Goal: Task Accomplishment & Management: Manage account settings

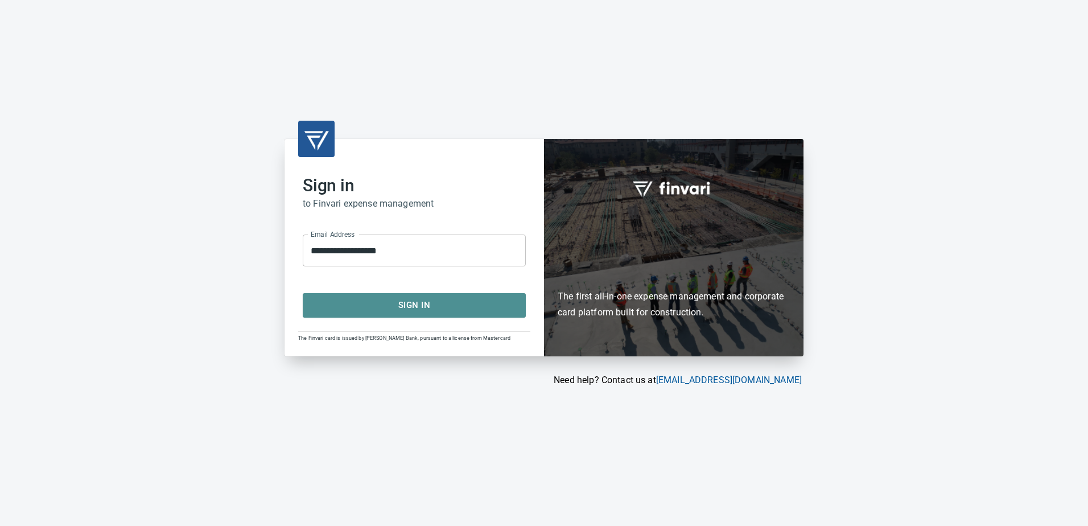
click at [400, 305] on span "Sign In" at bounding box center [414, 304] width 198 height 15
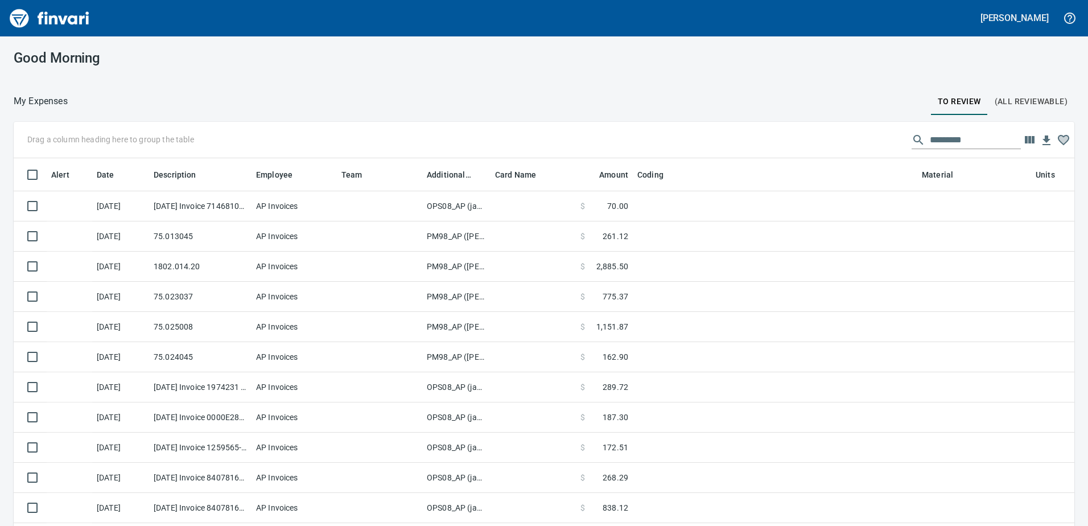
scroll to position [383, 1035]
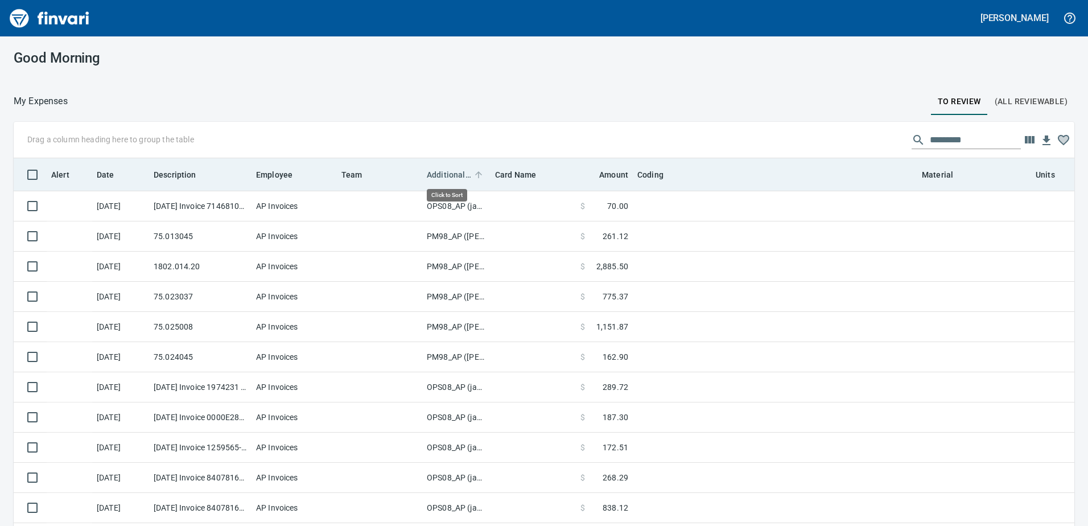
click at [439, 170] on span "Additional Reviewer" at bounding box center [449, 175] width 44 height 14
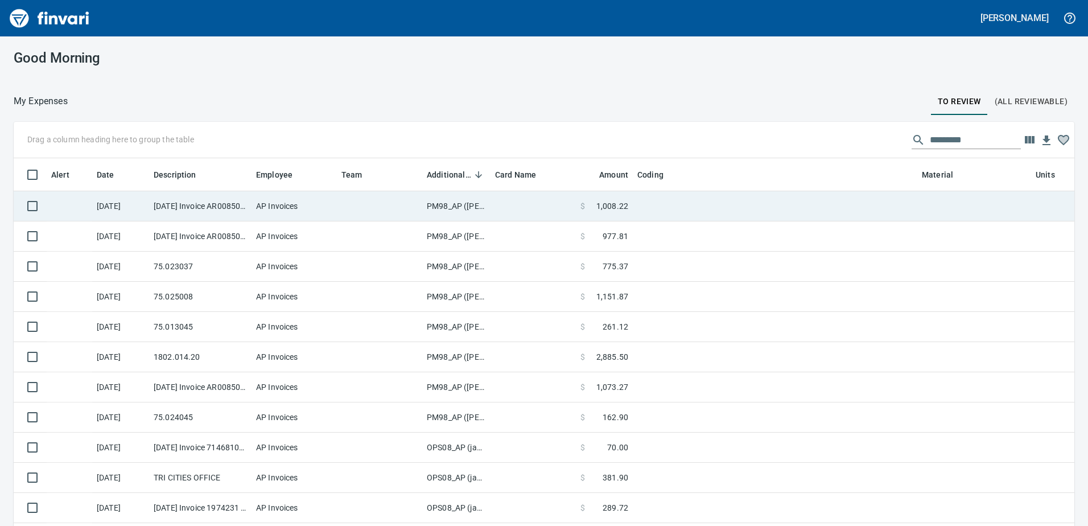
click at [464, 201] on td "PM98_AP ([PERSON_NAME], [PERSON_NAME])" at bounding box center [456, 206] width 68 height 30
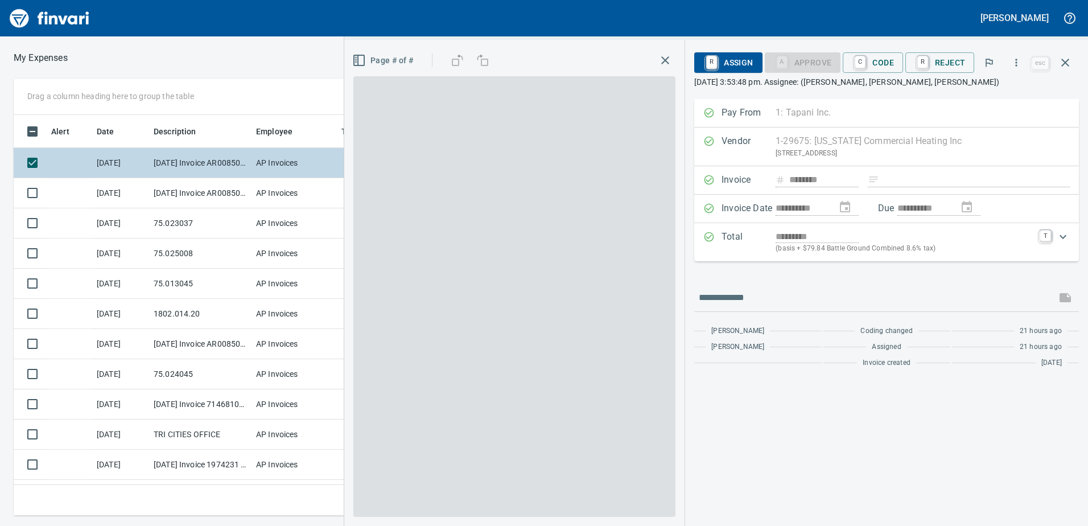
scroll to position [383, 759]
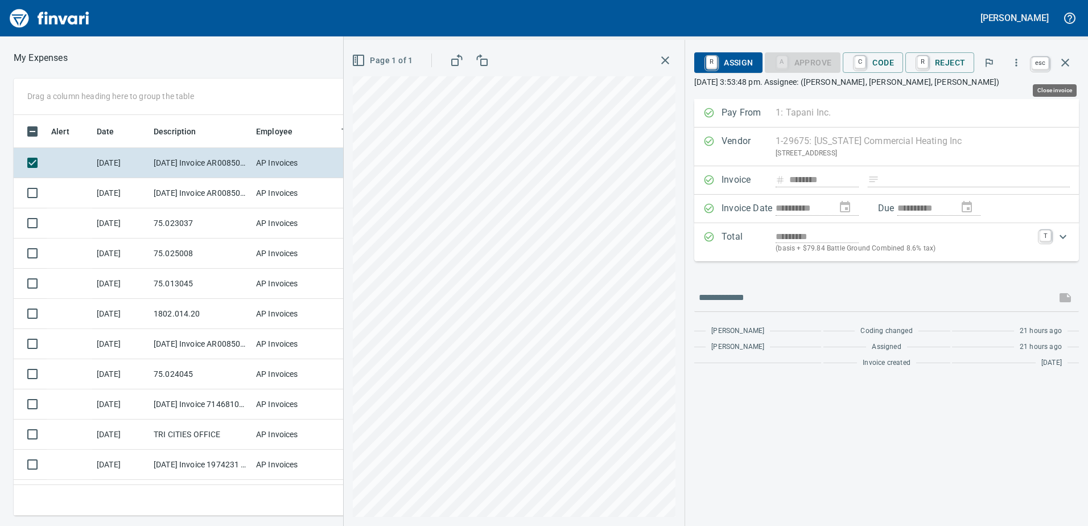
click at [1066, 59] on icon "button" at bounding box center [1065, 63] width 14 height 14
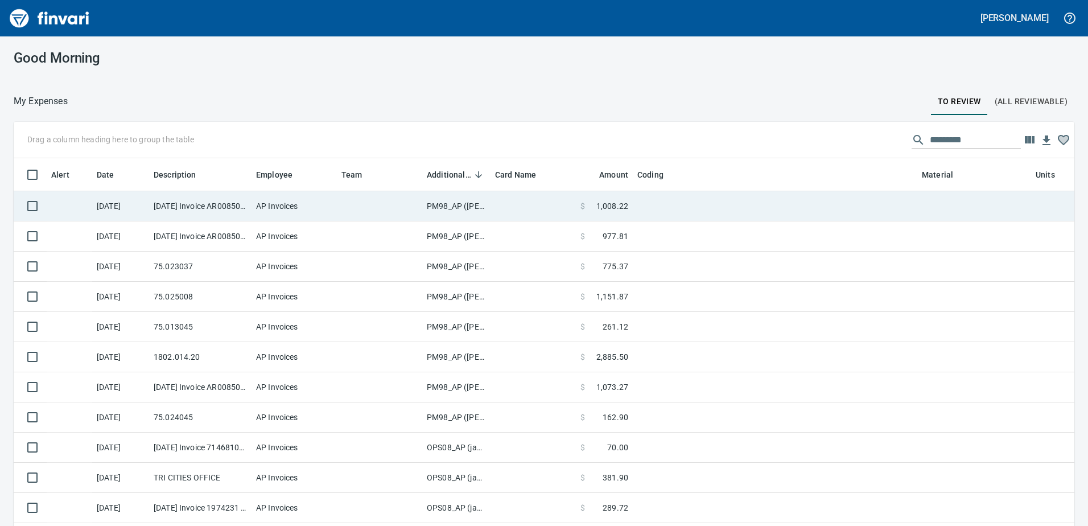
scroll to position [383, 1035]
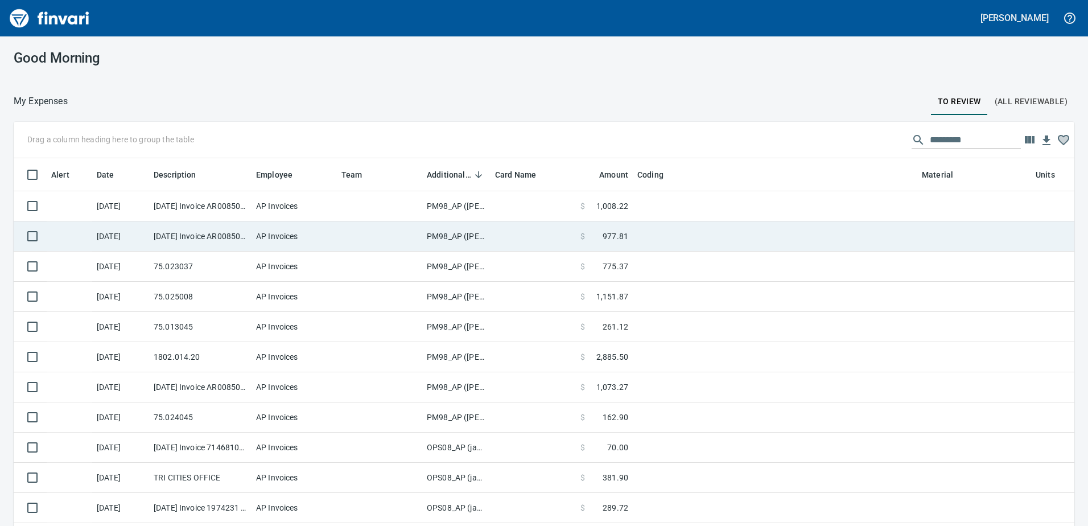
click at [461, 239] on td "PM98_AP ([PERSON_NAME], [PERSON_NAME])" at bounding box center [456, 236] width 68 height 30
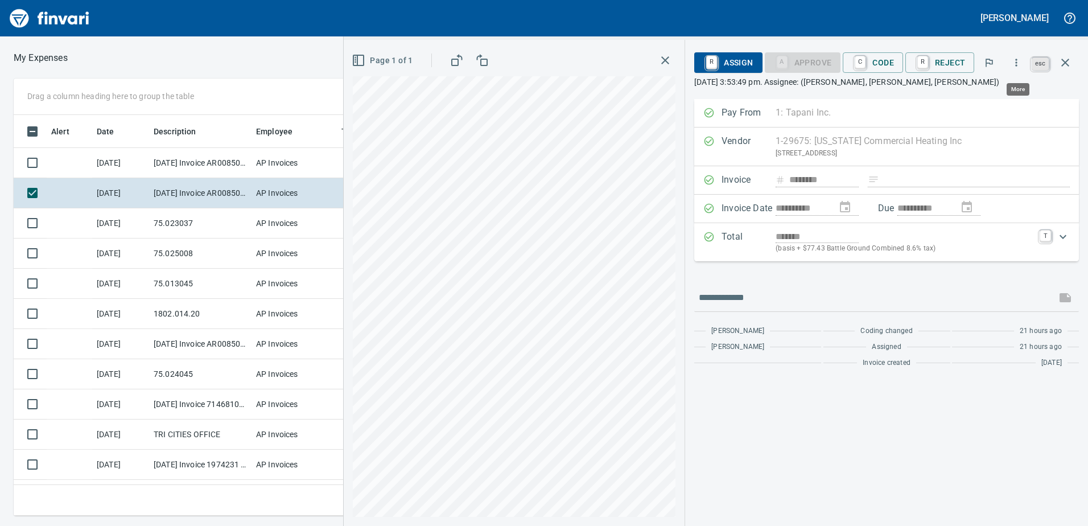
scroll to position [383, 759]
click at [1065, 62] on icon "button" at bounding box center [1065, 63] width 8 height 8
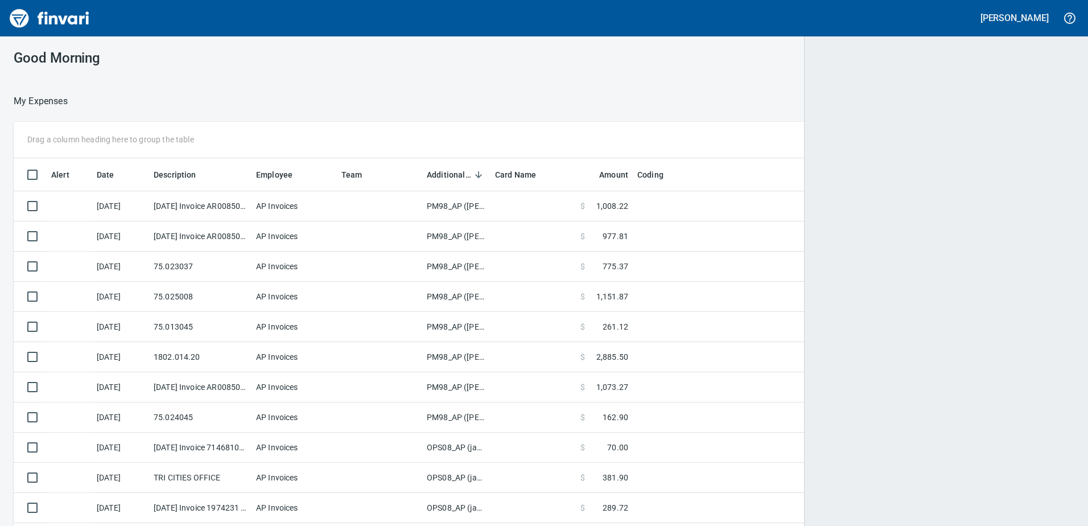
scroll to position [1, 1]
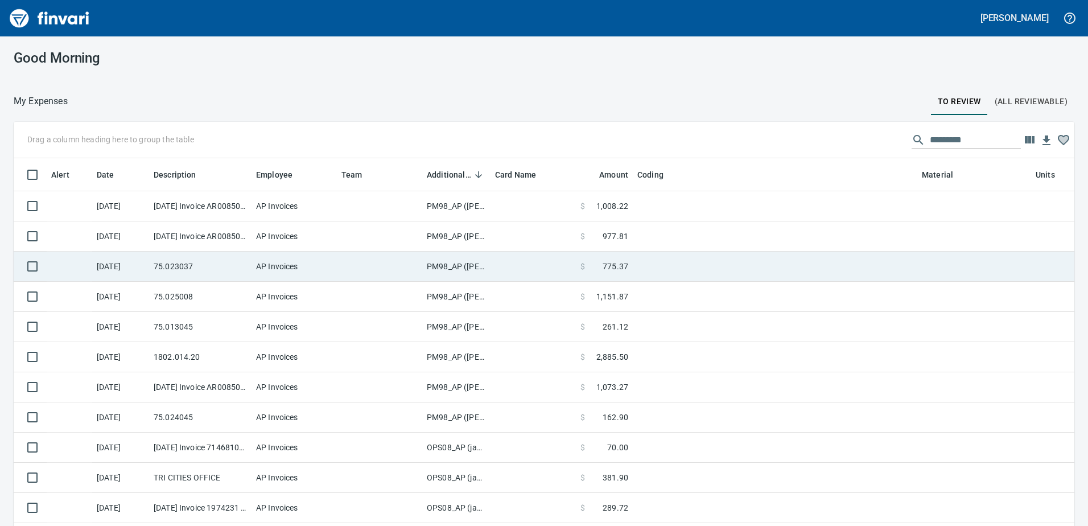
click at [464, 268] on td "PM98_AP ([PERSON_NAME], [PERSON_NAME])" at bounding box center [456, 266] width 68 height 30
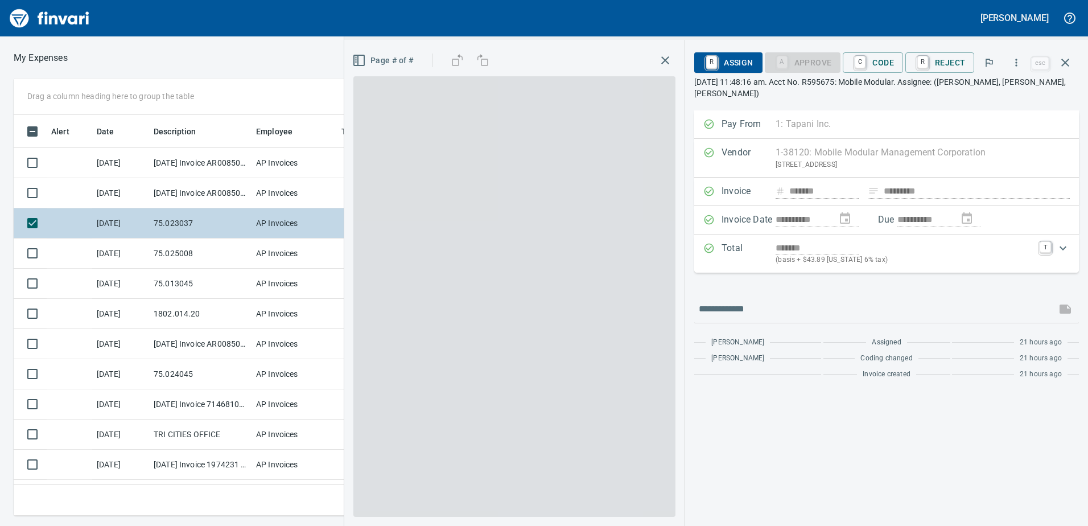
scroll to position [383, 759]
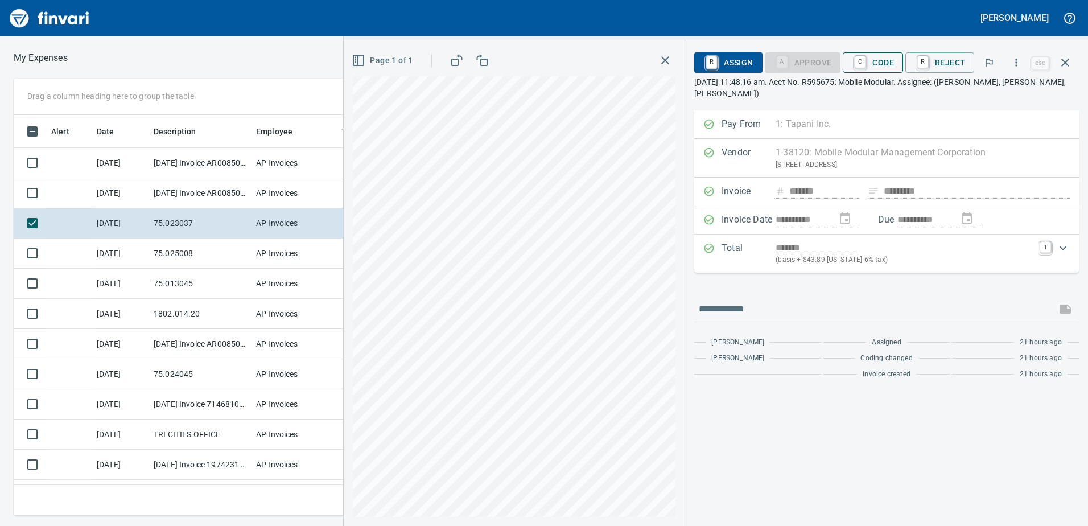
click at [887, 66] on span "C Code" at bounding box center [873, 62] width 42 height 19
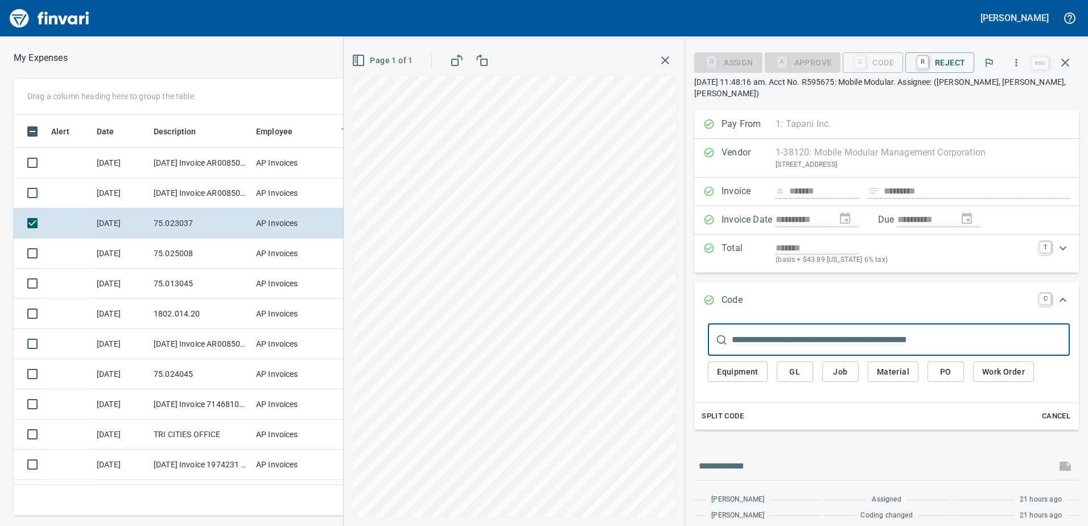
click at [730, 365] on span "Equipment" at bounding box center [738, 372] width 42 height 14
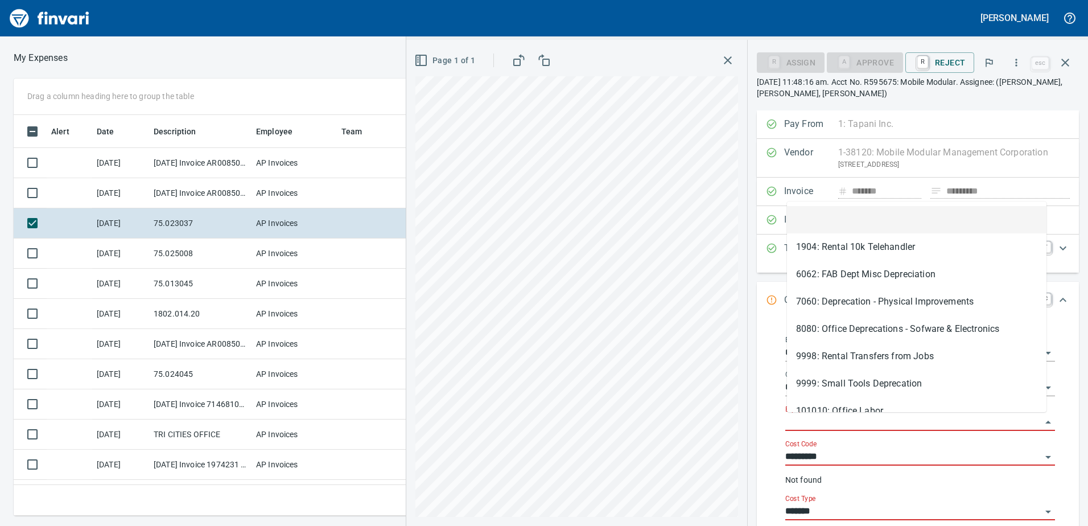
click at [804, 419] on input "Equipment" at bounding box center [913, 422] width 256 height 16
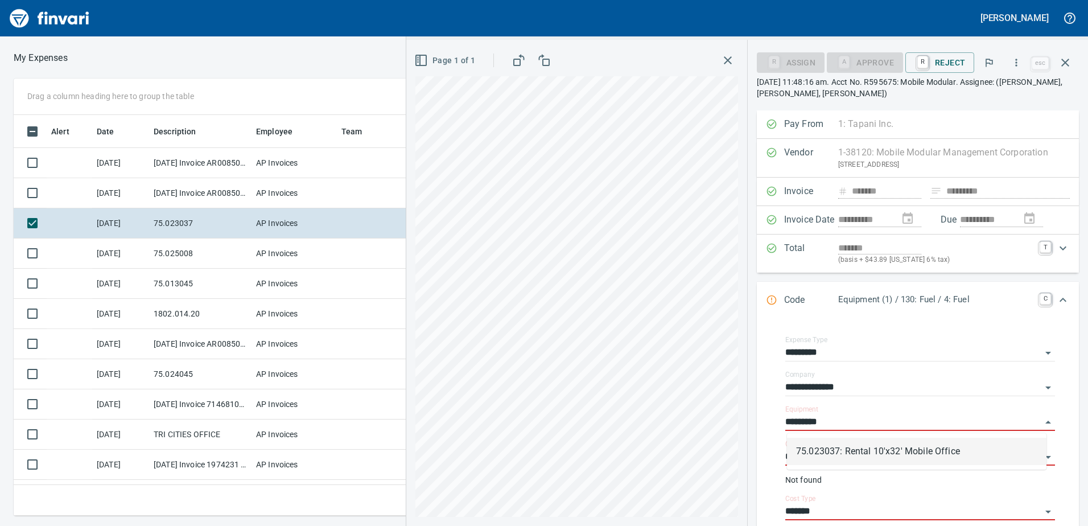
click at [871, 448] on li "75.023037: Rental 10'x32' Mobile Office" at bounding box center [916, 450] width 259 height 27
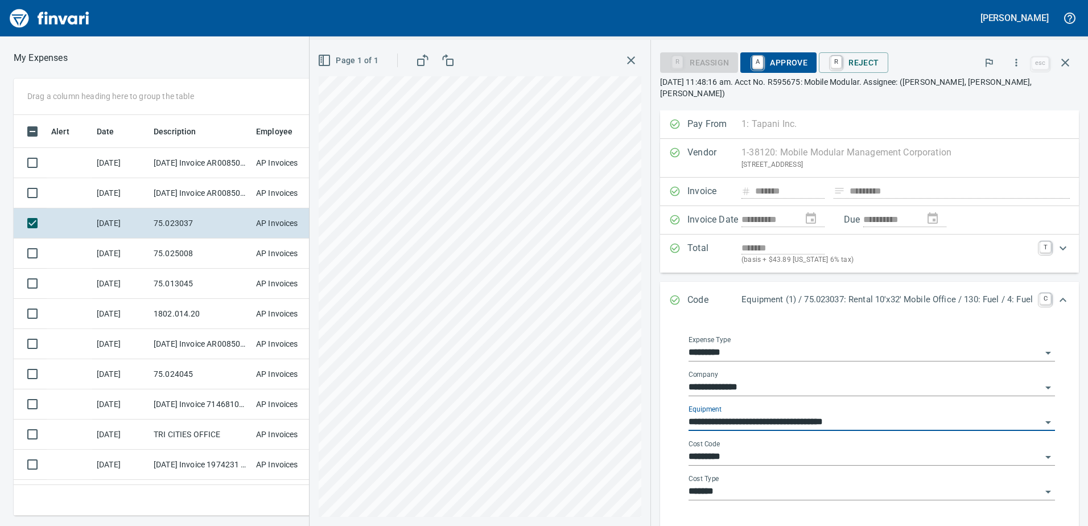
type input "**********"
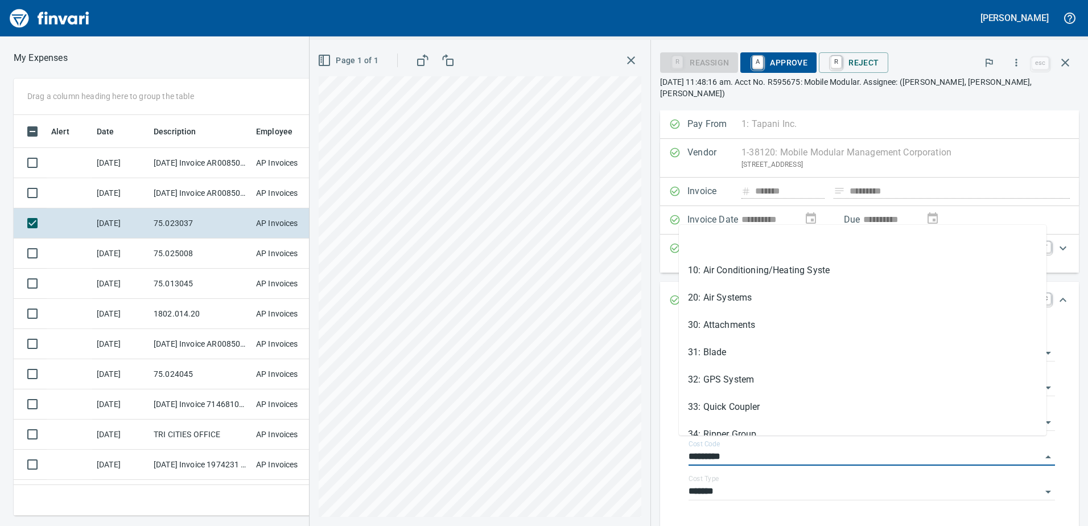
drag, startPoint x: 754, startPoint y: 442, endPoint x: 631, endPoint y: 443, distance: 122.3
click at [633, 443] on div "**********" at bounding box center [698, 283] width 778 height 486
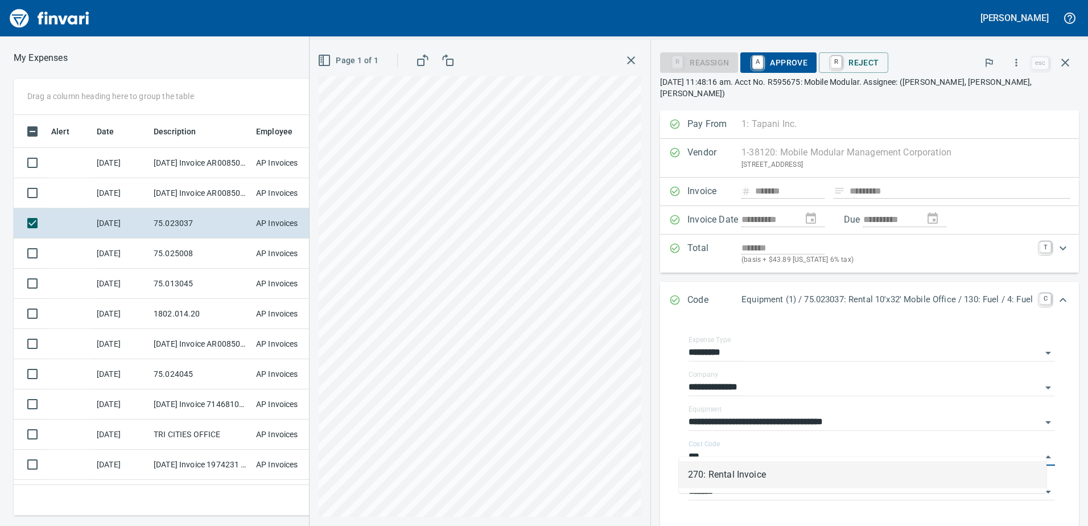
click at [713, 474] on li "270: Rental Invoice" at bounding box center [862, 474] width 367 height 27
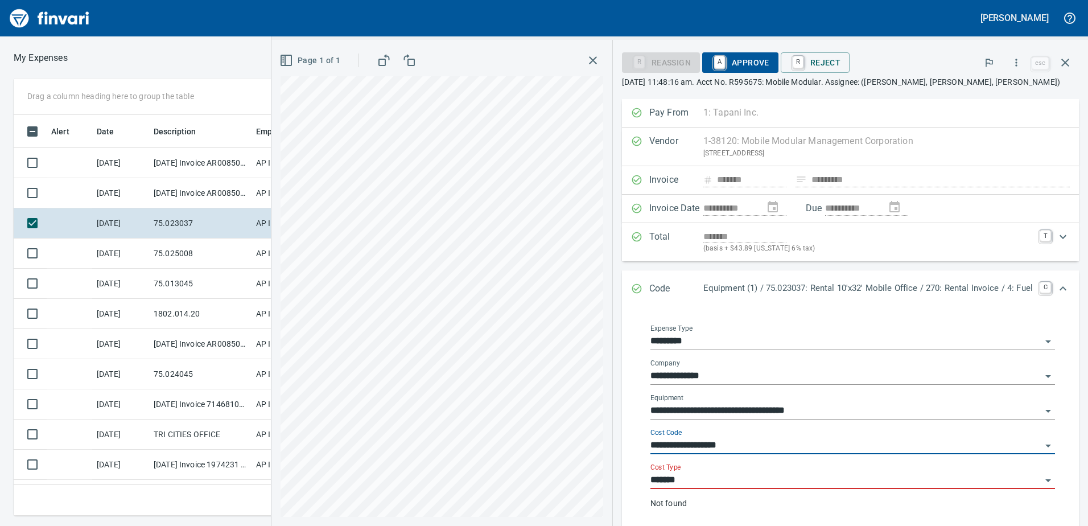
type input "**********"
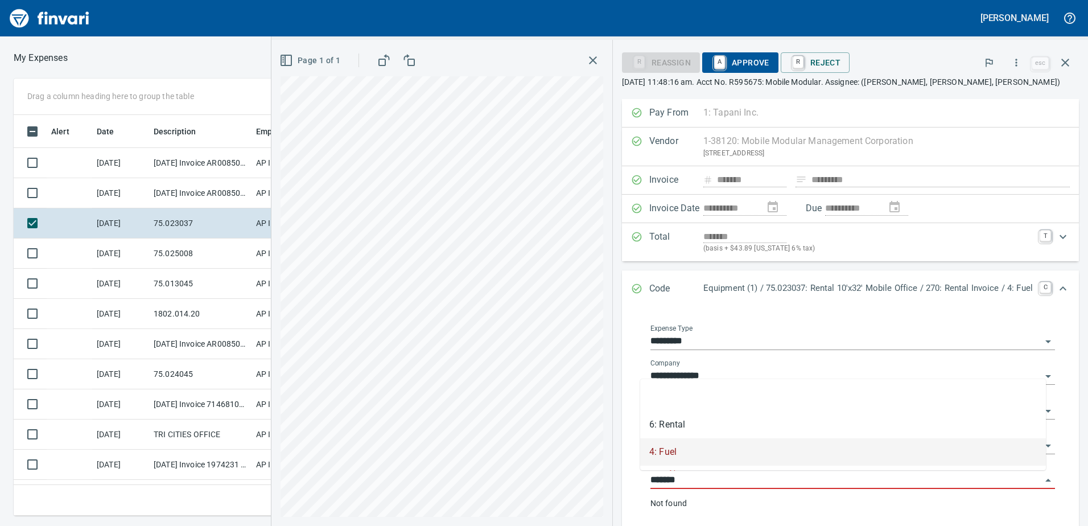
click at [683, 483] on input "*******" at bounding box center [845, 480] width 391 height 16
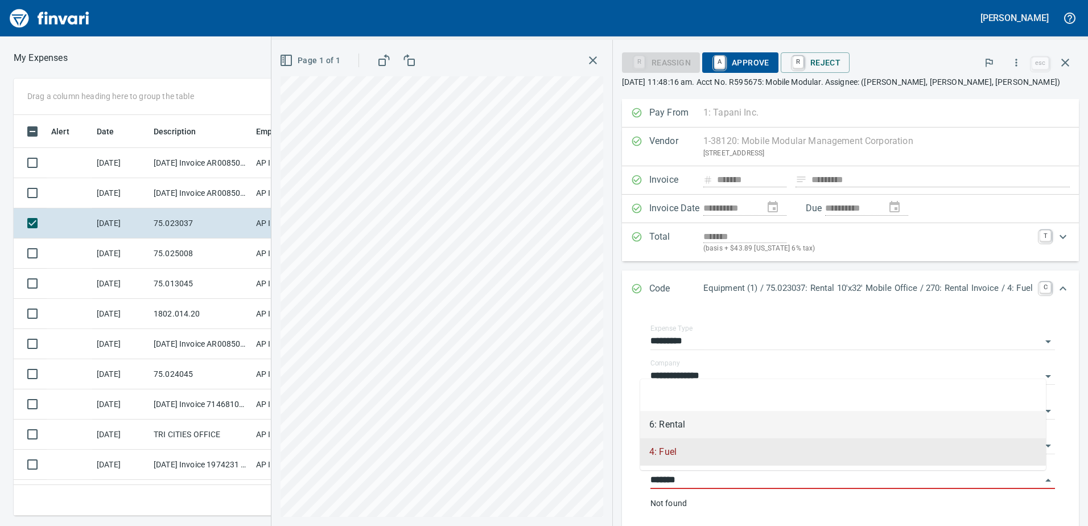
click at [675, 425] on li "6: Rental" at bounding box center [843, 424] width 406 height 27
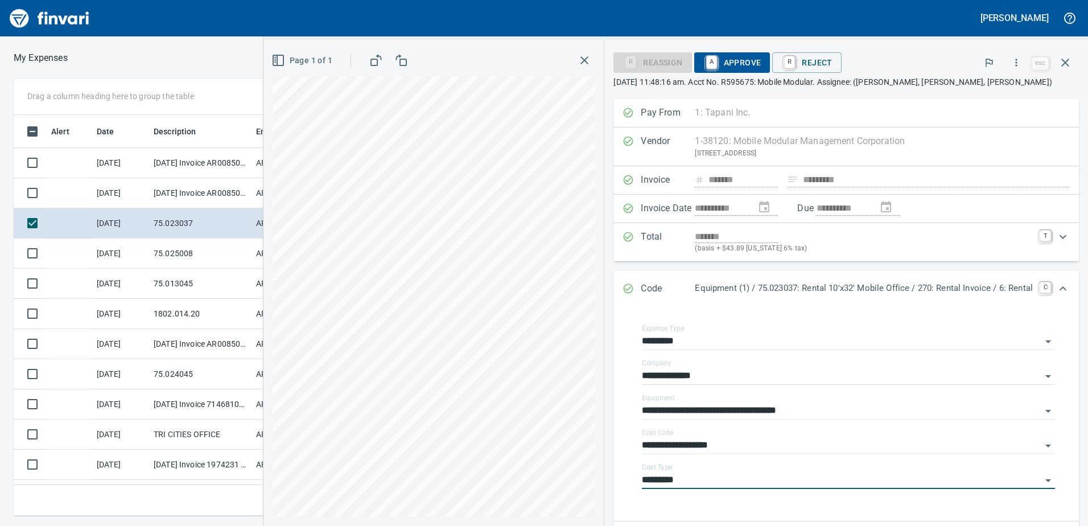
type input "*********"
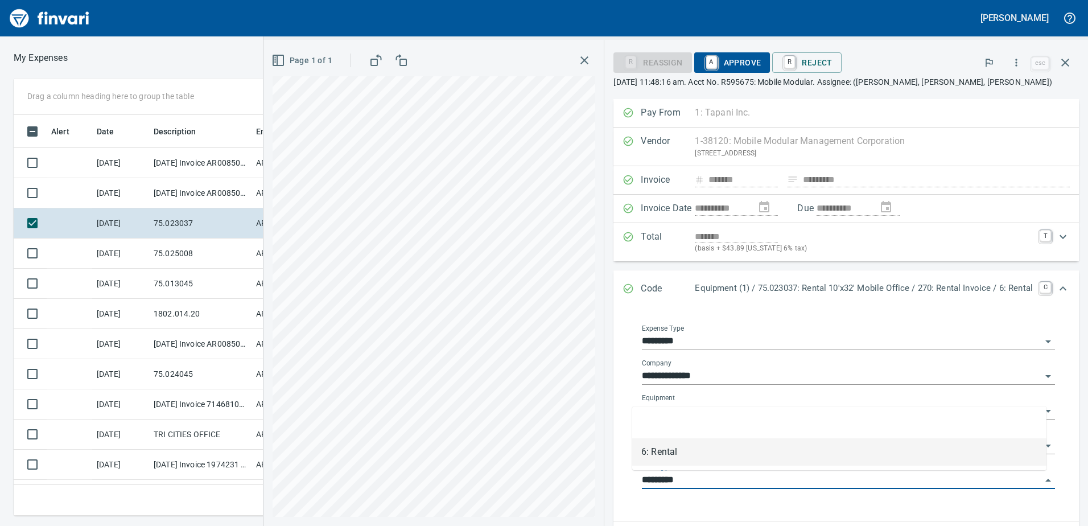
click at [680, 477] on input "*********" at bounding box center [841, 480] width 399 height 16
click at [680, 452] on li "6: Rental" at bounding box center [839, 451] width 414 height 27
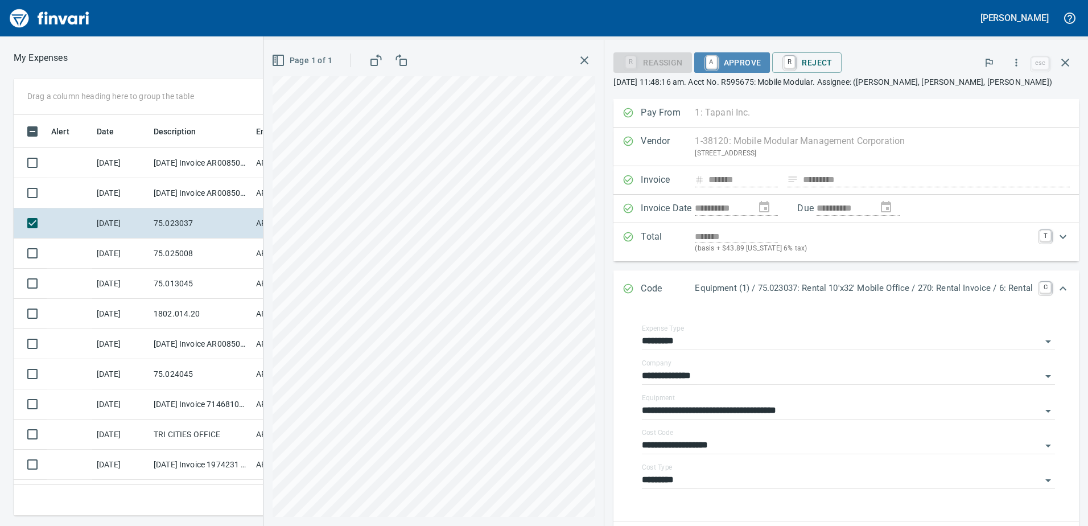
click at [739, 57] on span "A Approve" at bounding box center [732, 62] width 58 height 19
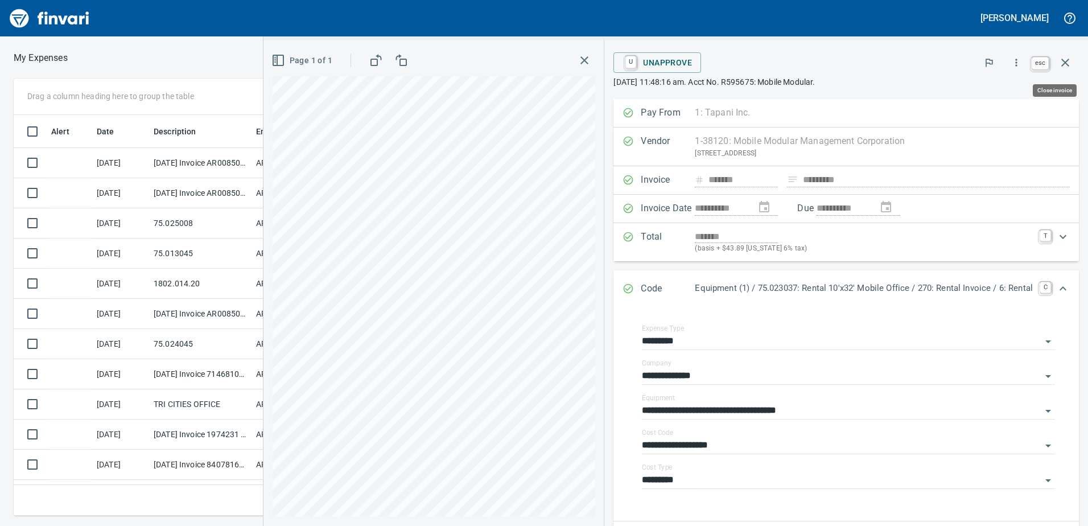
click at [1068, 63] on icon "button" at bounding box center [1065, 63] width 14 height 14
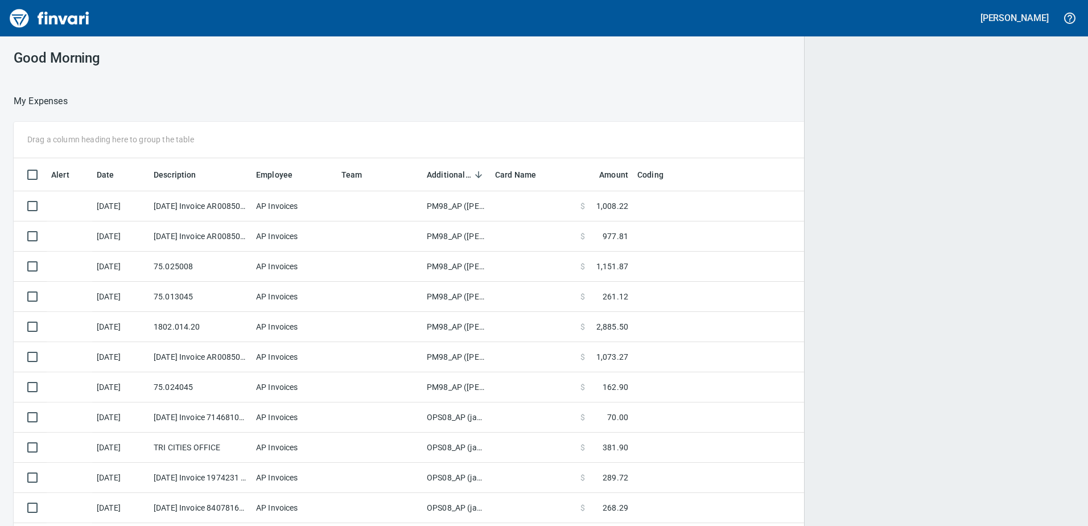
scroll to position [1, 1]
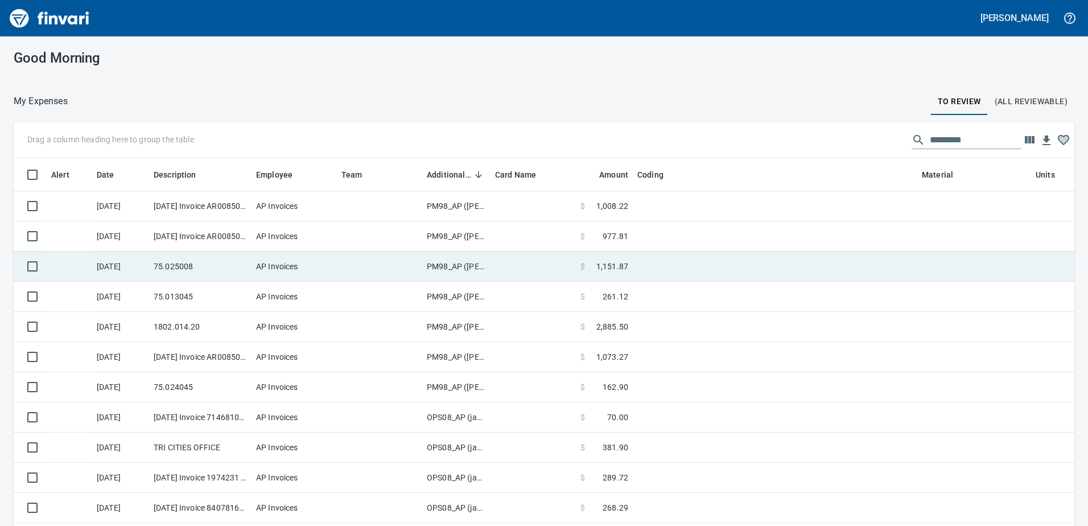
click at [448, 263] on td "PM98_AP ([PERSON_NAME], [PERSON_NAME])" at bounding box center [456, 266] width 68 height 30
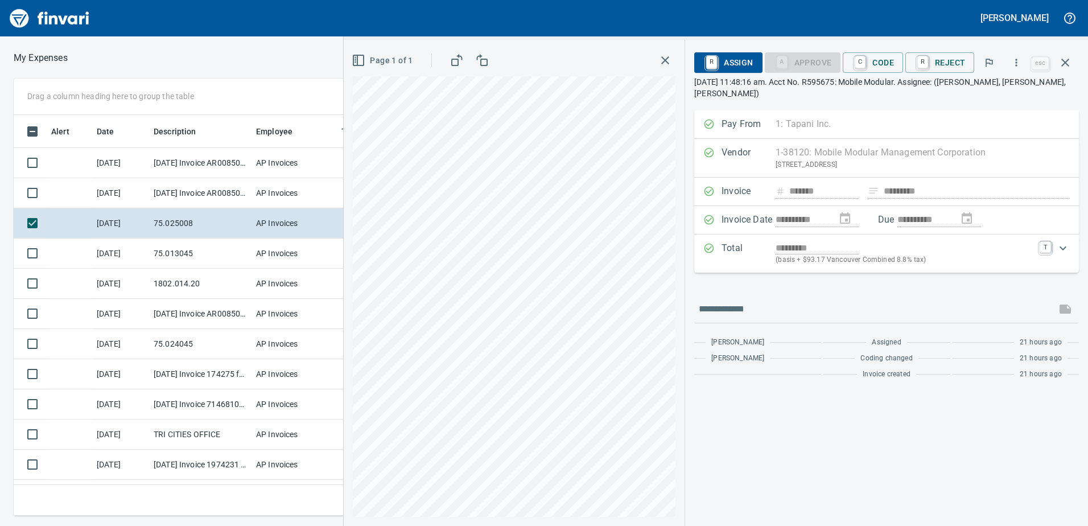
scroll to position [383, 759]
click at [885, 61] on span "C Code" at bounding box center [873, 62] width 42 height 19
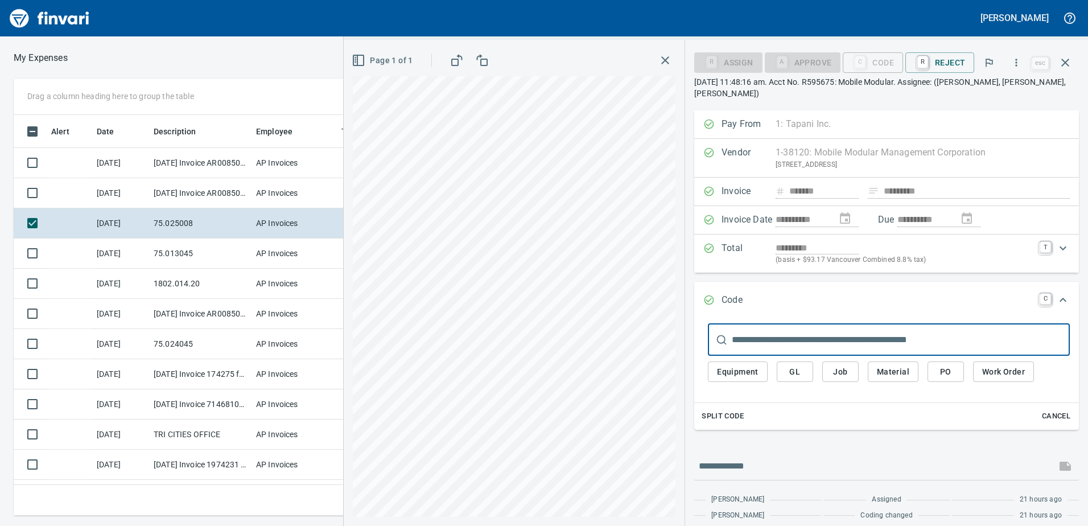
click at [746, 365] on span "Equipment" at bounding box center [738, 372] width 42 height 14
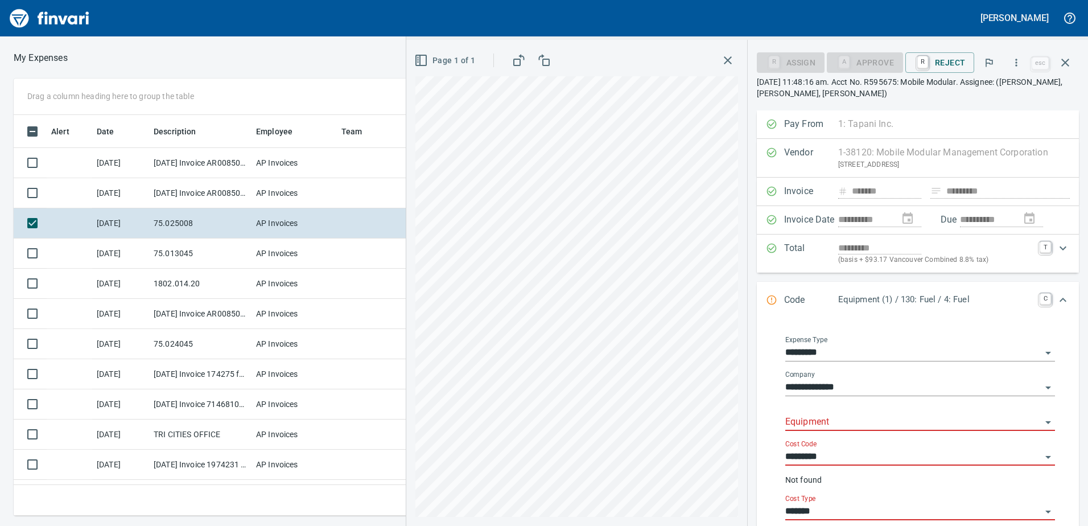
click at [801, 418] on input "Equipment" at bounding box center [913, 422] width 256 height 16
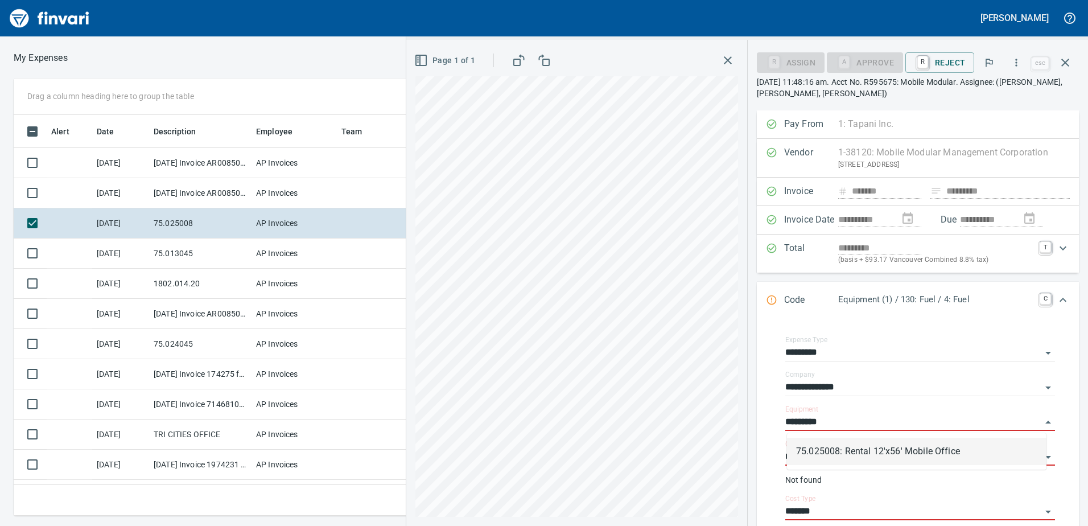
click at [888, 449] on li "75.025008: Rental 12'x56' Mobile Office" at bounding box center [916, 450] width 259 height 27
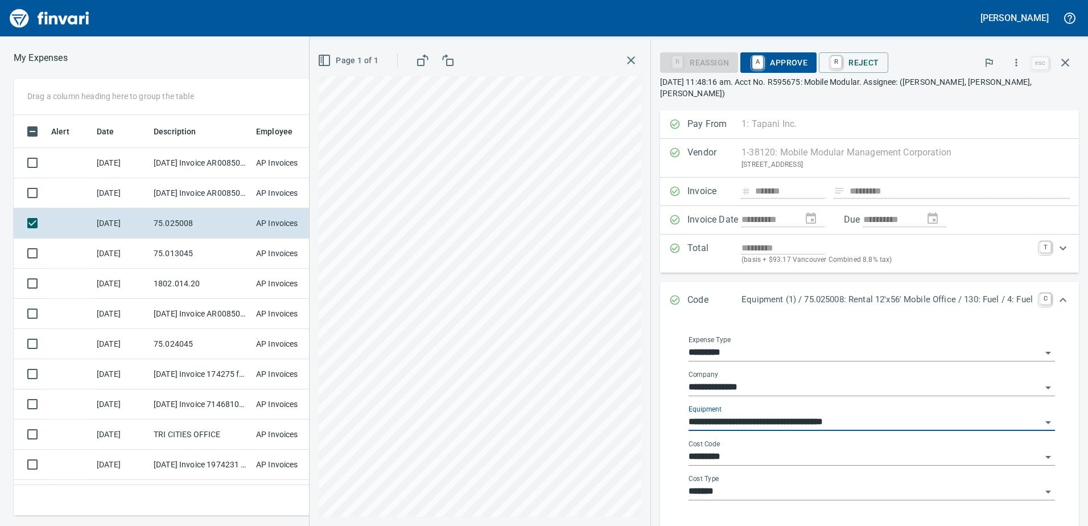
type input "**********"
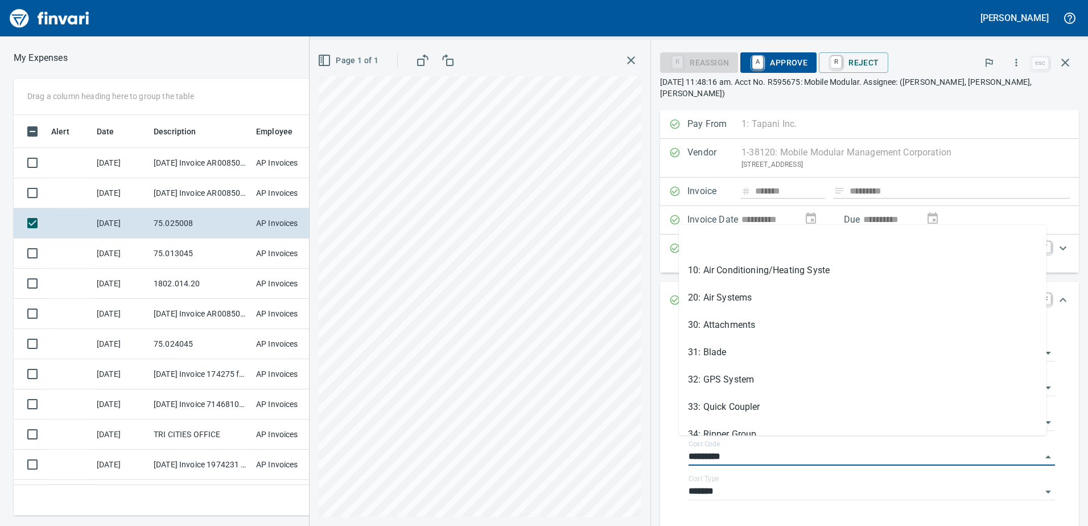
click at [621, 444] on div "**********" at bounding box center [698, 283] width 778 height 486
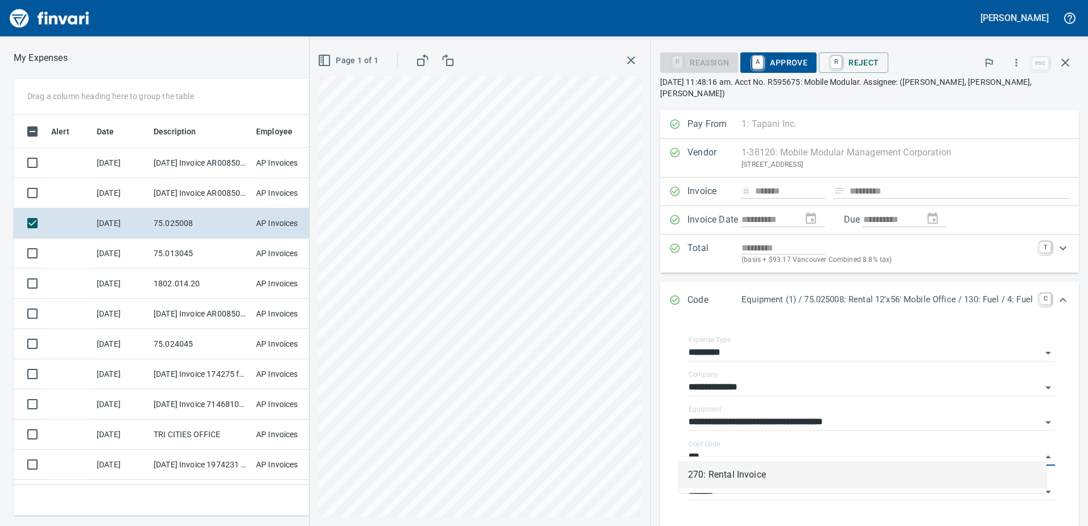
click at [704, 476] on li "270: Rental Invoice" at bounding box center [862, 474] width 367 height 27
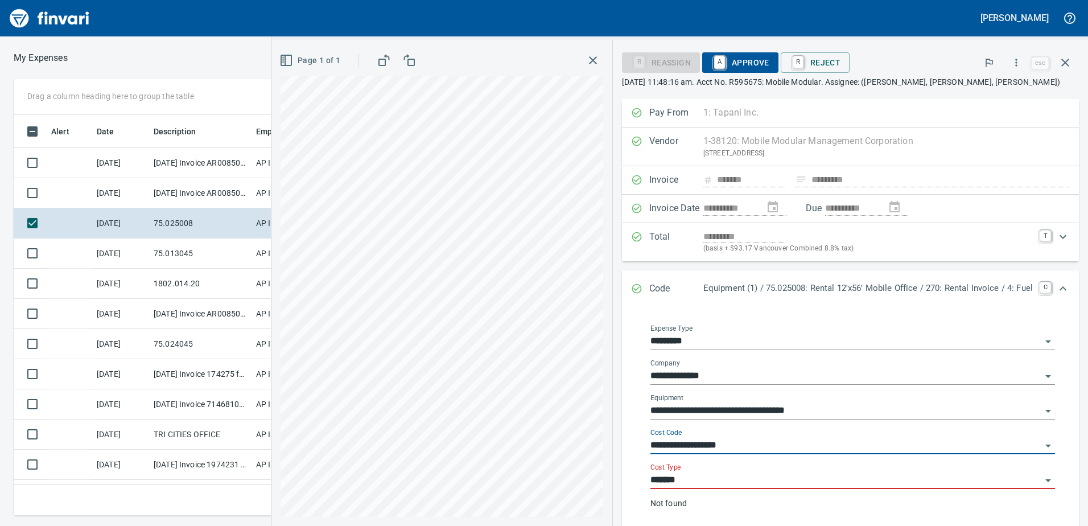
type input "**********"
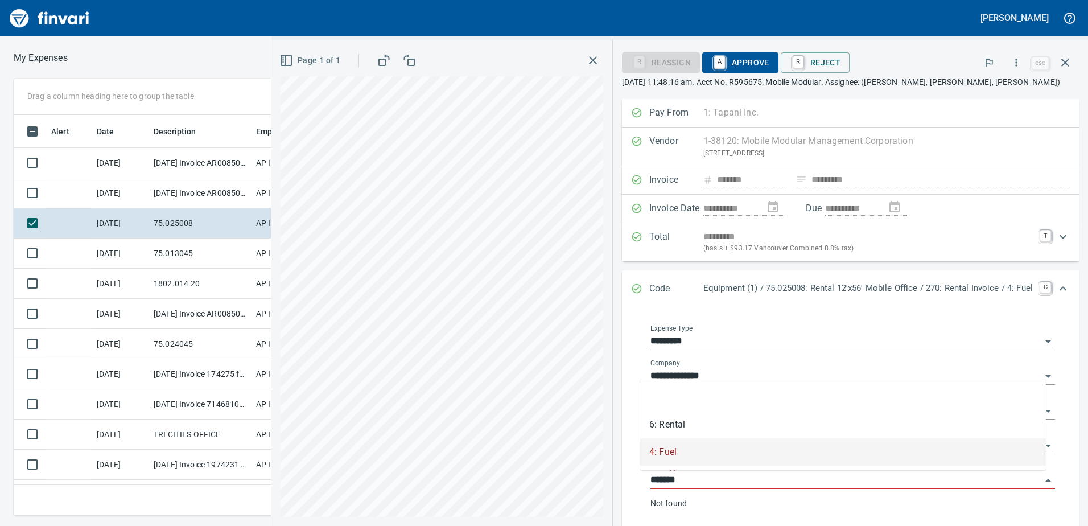
drag, startPoint x: 692, startPoint y: 482, endPoint x: 630, endPoint y: 478, distance: 61.6
click at [635, 478] on div "**********" at bounding box center [852, 421] width 434 height 220
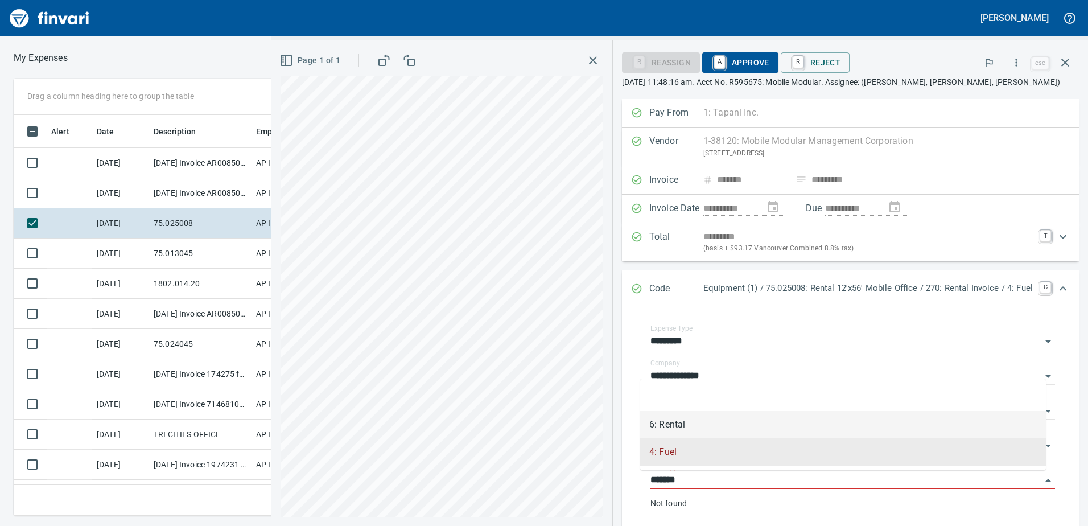
click at [675, 422] on li "6: Rental" at bounding box center [843, 424] width 406 height 27
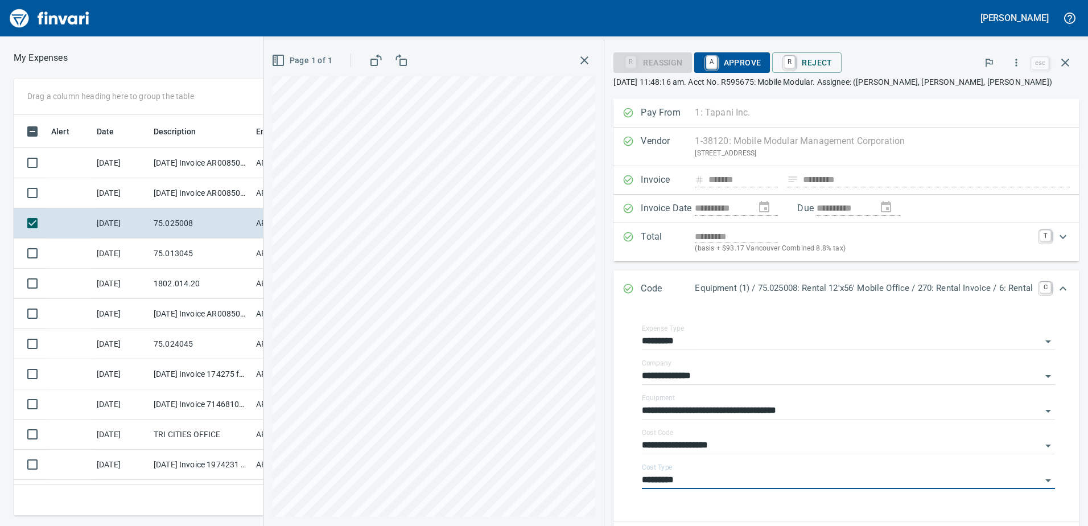
type input "*********"
click at [735, 55] on span "A Approve" at bounding box center [732, 62] width 58 height 19
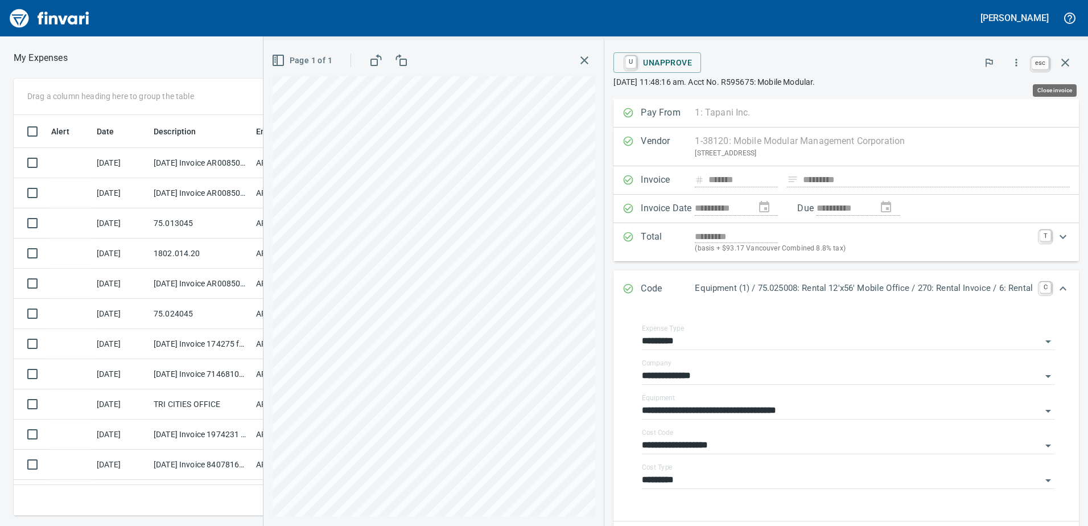
click at [1067, 61] on icon "button" at bounding box center [1065, 63] width 14 height 14
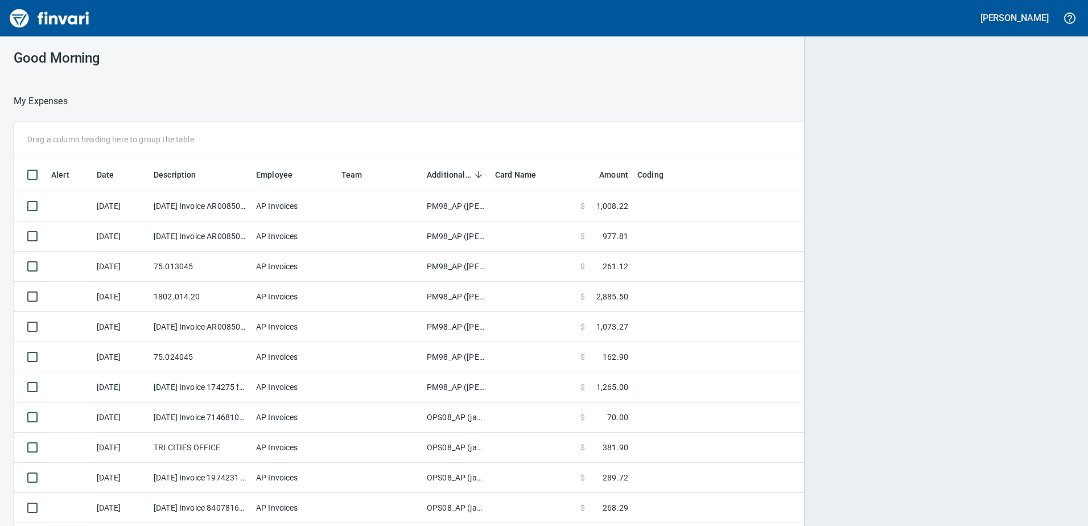
scroll to position [1, 1]
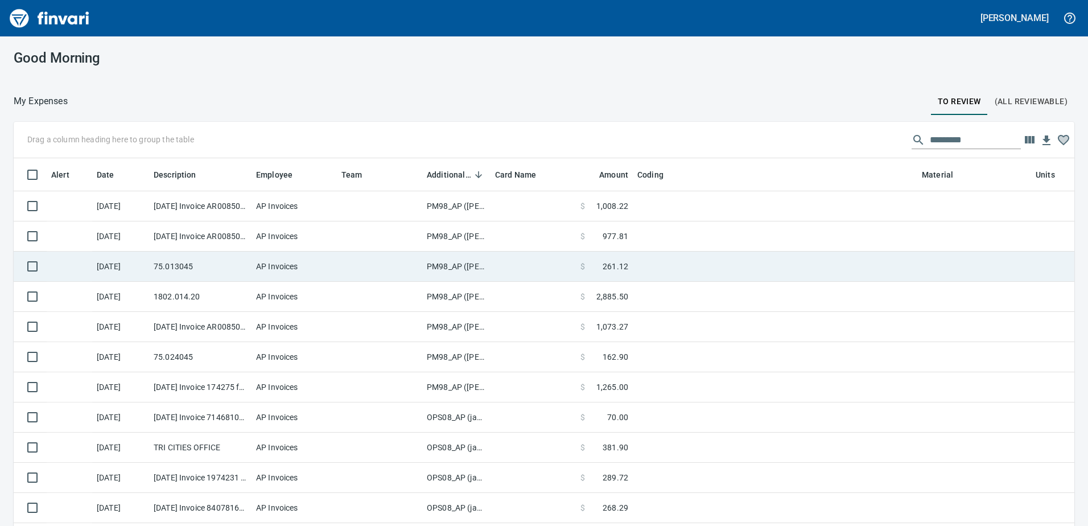
click at [449, 264] on td "PM98_AP ([PERSON_NAME], [PERSON_NAME])" at bounding box center [456, 266] width 68 height 30
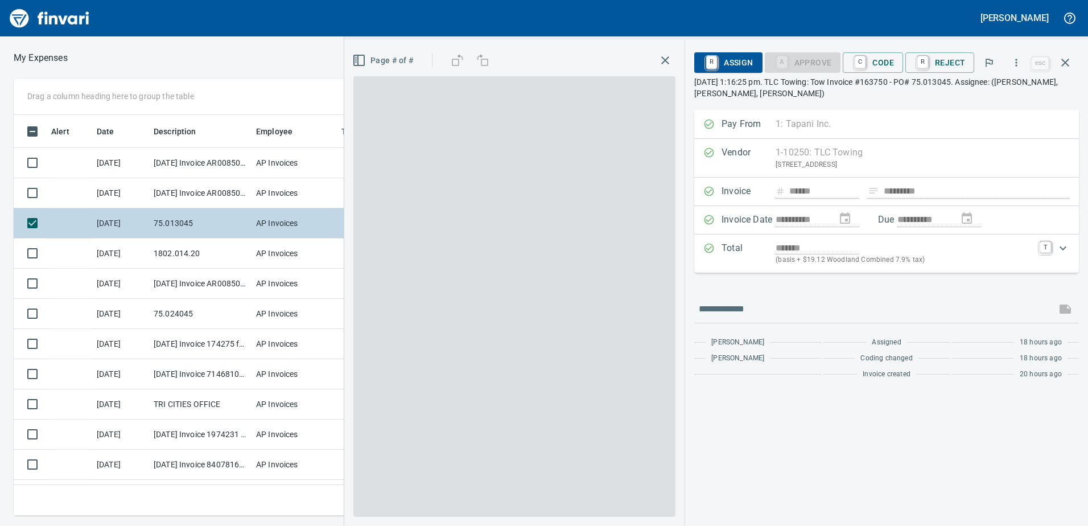
scroll to position [383, 759]
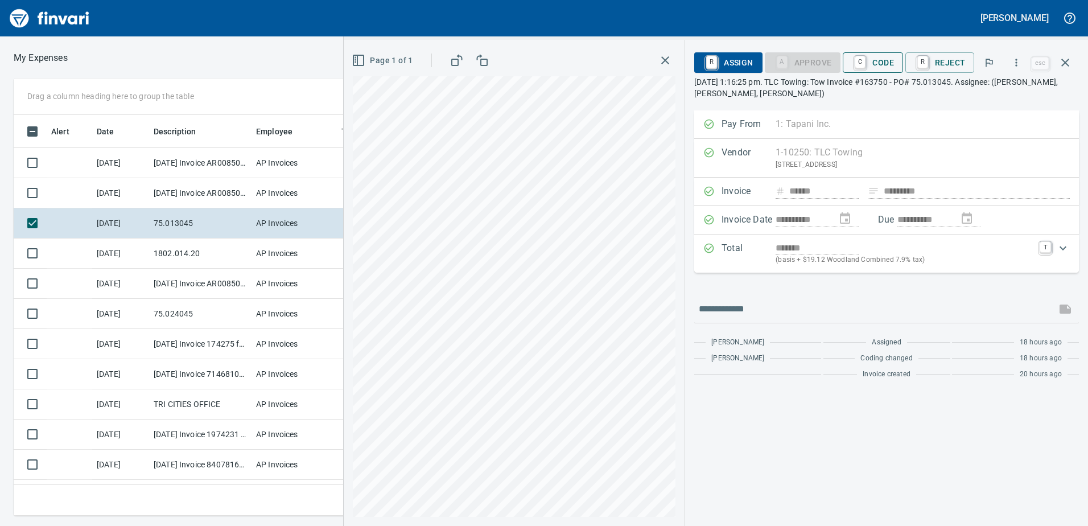
click at [887, 63] on span "C Code" at bounding box center [873, 62] width 42 height 19
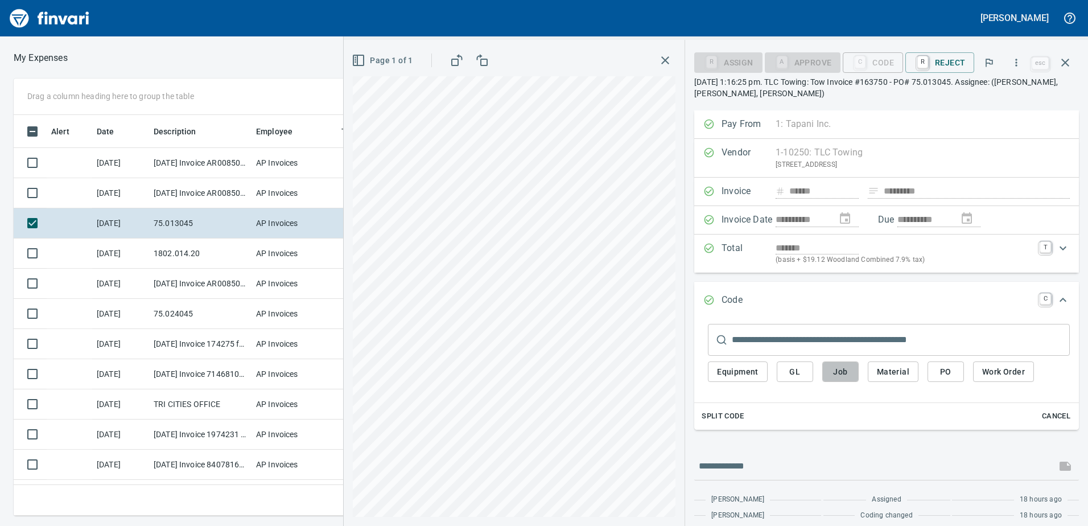
click at [835, 367] on span "Job" at bounding box center [840, 372] width 18 height 14
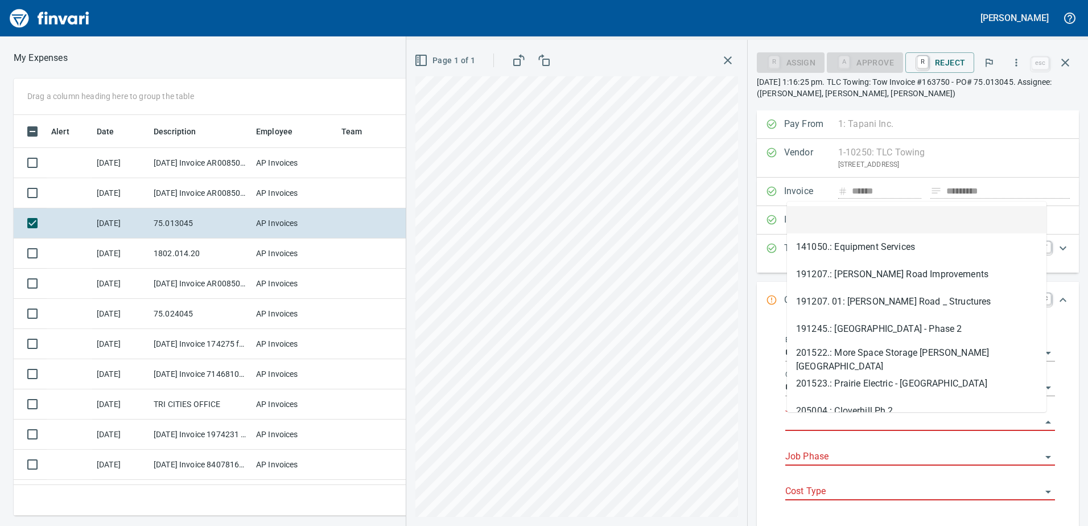
click at [815, 416] on input "Job" at bounding box center [913, 422] width 256 height 16
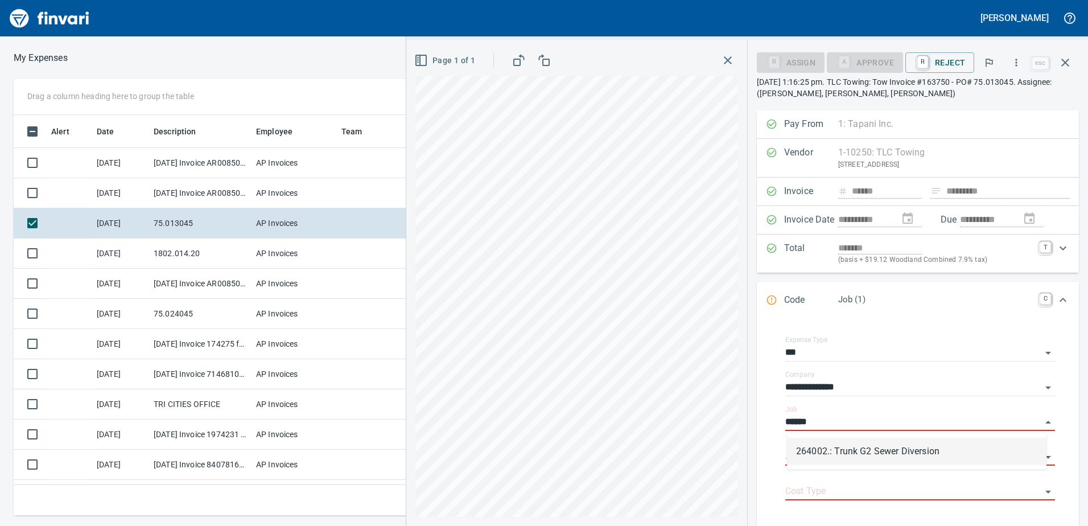
click at [835, 444] on li "264002.: Trunk G2 Sewer Diversion" at bounding box center [916, 450] width 259 height 27
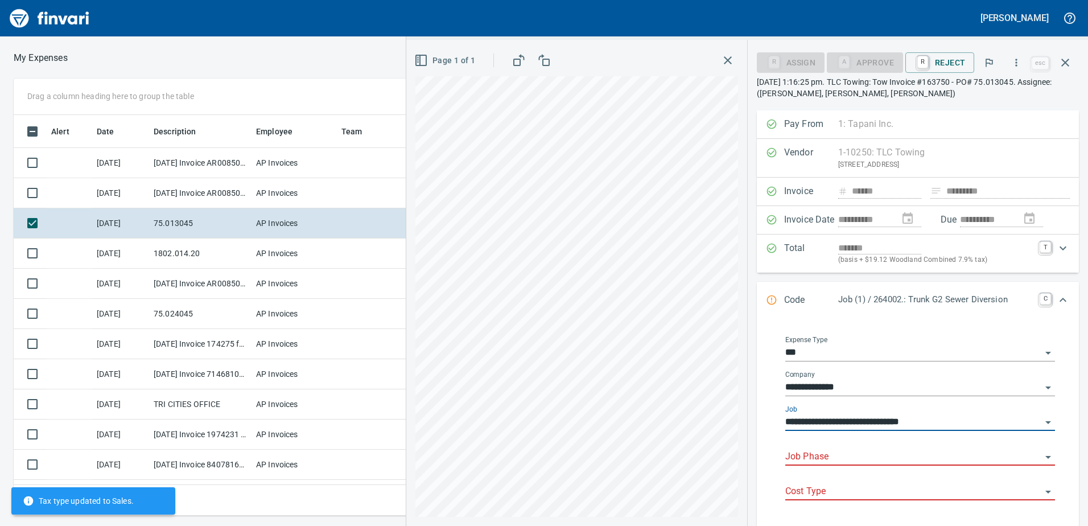
type input "**********"
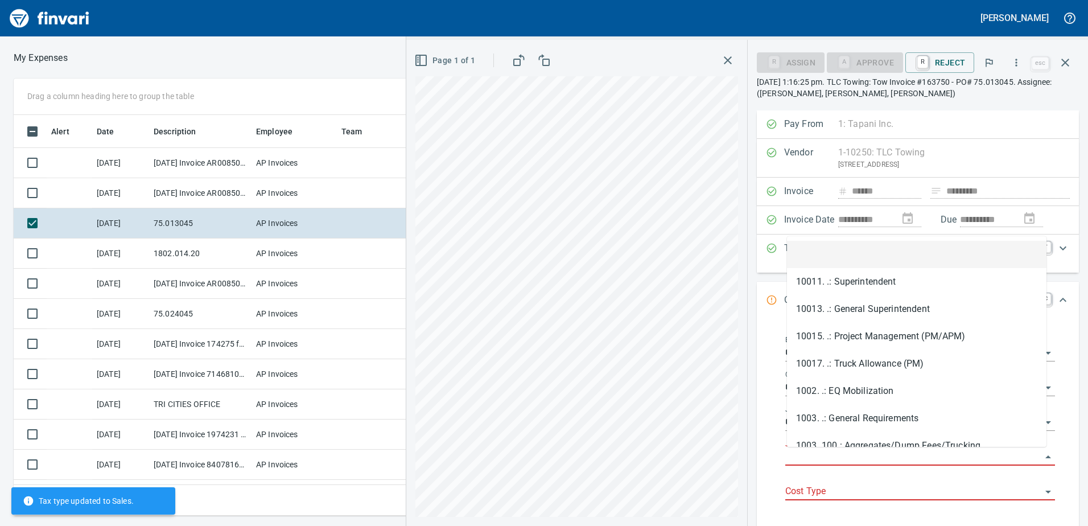
click at [827, 450] on input "Job Phase" at bounding box center [913, 457] width 256 height 16
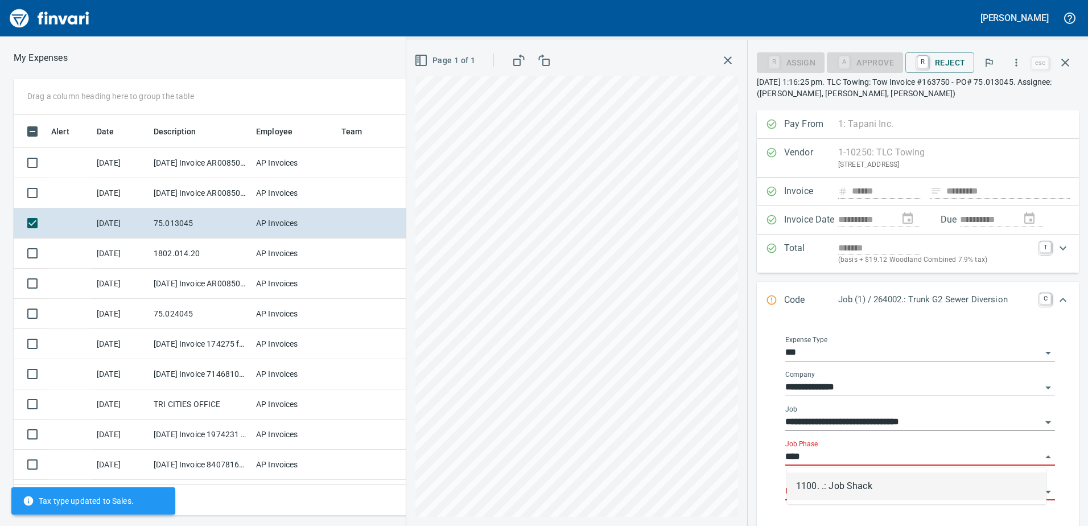
click at [829, 483] on li "1100. .: Job Shack" at bounding box center [916, 485] width 259 height 27
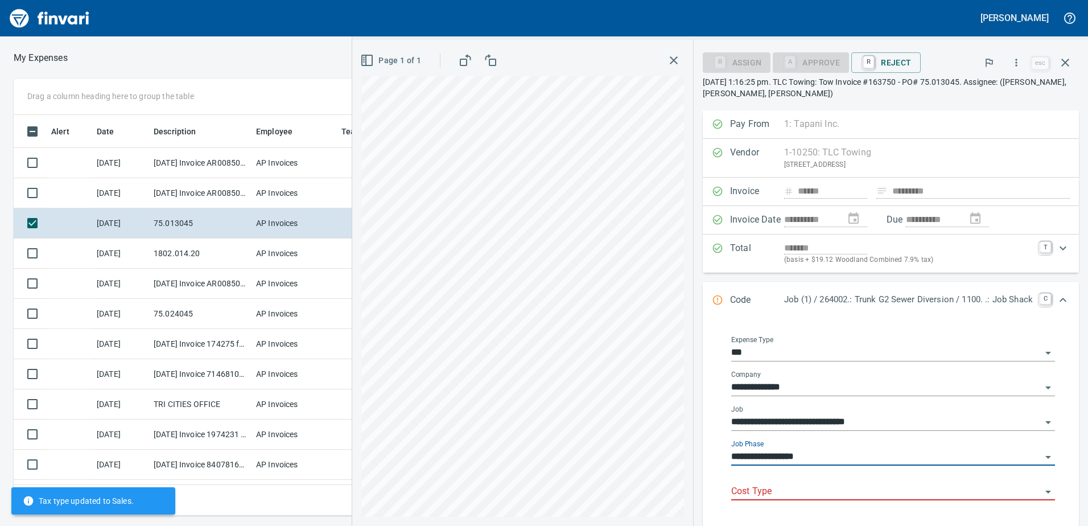
type input "**********"
click at [784, 487] on input "Cost Type" at bounding box center [886, 491] width 310 height 16
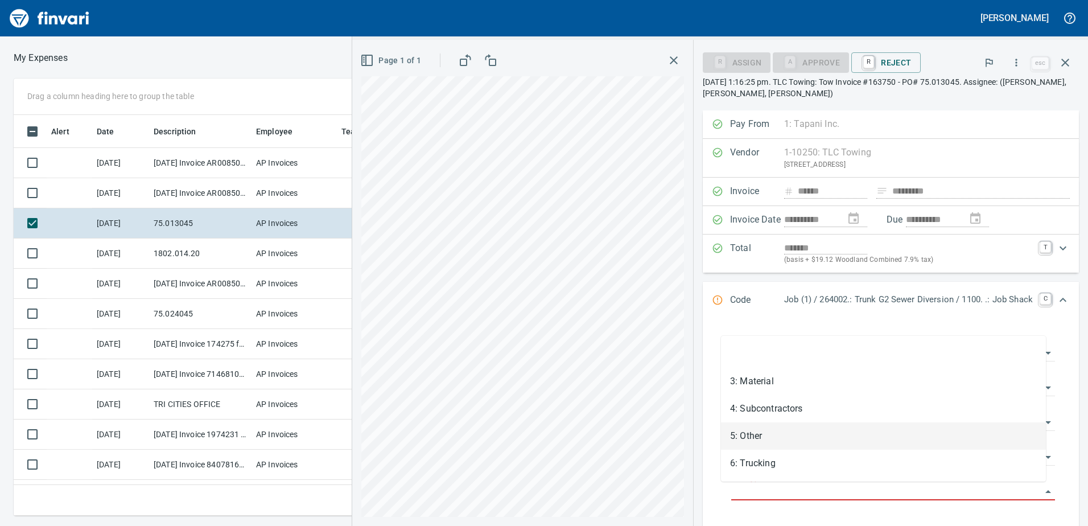
click at [763, 436] on li "5: Other" at bounding box center [883, 435] width 325 height 27
type input "********"
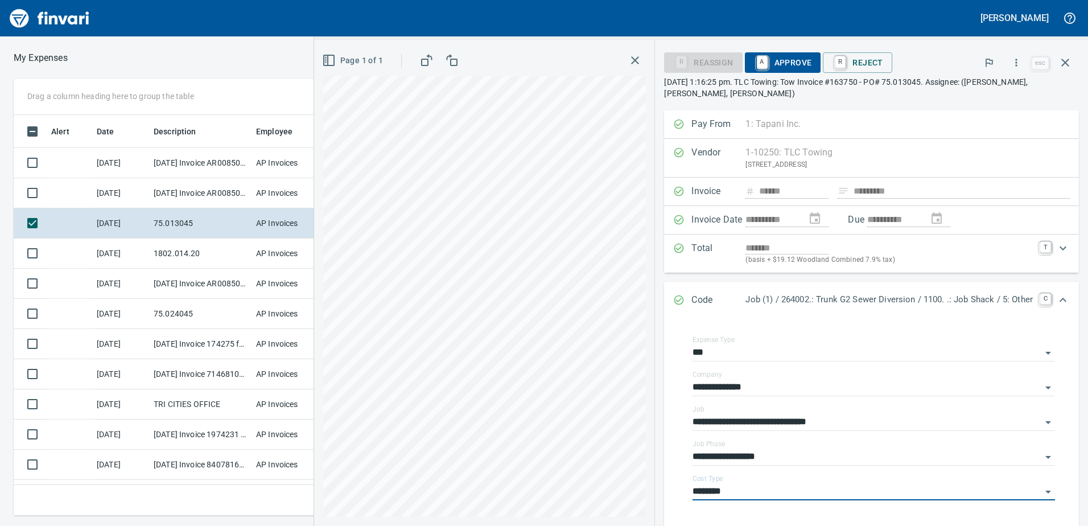
click at [780, 63] on span "A Approve" at bounding box center [783, 62] width 58 height 19
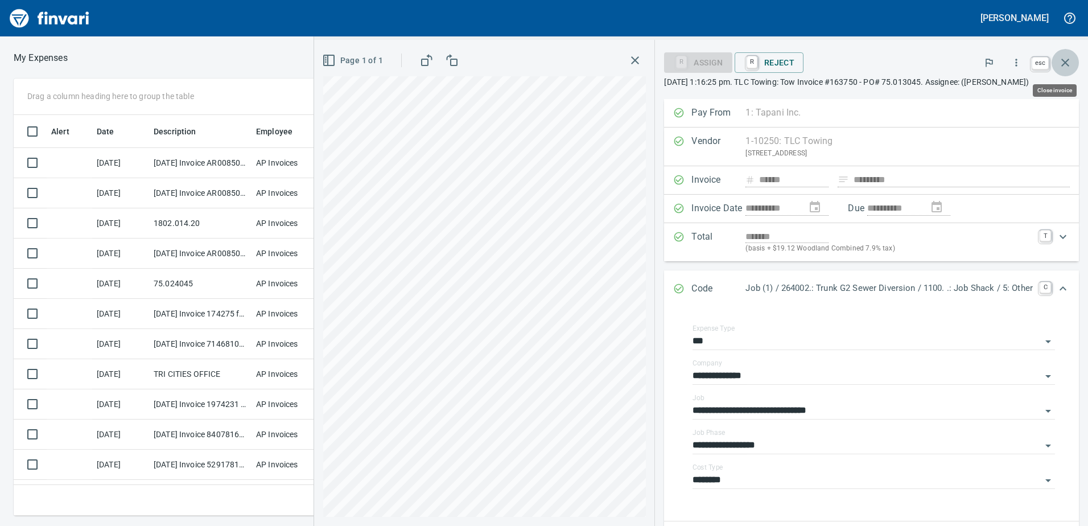
click at [1068, 60] on icon "button" at bounding box center [1065, 63] width 8 height 8
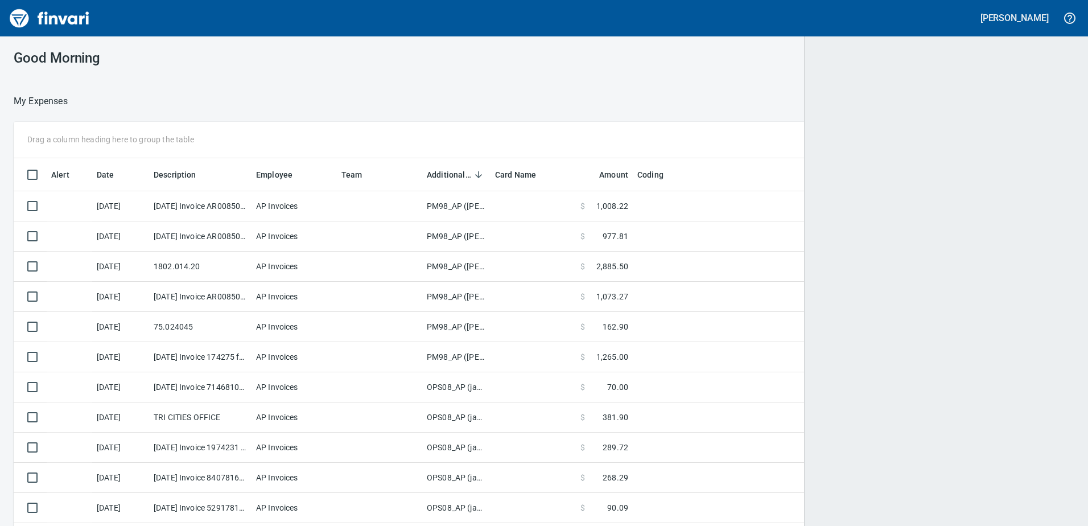
scroll to position [383, 1032]
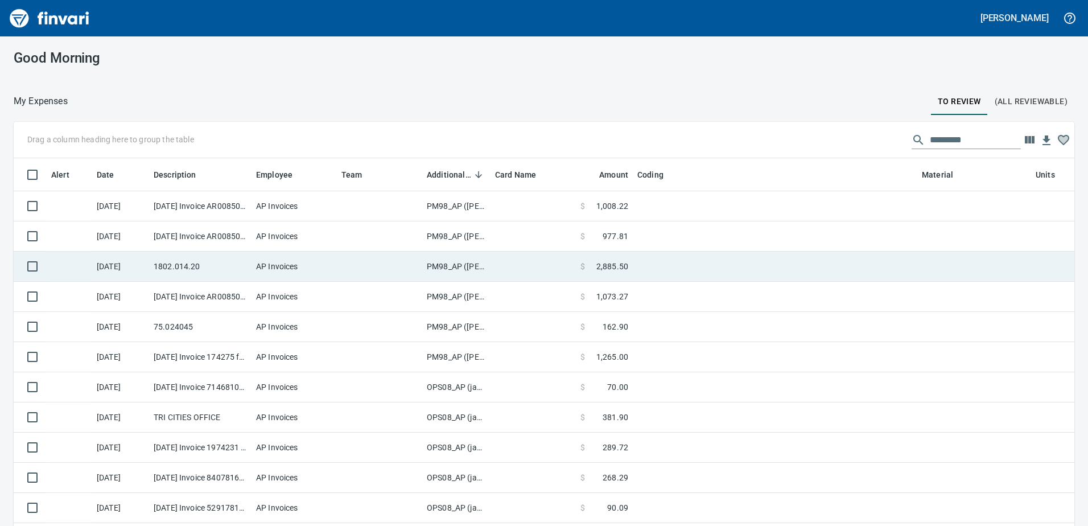
click at [450, 266] on td "PM98_AP ([PERSON_NAME], [PERSON_NAME])" at bounding box center [456, 266] width 68 height 30
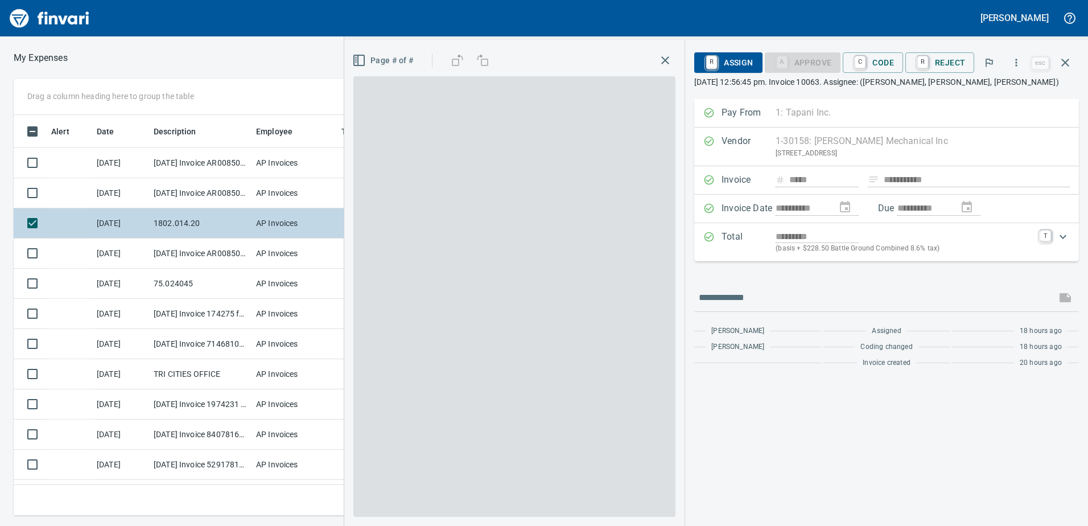
scroll to position [383, 759]
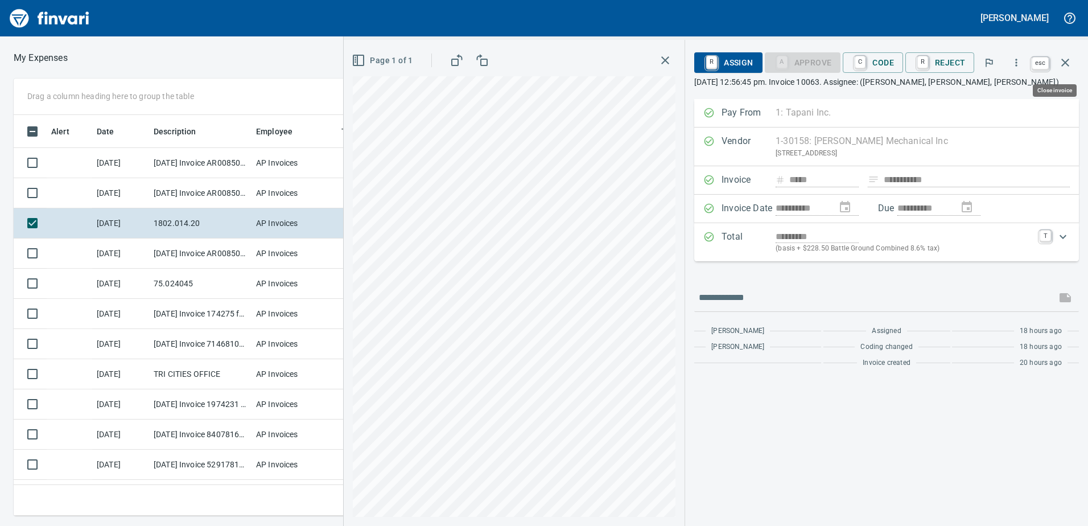
click at [1067, 58] on icon "button" at bounding box center [1065, 63] width 14 height 14
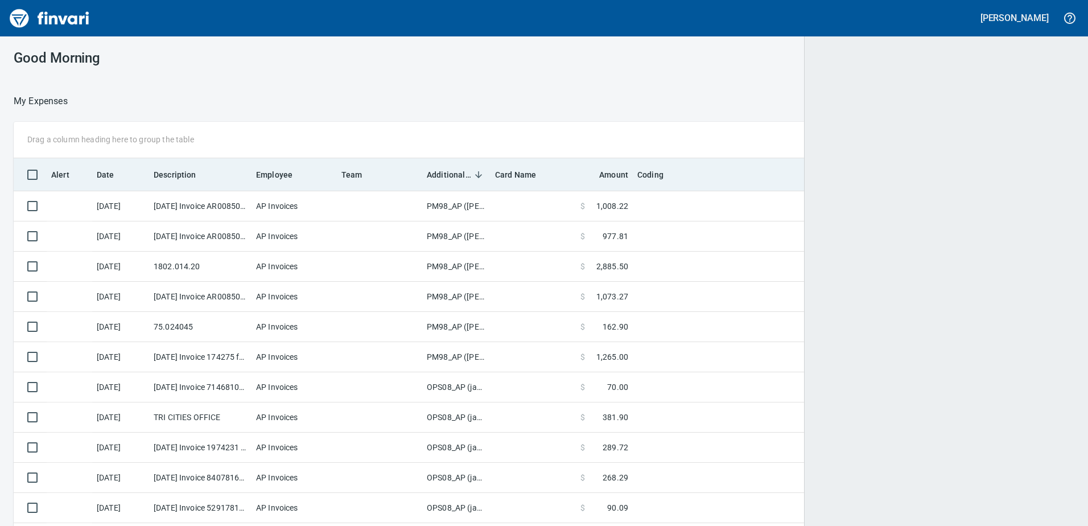
scroll to position [383, 1033]
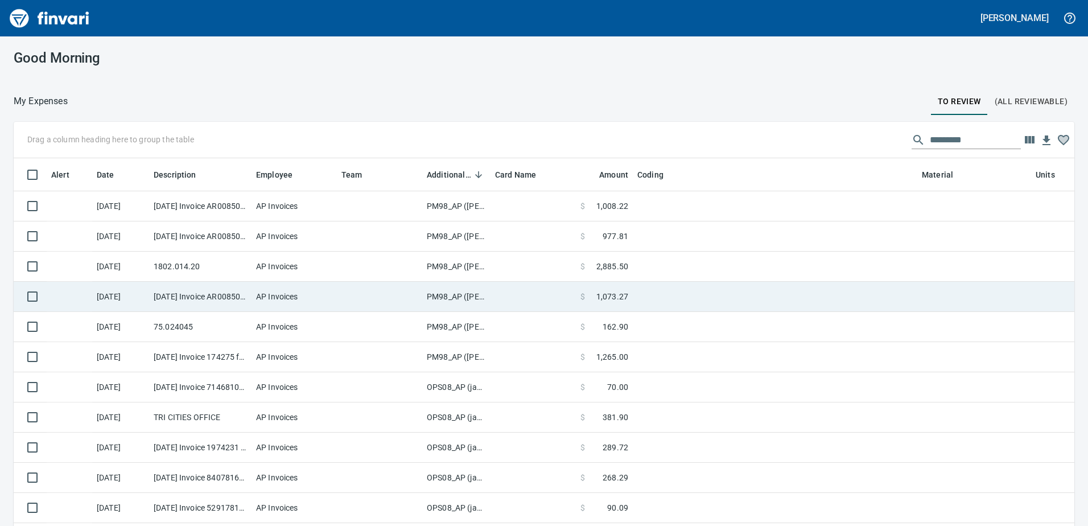
click at [469, 299] on td "PM98_AP ([PERSON_NAME], [PERSON_NAME])" at bounding box center [456, 297] width 68 height 30
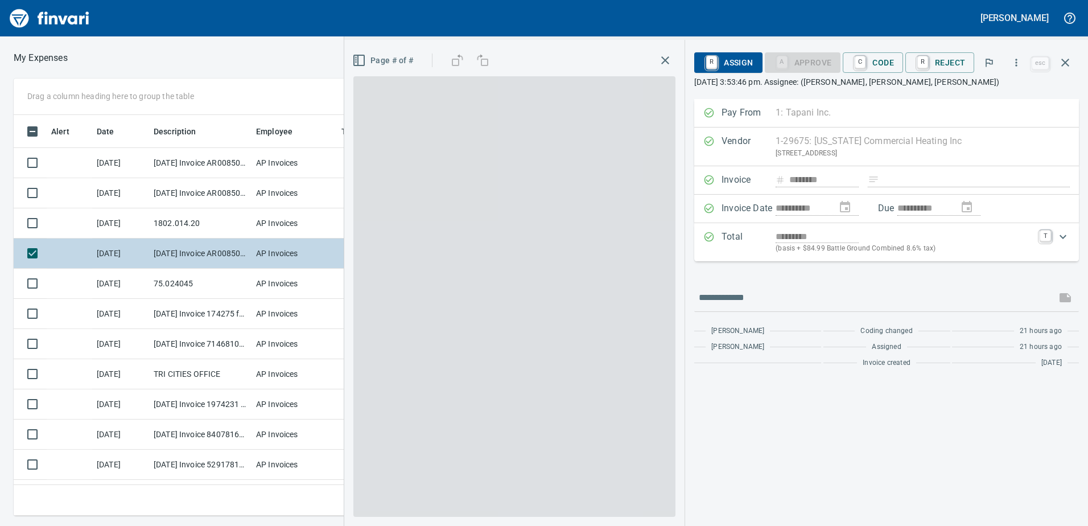
scroll to position [383, 759]
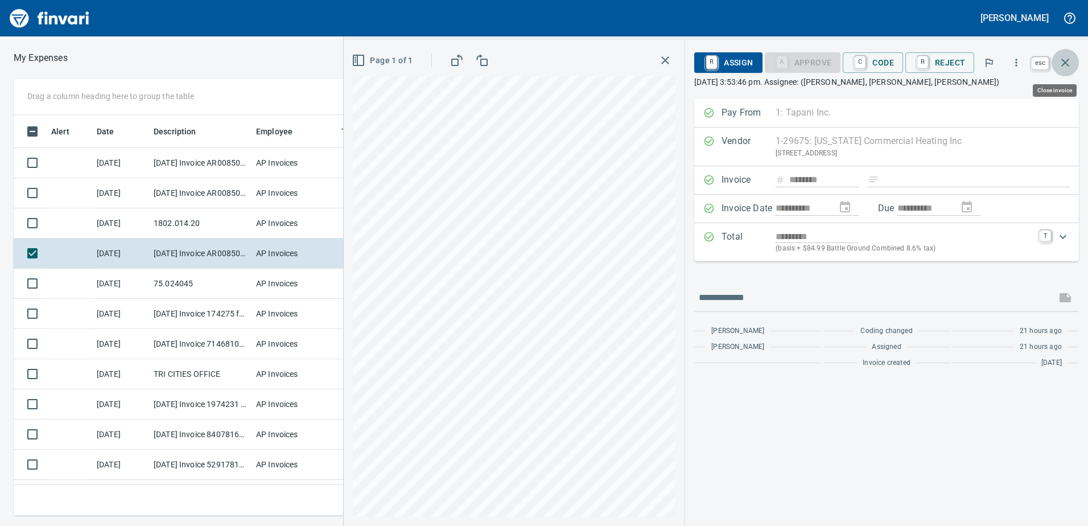
click at [1069, 56] on icon "button" at bounding box center [1065, 63] width 14 height 14
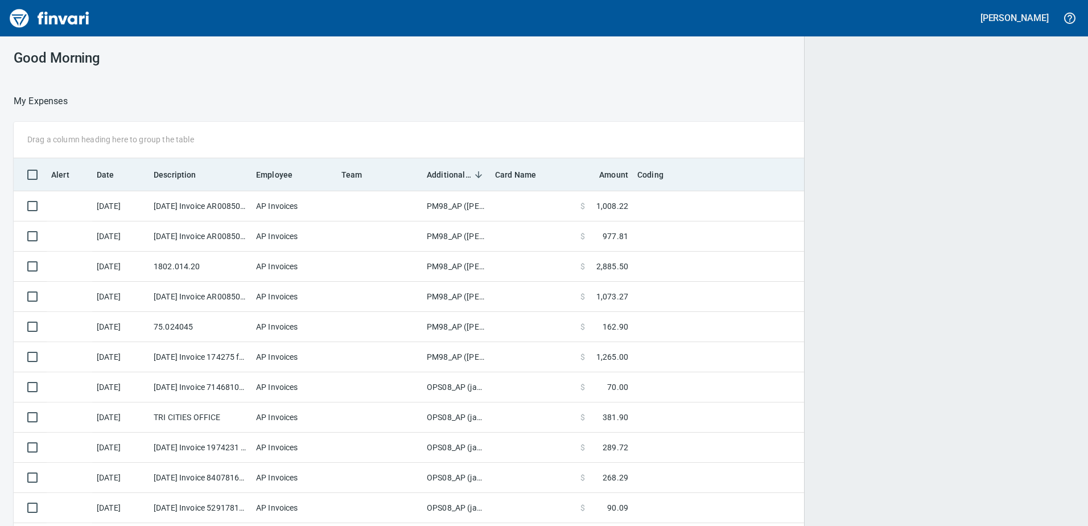
scroll to position [383, 1035]
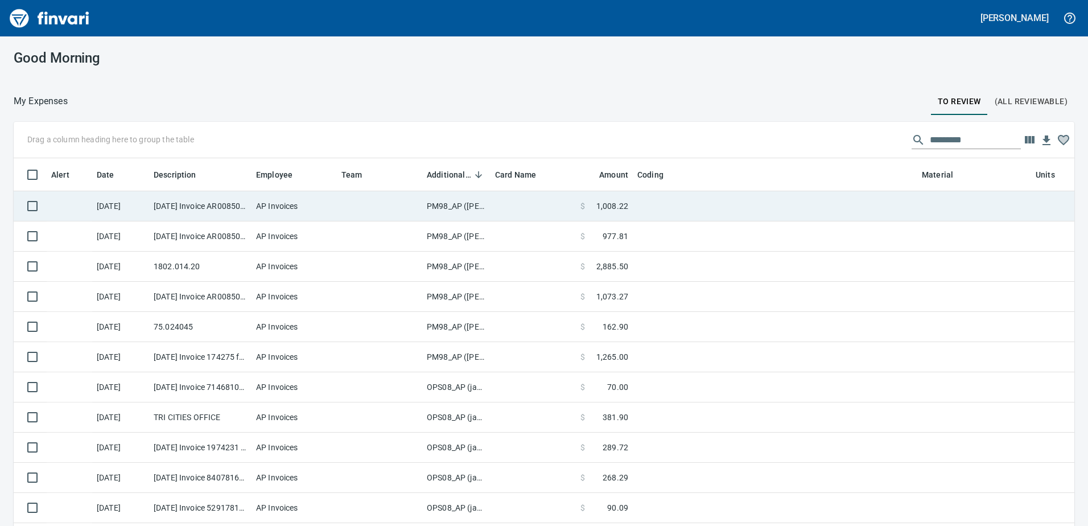
click at [454, 206] on td "PM98_AP ([PERSON_NAME], [PERSON_NAME])" at bounding box center [456, 206] width 68 height 30
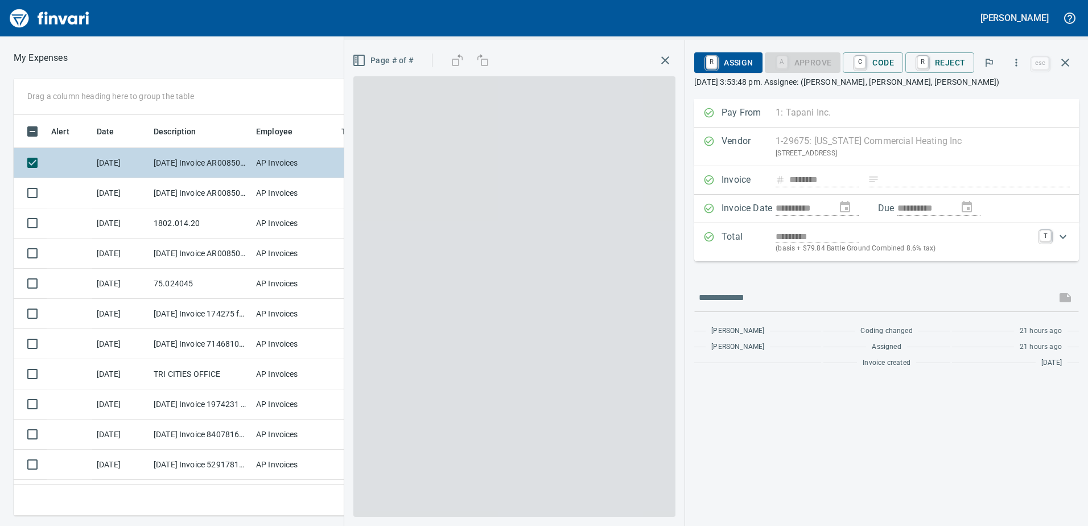
scroll to position [383, 759]
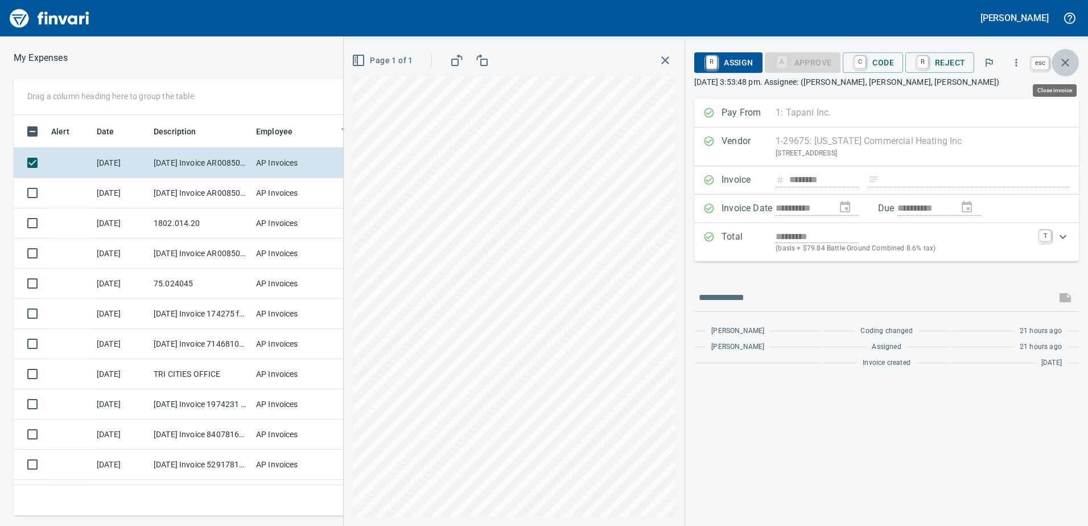
click at [1063, 64] on icon "button" at bounding box center [1065, 63] width 8 height 8
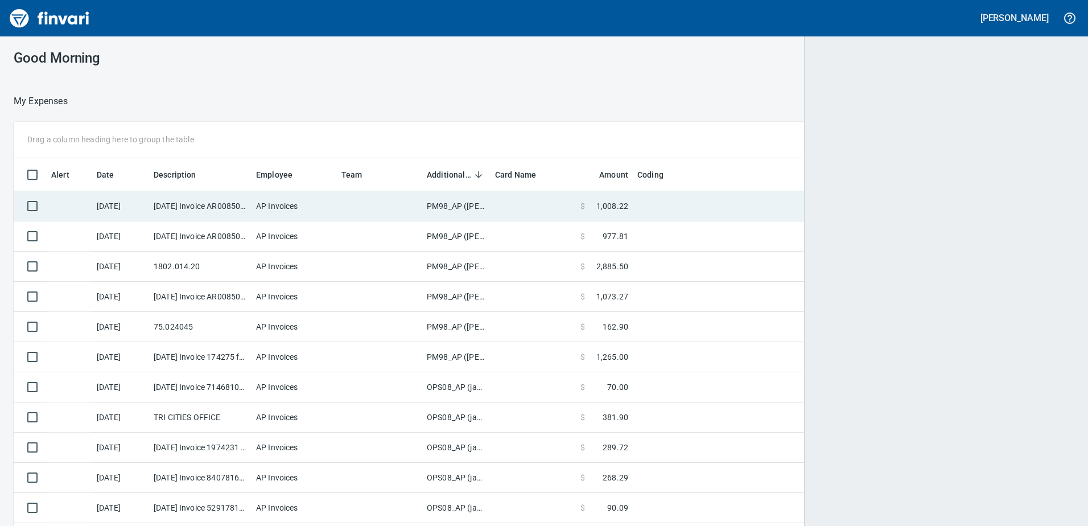
scroll to position [1, 1]
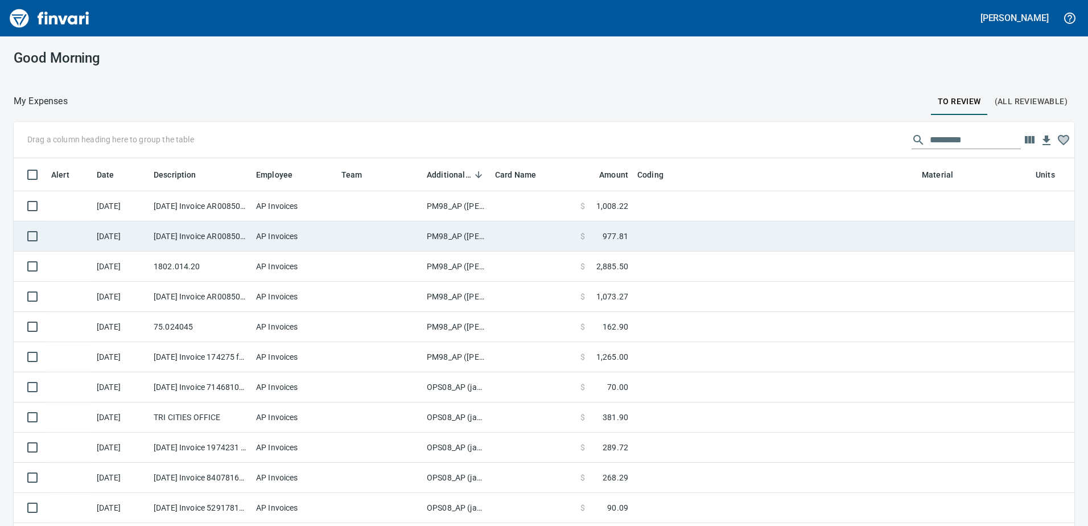
click at [470, 236] on td "PM98_AP ([PERSON_NAME], [PERSON_NAME])" at bounding box center [456, 236] width 68 height 30
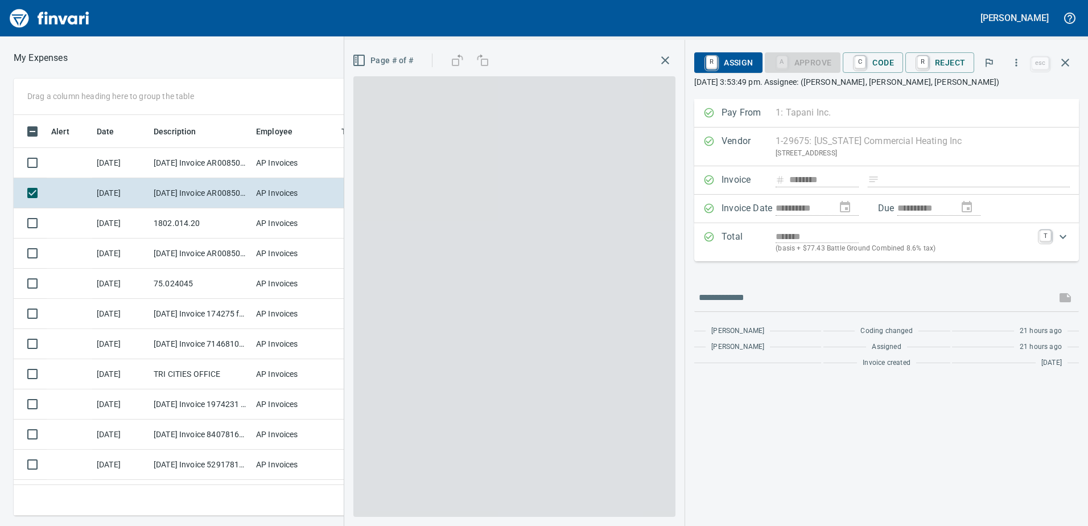
scroll to position [383, 759]
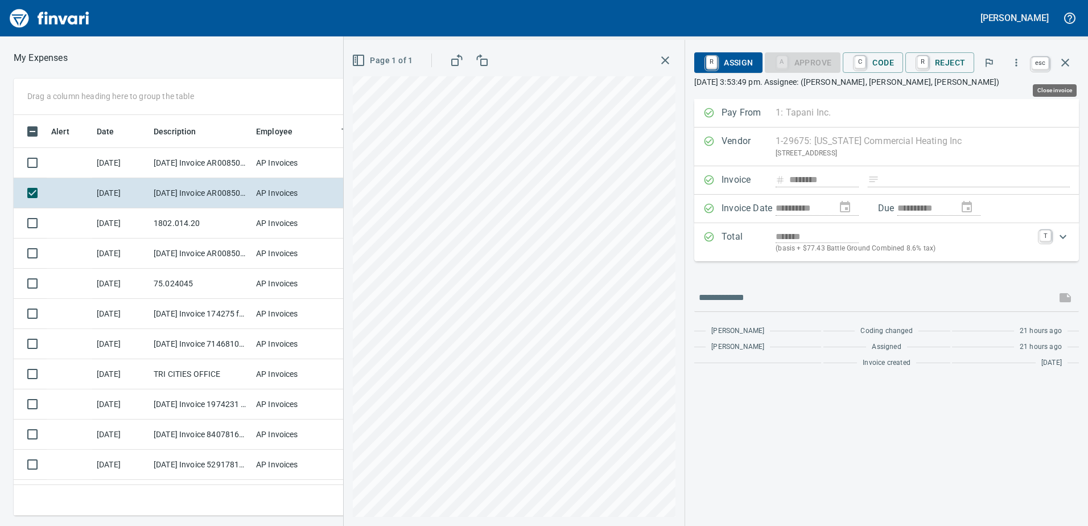
click at [1065, 61] on icon "button" at bounding box center [1065, 63] width 14 height 14
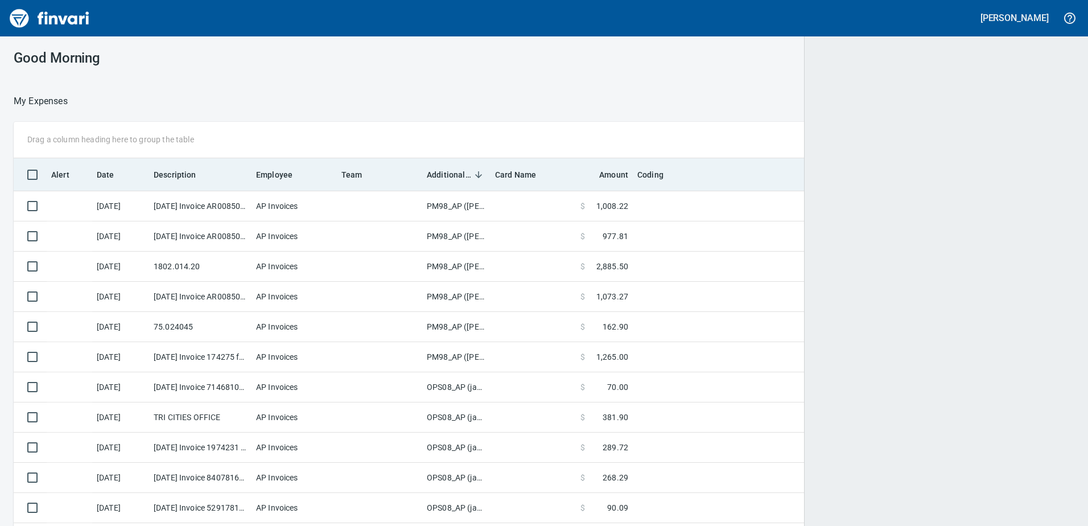
scroll to position [383, 1032]
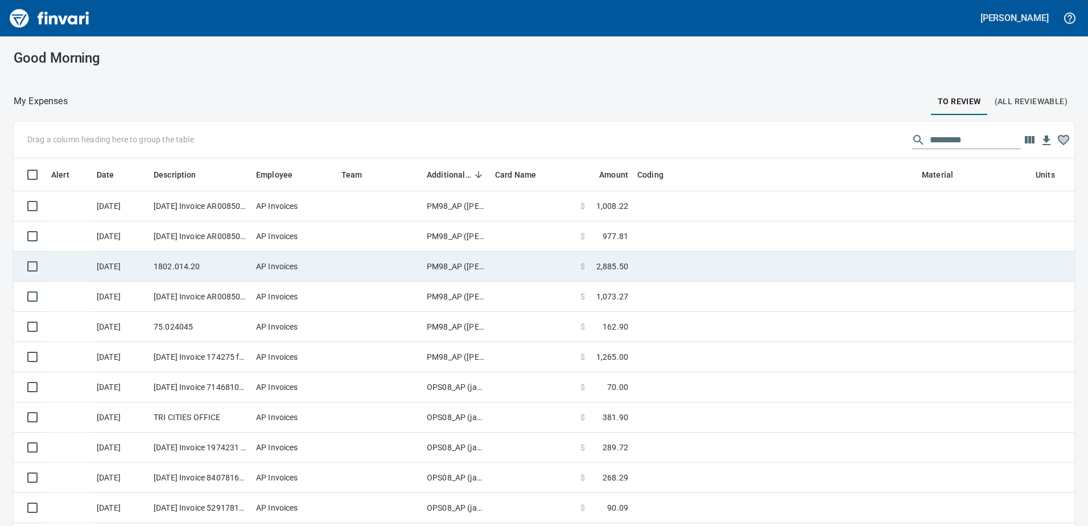
click at [443, 265] on td "PM98_AP ([PERSON_NAME], [PERSON_NAME])" at bounding box center [456, 266] width 68 height 30
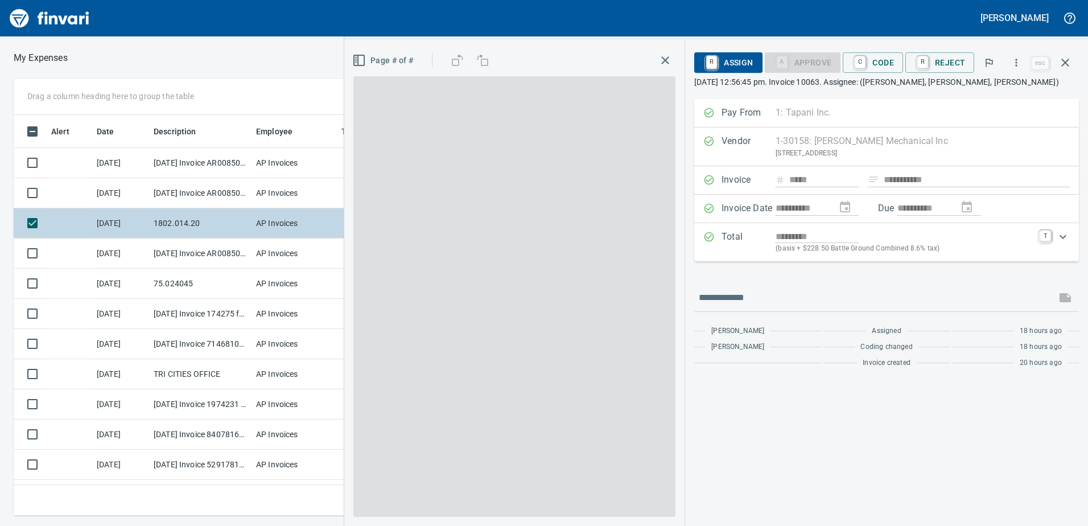
scroll to position [383, 759]
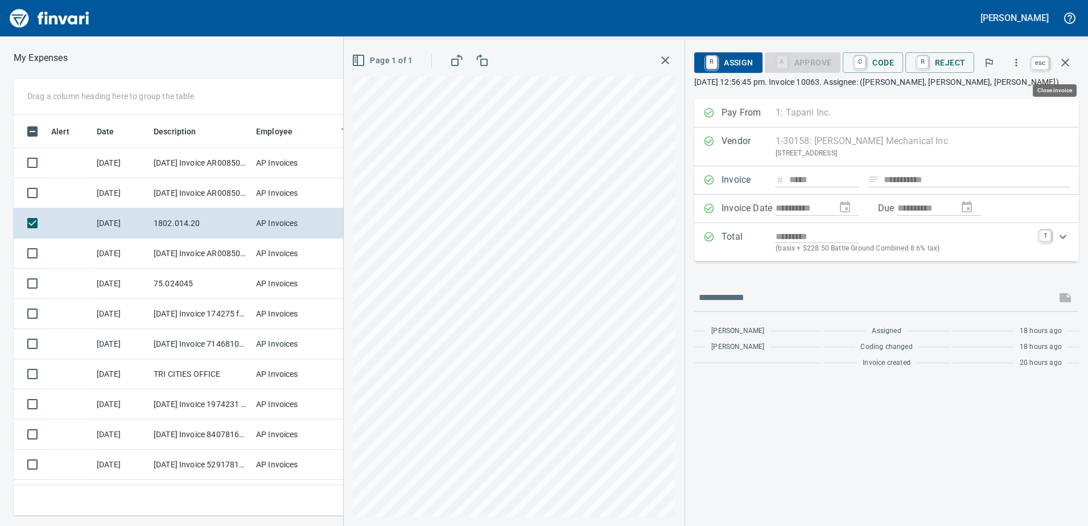
click at [1068, 57] on icon "button" at bounding box center [1065, 63] width 14 height 14
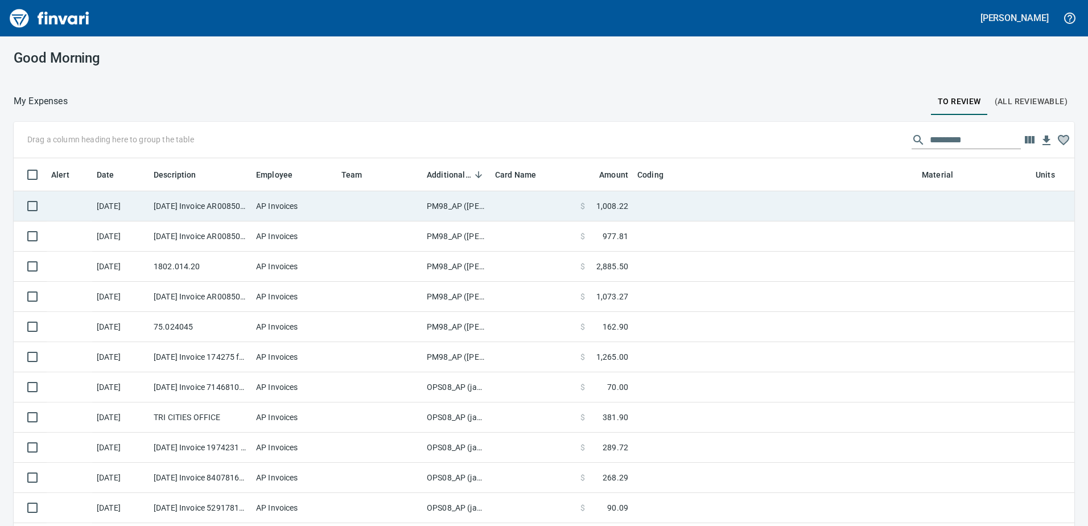
scroll to position [1, 1]
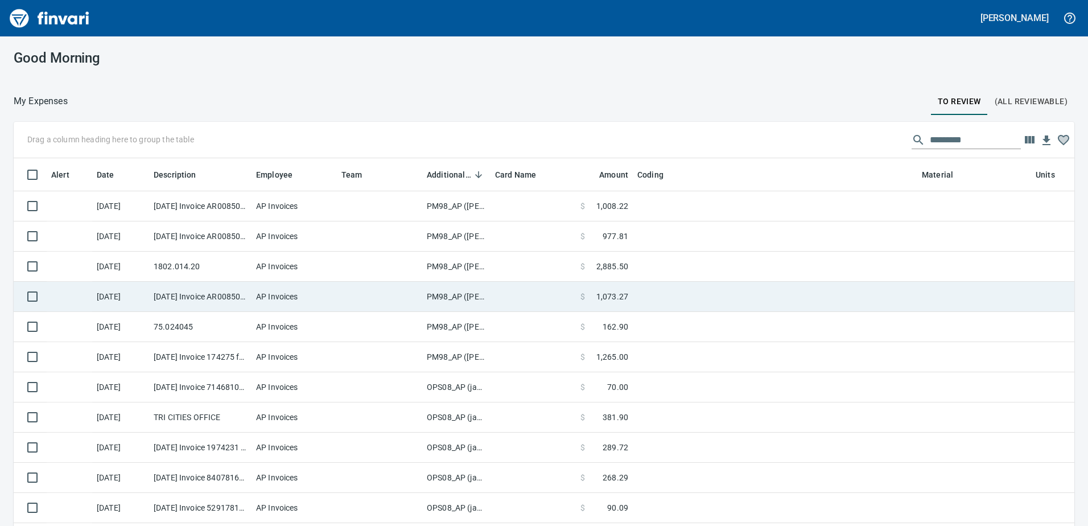
click at [456, 294] on td "PM98_AP ([PERSON_NAME], [PERSON_NAME])" at bounding box center [456, 297] width 68 height 30
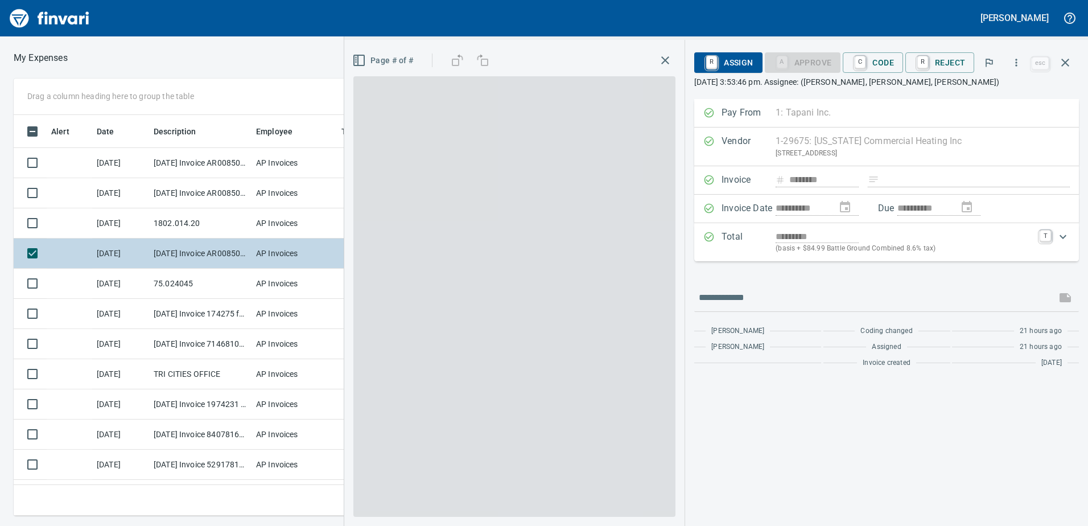
scroll to position [383, 759]
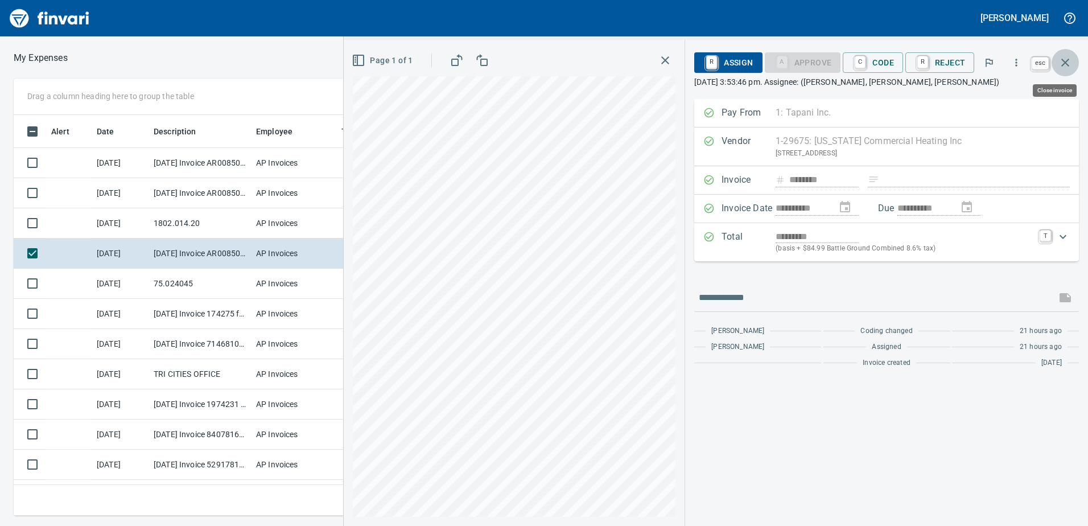
drag, startPoint x: 1066, startPoint y: 56, endPoint x: 1064, endPoint y: 61, distance: 5.9
click at [1065, 59] on icon "button" at bounding box center [1065, 63] width 14 height 14
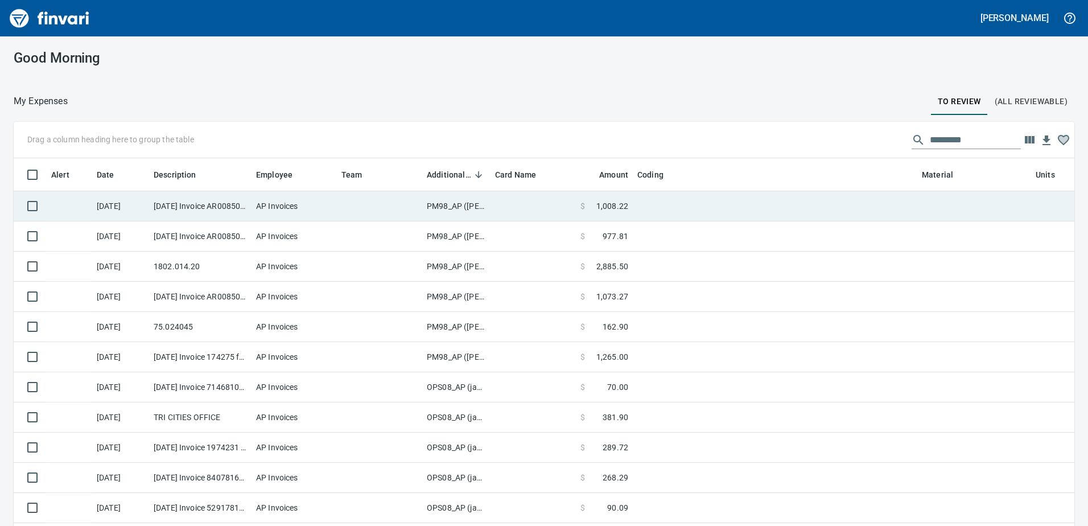
scroll to position [1, 1]
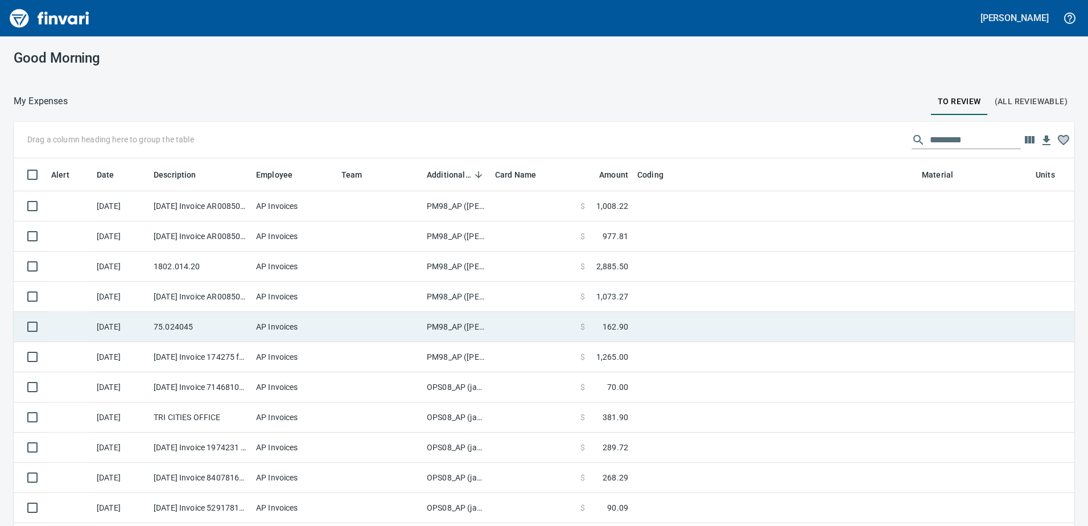
click at [450, 324] on td "PM98_AP ([PERSON_NAME], [PERSON_NAME])" at bounding box center [456, 327] width 68 height 30
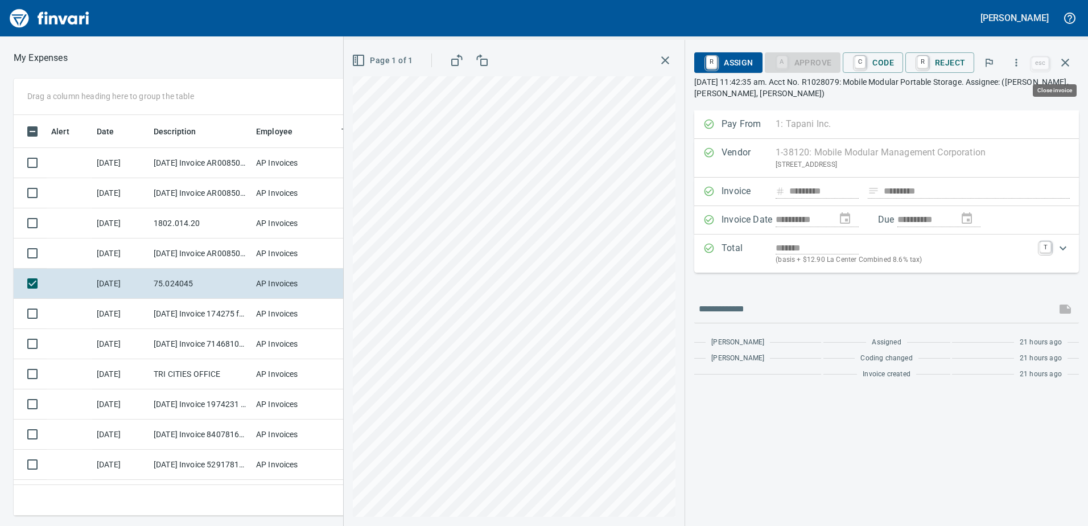
scroll to position [383, 759]
click at [887, 58] on span "C Code" at bounding box center [873, 62] width 42 height 19
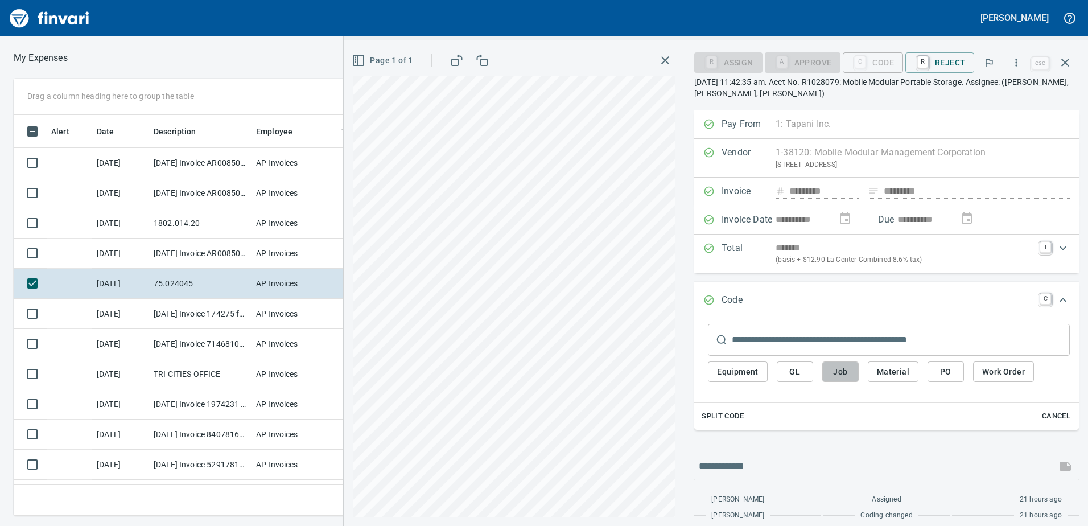
click at [839, 372] on span "Job" at bounding box center [840, 372] width 18 height 14
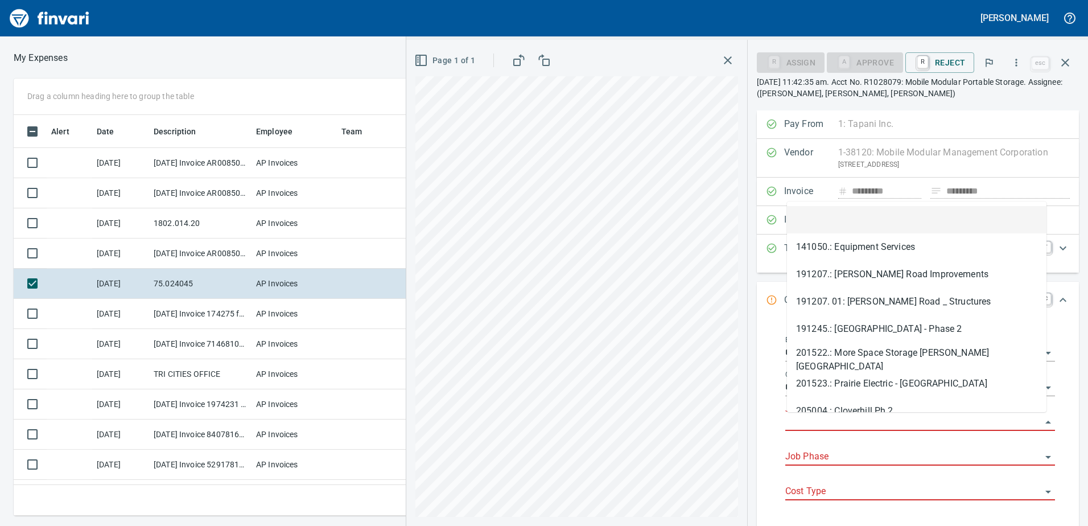
click at [817, 421] on input "Job" at bounding box center [913, 422] width 256 height 16
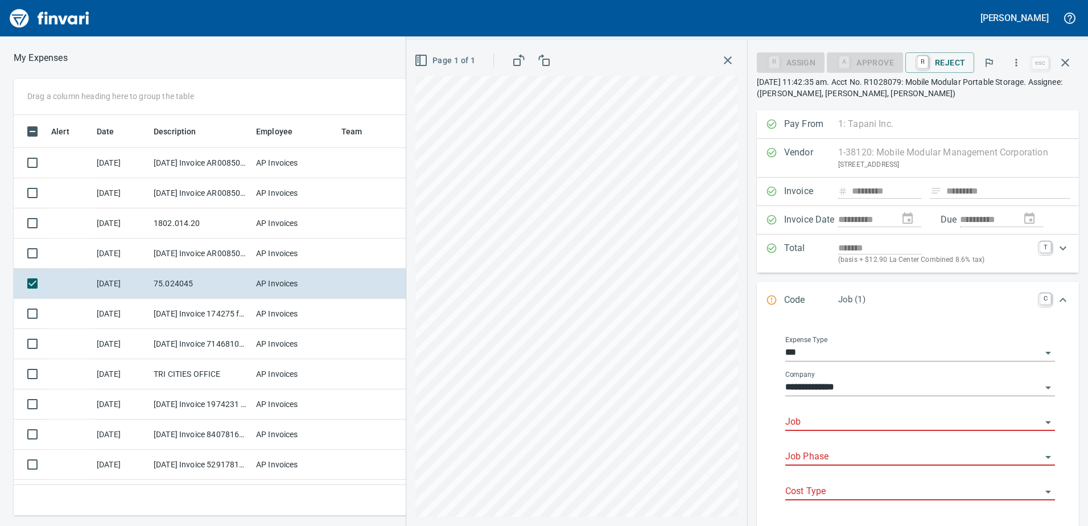
click at [817, 417] on input "Job" at bounding box center [913, 422] width 256 height 16
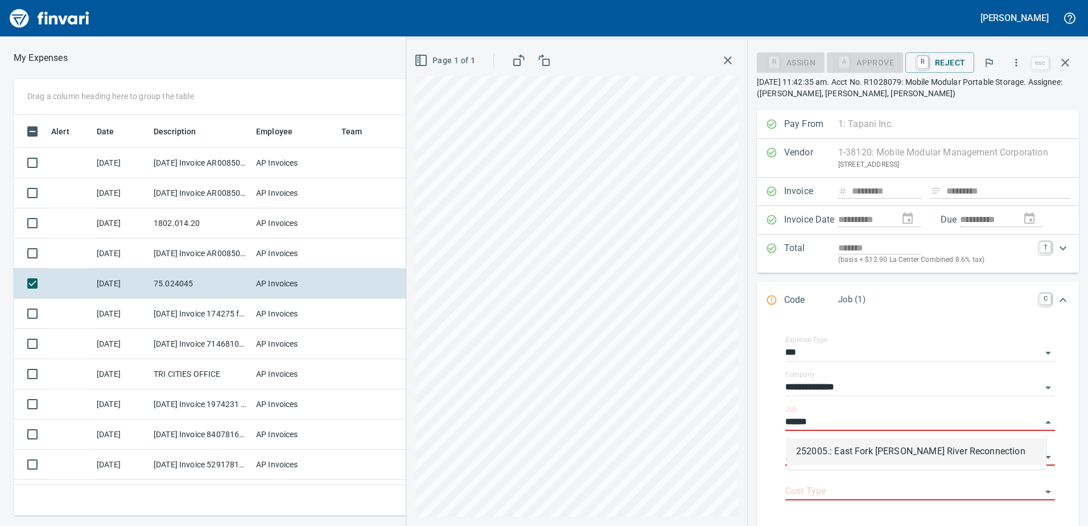
click at [842, 454] on li "252005.: East Fork [PERSON_NAME] River Reconnection" at bounding box center [916, 450] width 259 height 27
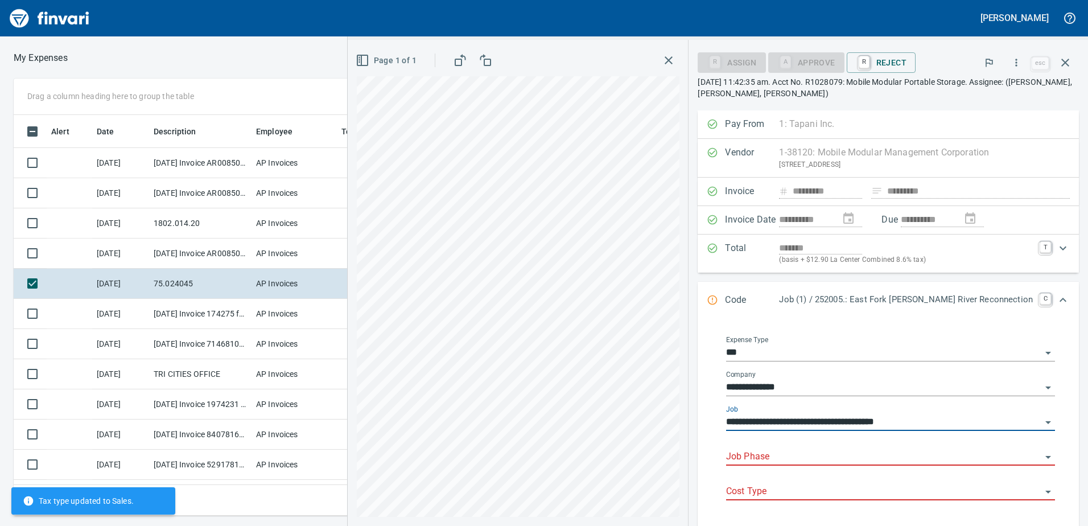
type input "**********"
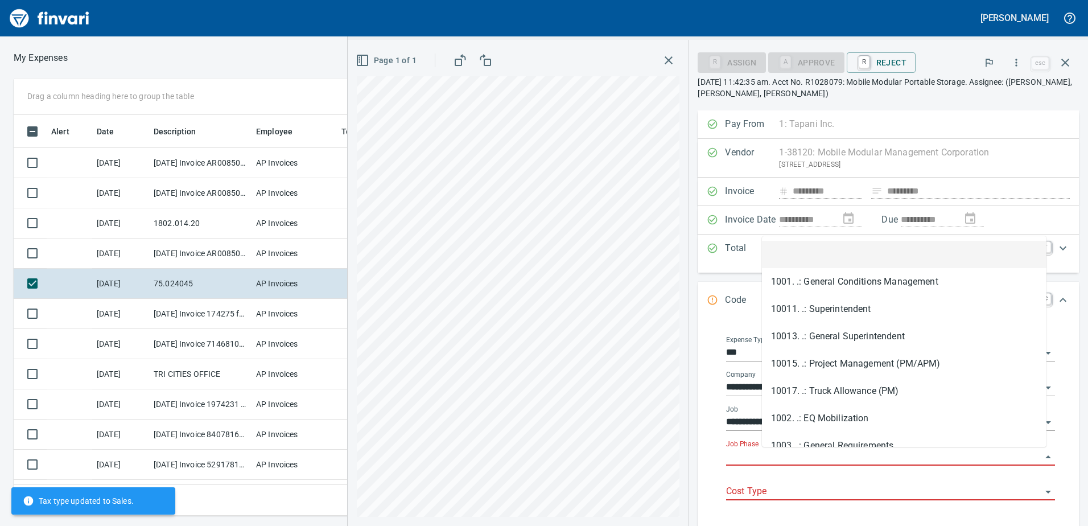
click at [829, 458] on input "Job Phase" at bounding box center [883, 457] width 315 height 16
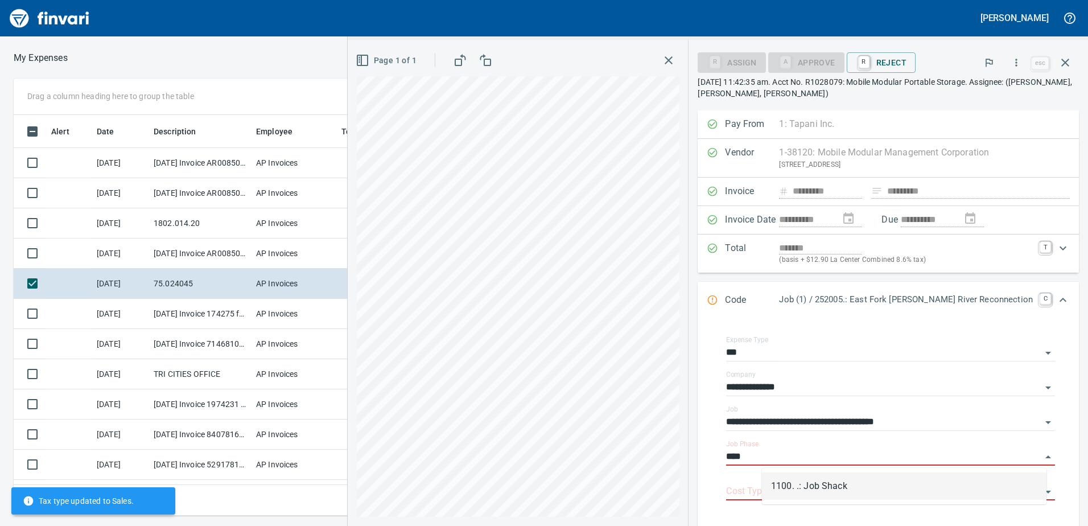
click at [815, 482] on li "1100. .: Job Shack" at bounding box center [904, 485] width 284 height 27
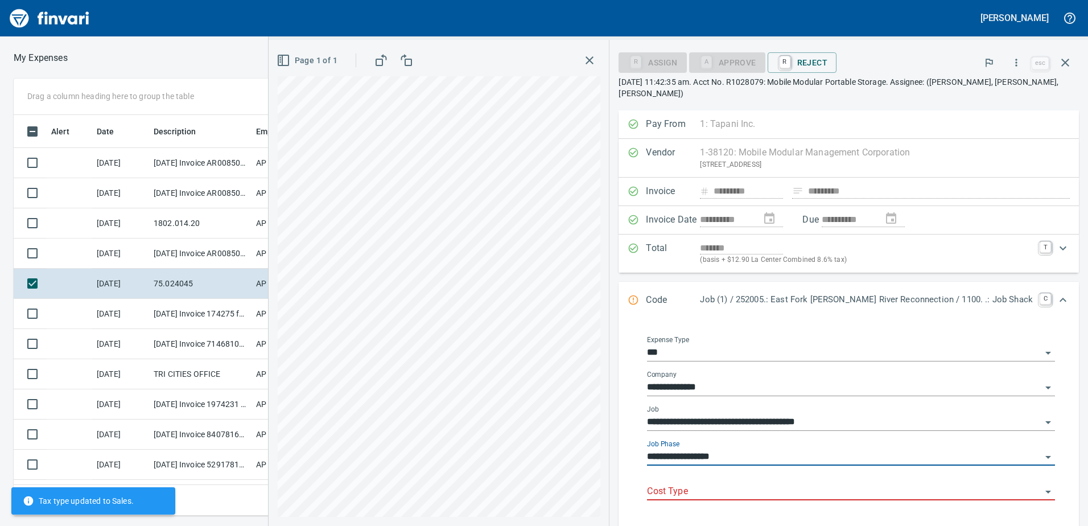
type input "**********"
click at [762, 486] on input "Cost Type" at bounding box center [844, 491] width 394 height 16
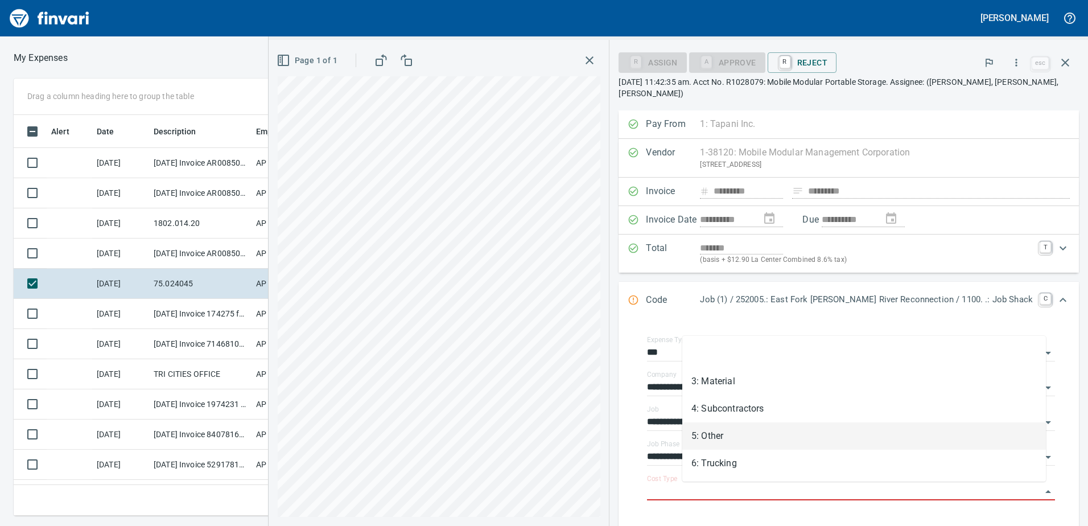
click at [722, 431] on li "5: Other" at bounding box center [863, 435] width 363 height 27
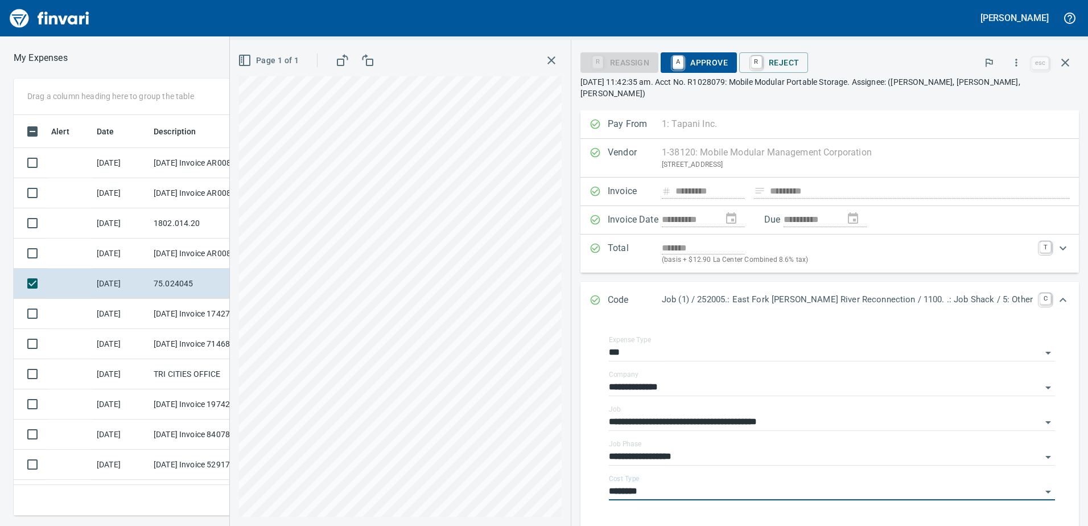
type input "********"
click at [728, 64] on span "A Approve" at bounding box center [698, 62] width 58 height 19
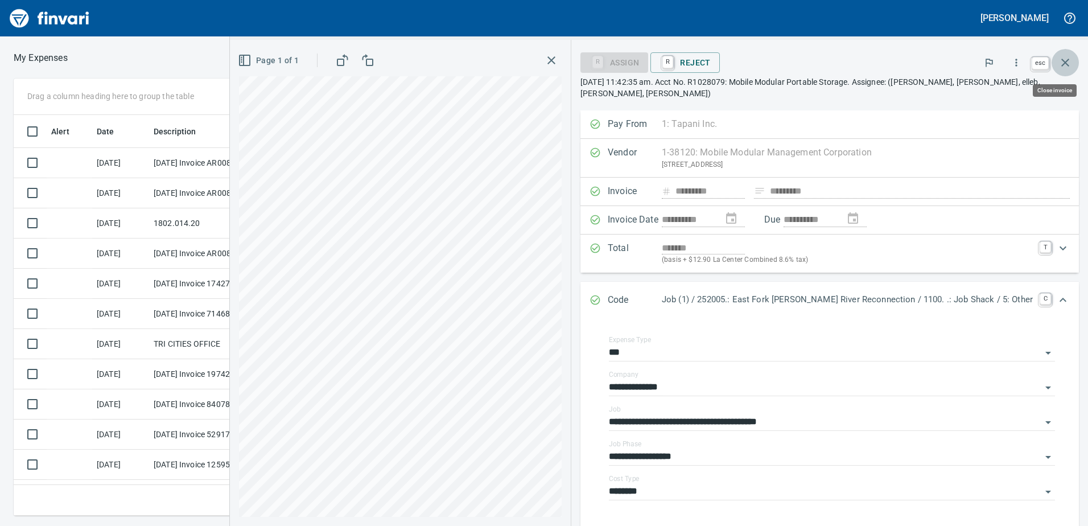
click at [1067, 61] on icon "button" at bounding box center [1065, 63] width 8 height 8
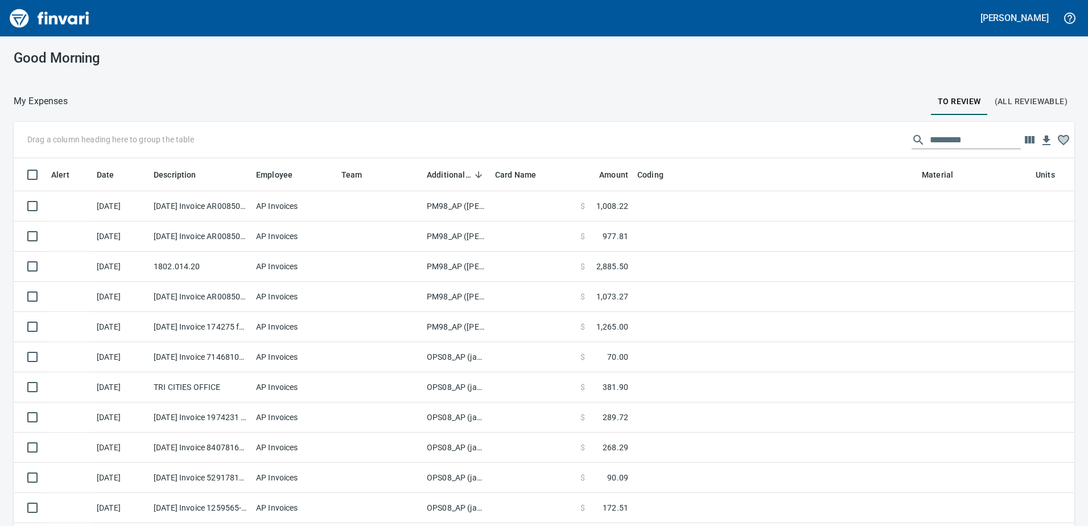
scroll to position [1, 1]
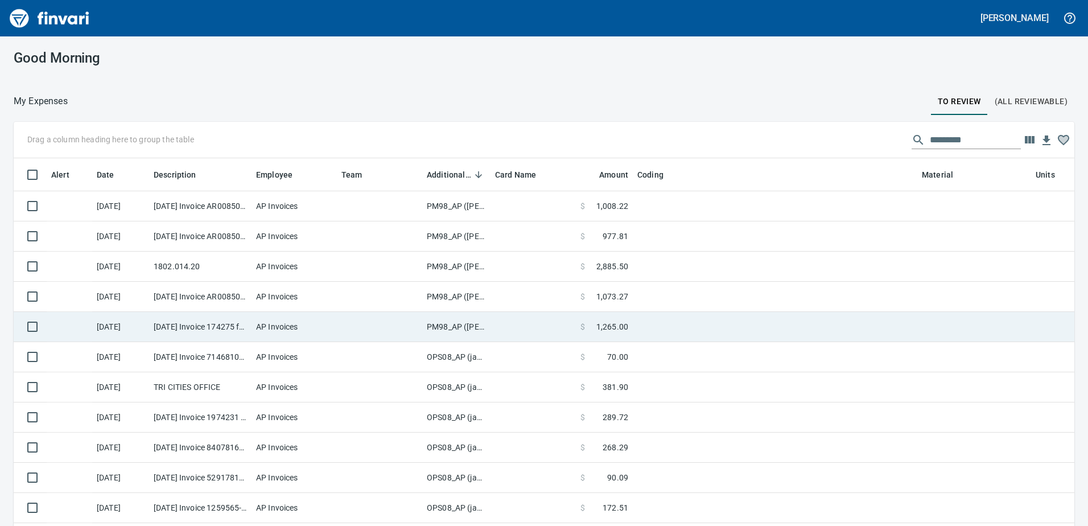
click at [448, 324] on td "PM98_AP ([PERSON_NAME], [PERSON_NAME])" at bounding box center [456, 327] width 68 height 30
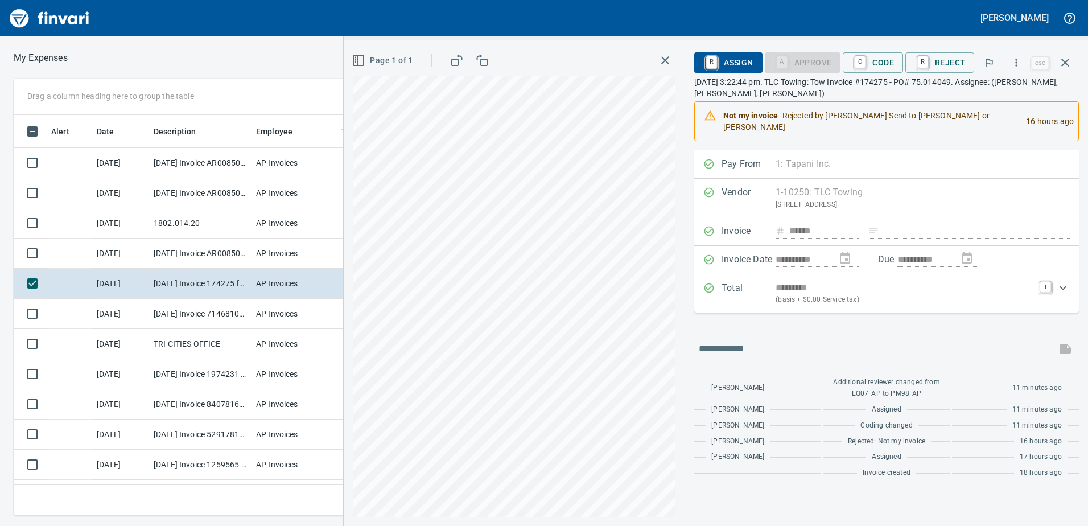
scroll to position [383, 759]
click at [889, 60] on span "C Code" at bounding box center [873, 62] width 42 height 19
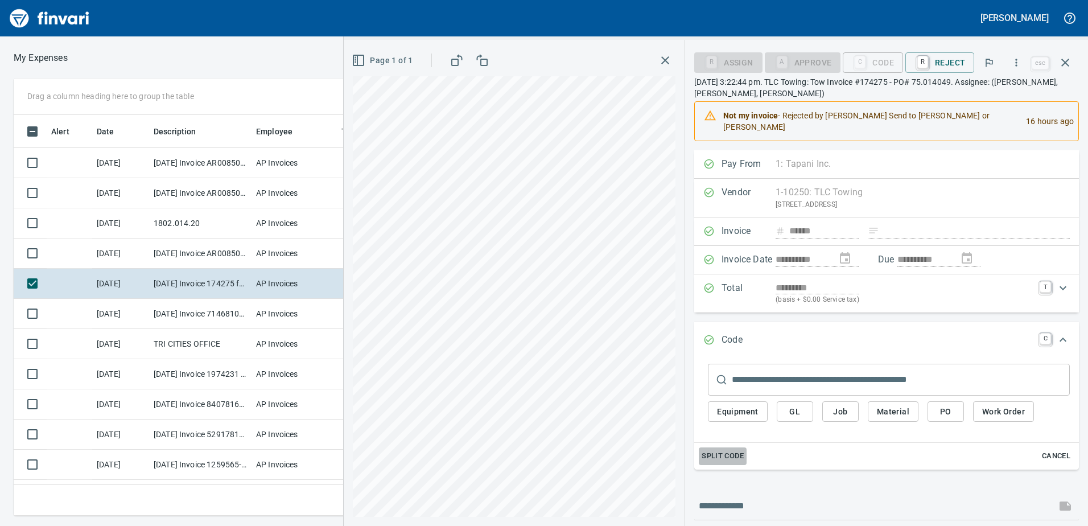
click at [728, 454] on span "Split Code" at bounding box center [722, 455] width 42 height 13
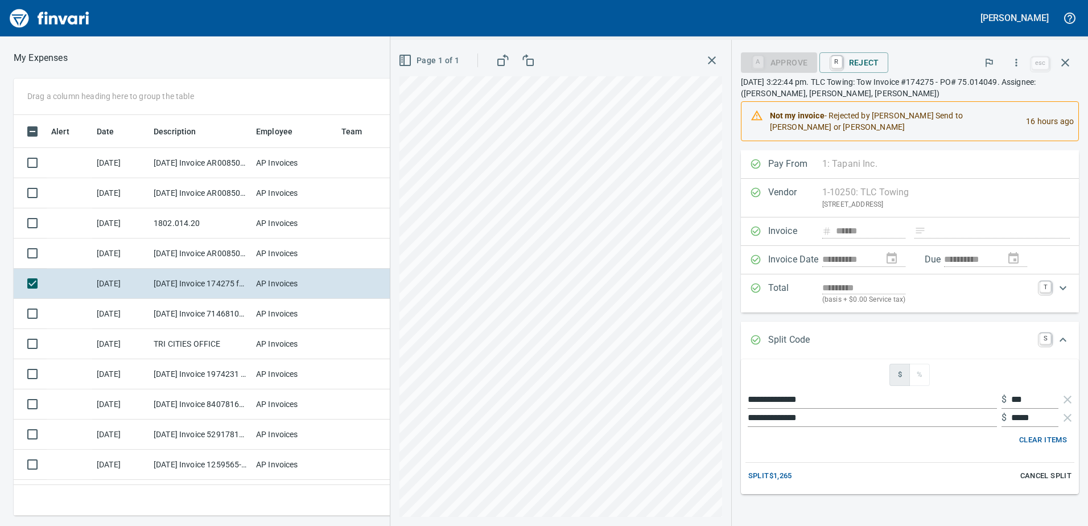
click at [1043, 440] on span "Clear Items" at bounding box center [1043, 439] width 48 height 13
click at [787, 399] on input "text" at bounding box center [871, 399] width 249 height 18
type input "*"
type input "******"
type input "**********"
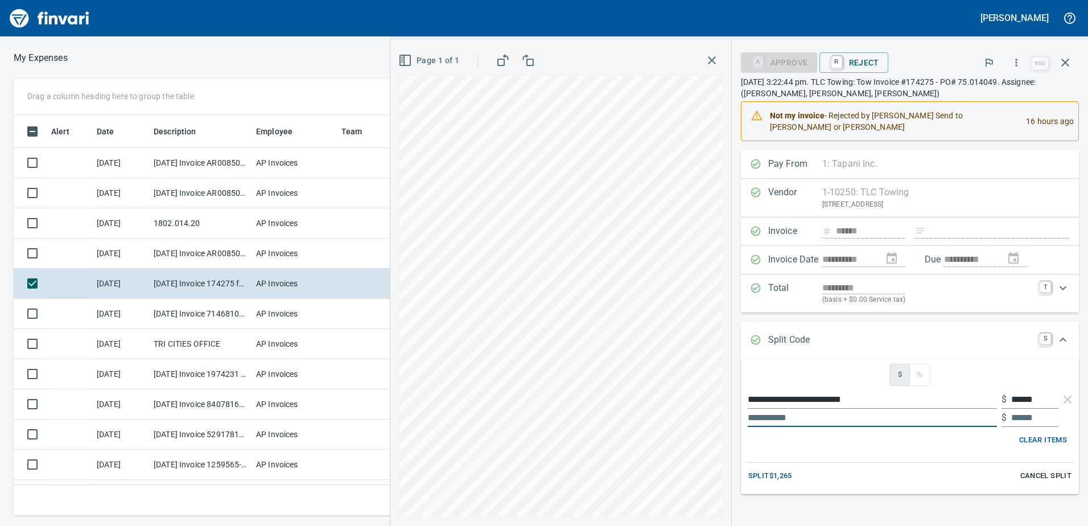
click at [781, 414] on input "text" at bounding box center [871, 417] width 249 height 18
click at [809, 416] on input "text" at bounding box center [871, 417] width 249 height 18
type input "*****"
type input "******"
type input "**********"
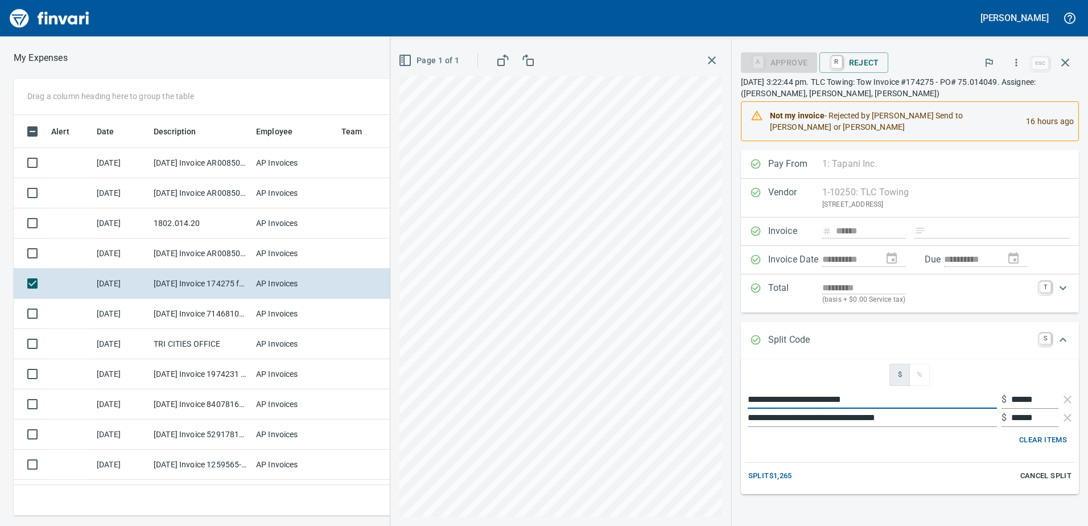
click at [871, 401] on input "**********" at bounding box center [871, 399] width 249 height 18
click at [882, 399] on input "**********" at bounding box center [871, 399] width 249 height 18
type input "**********"
click at [916, 414] on input "**********" at bounding box center [871, 417] width 249 height 18
click at [956, 415] on input "**********" at bounding box center [871, 417] width 249 height 18
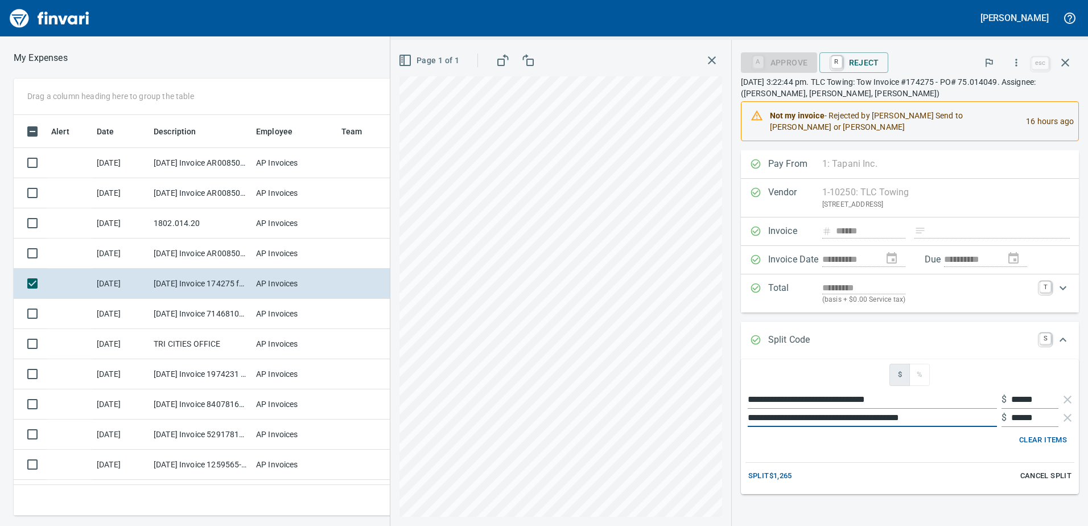
type input "**********"
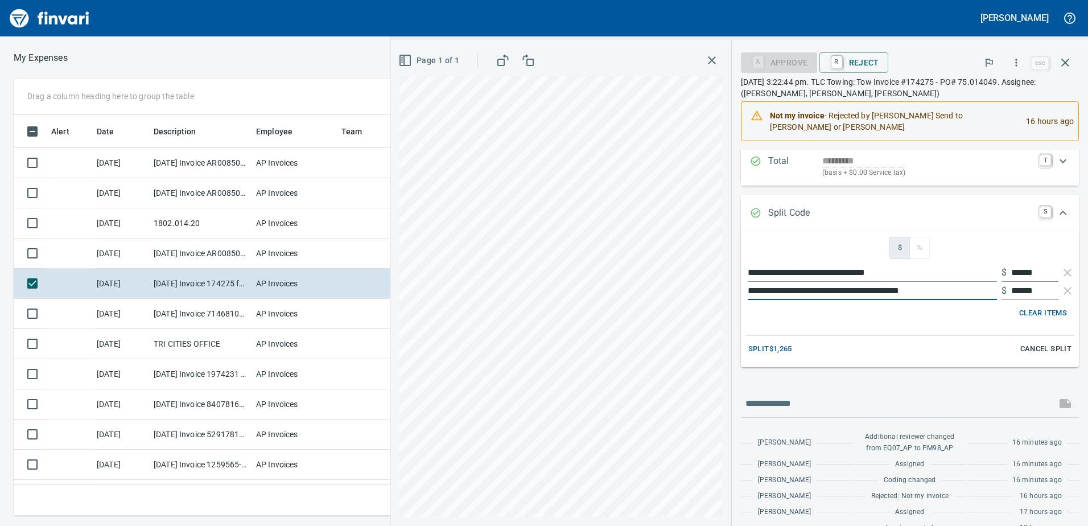
scroll to position [148, 0]
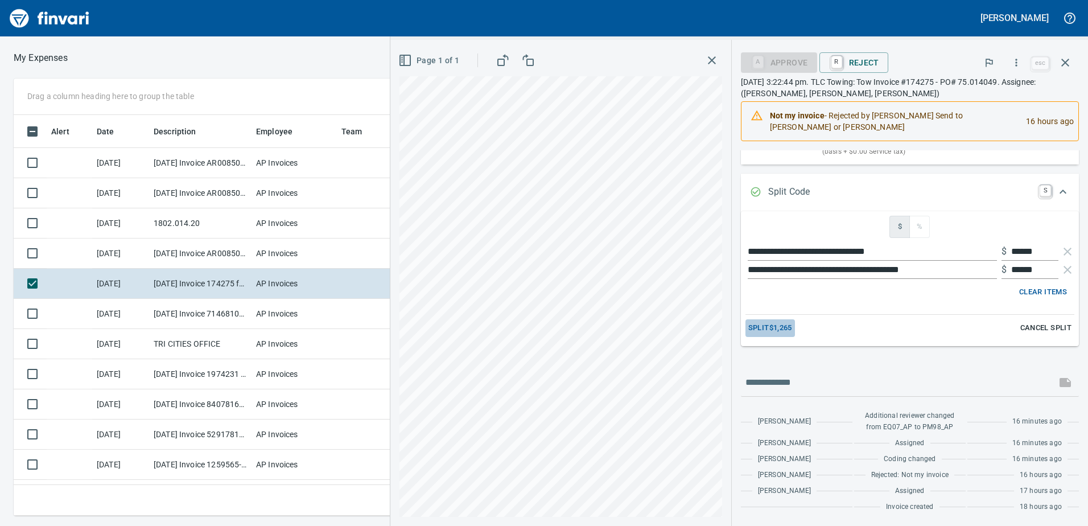
click at [778, 328] on span "Split $1,265" at bounding box center [770, 327] width 44 height 13
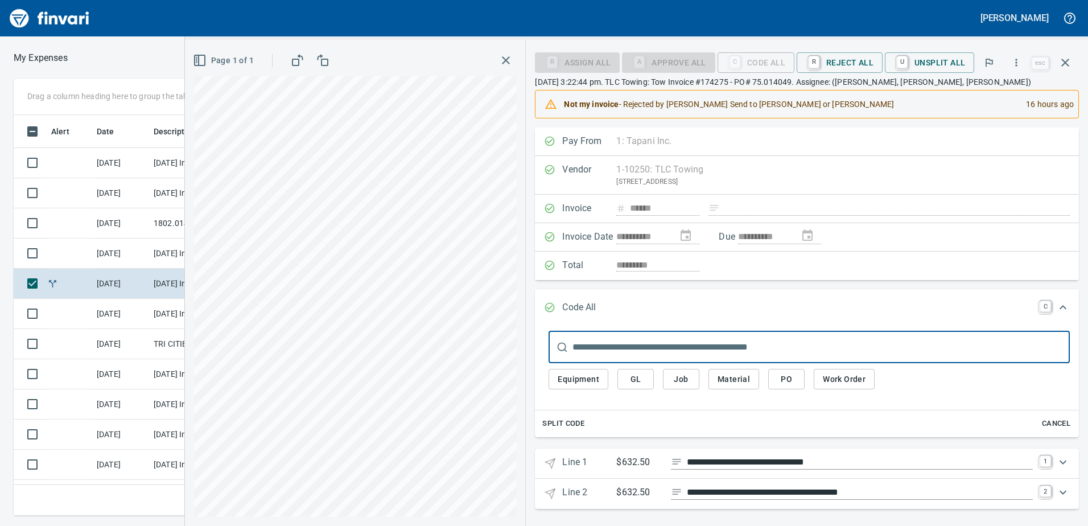
scroll to position [3, 0]
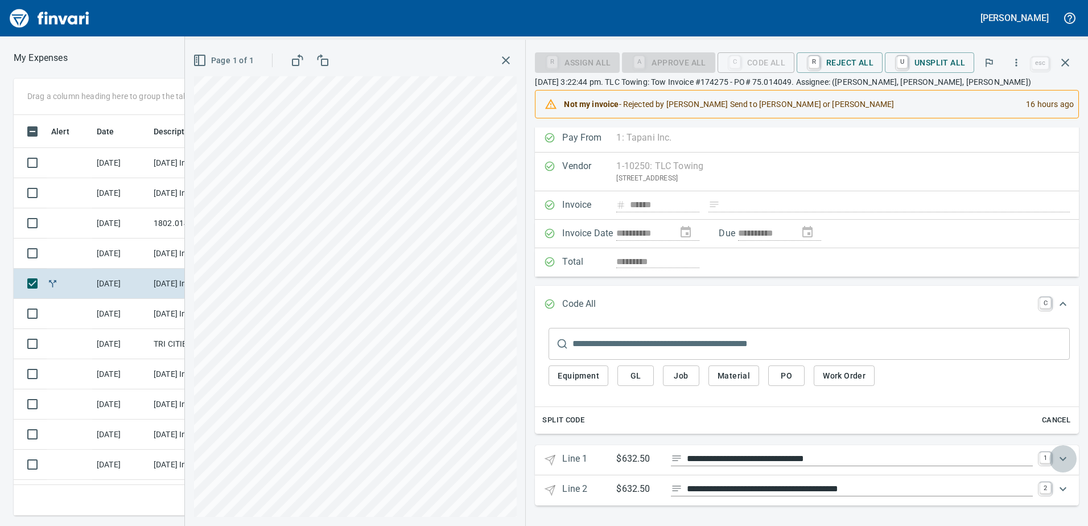
click at [1056, 458] on icon "Expand" at bounding box center [1063, 459] width 14 height 14
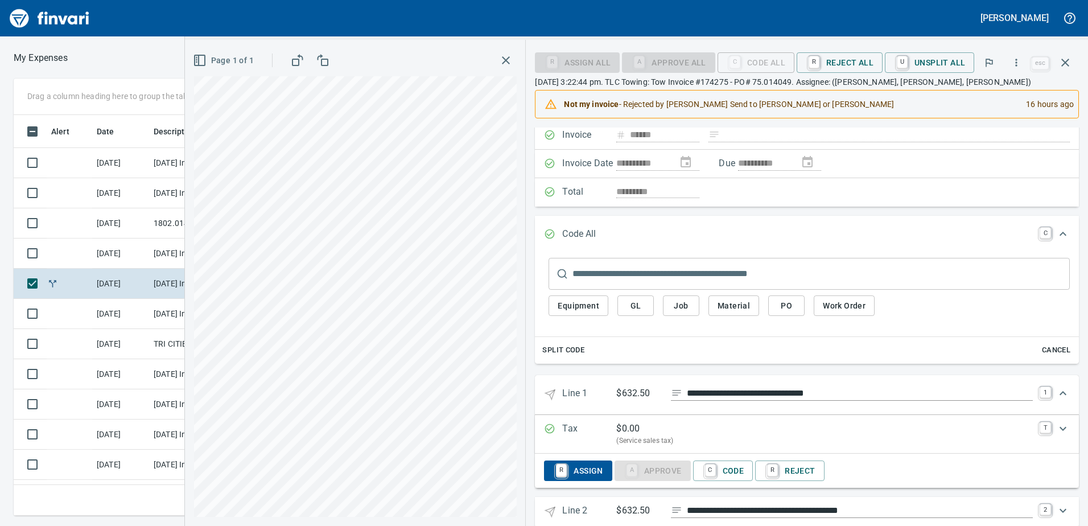
scroll to position [95, 0]
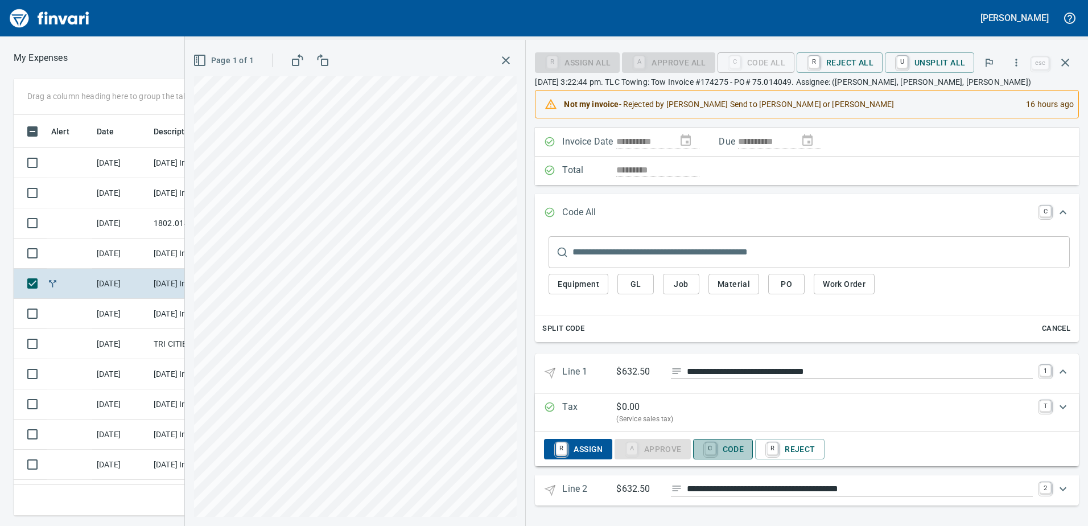
click at [733, 451] on span "C Code" at bounding box center [723, 448] width 42 height 19
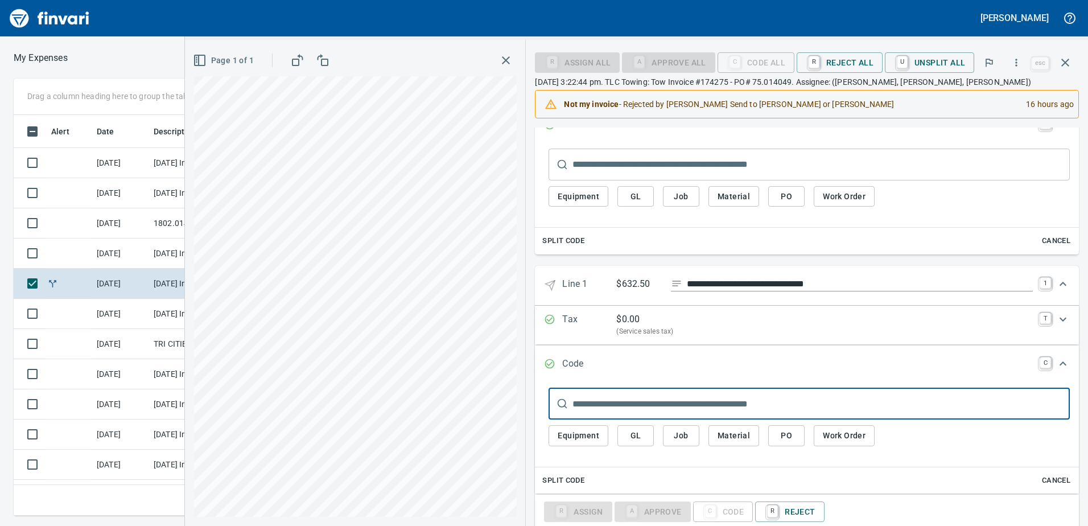
scroll to position [209, 0]
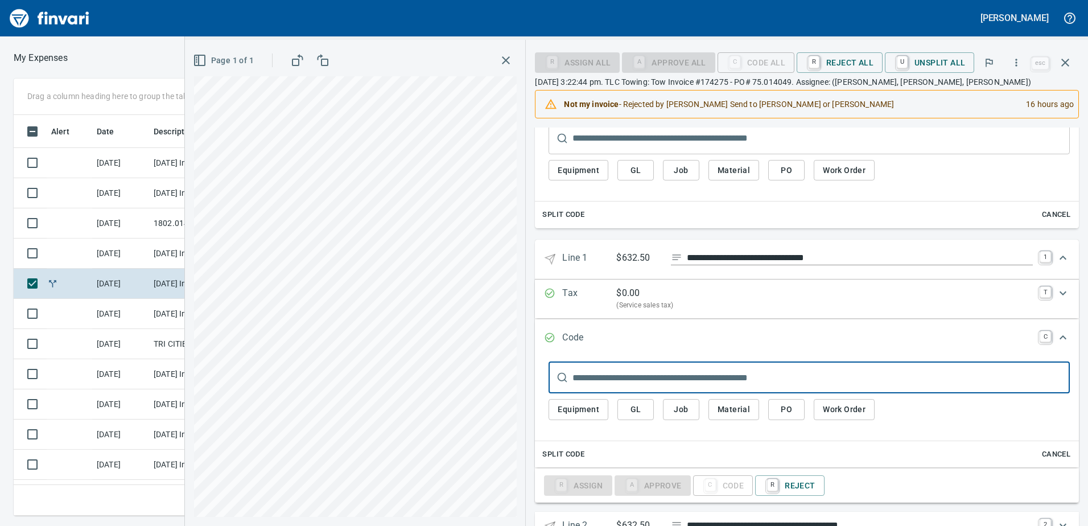
click at [686, 411] on span "Job" at bounding box center [681, 409] width 18 height 14
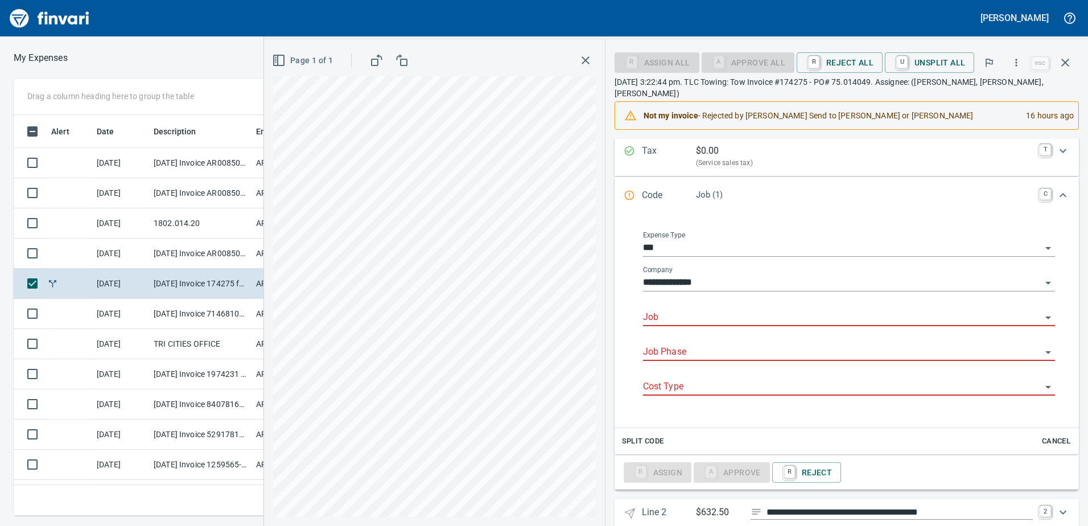
scroll to position [383, 759]
click at [671, 309] on input "Job" at bounding box center [842, 317] width 398 height 16
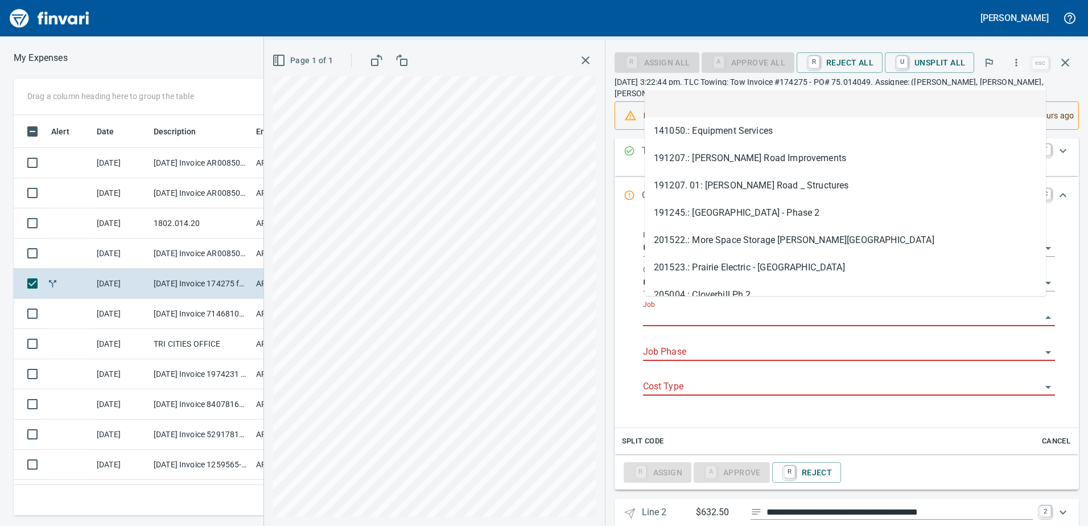
click at [660, 309] on input "Job" at bounding box center [842, 317] width 398 height 16
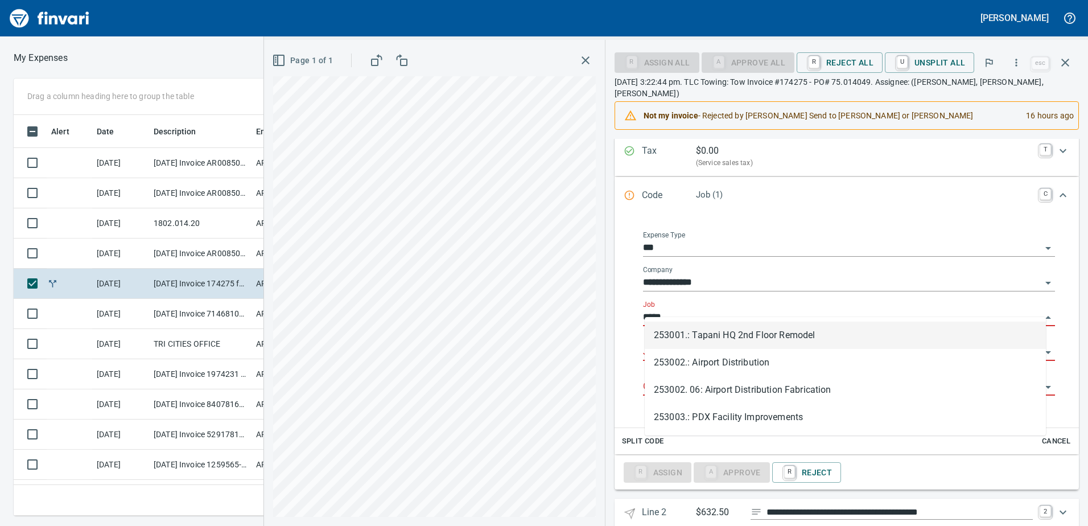
type input "******"
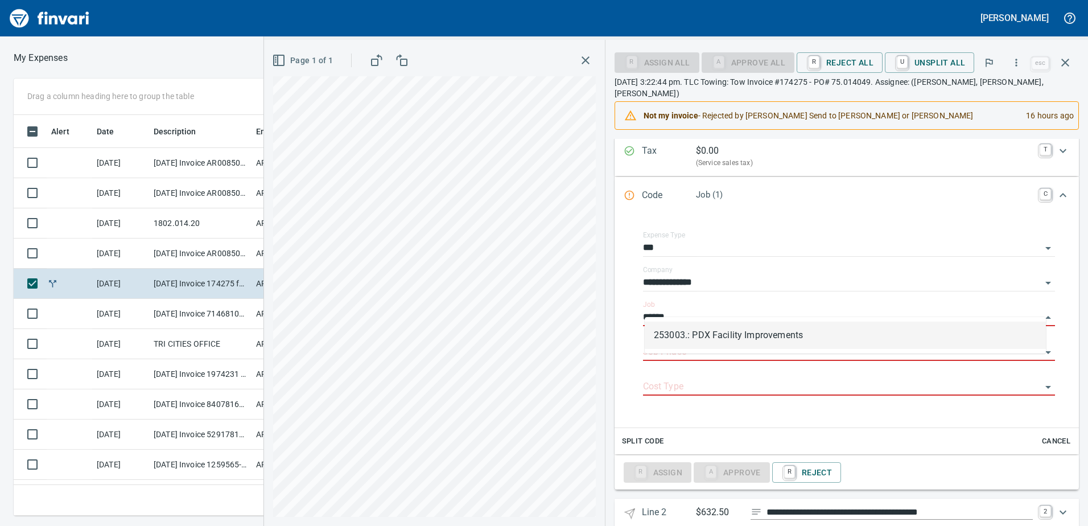
click at [681, 338] on li "253003.: PDX Facility Improvements" at bounding box center [844, 334] width 401 height 27
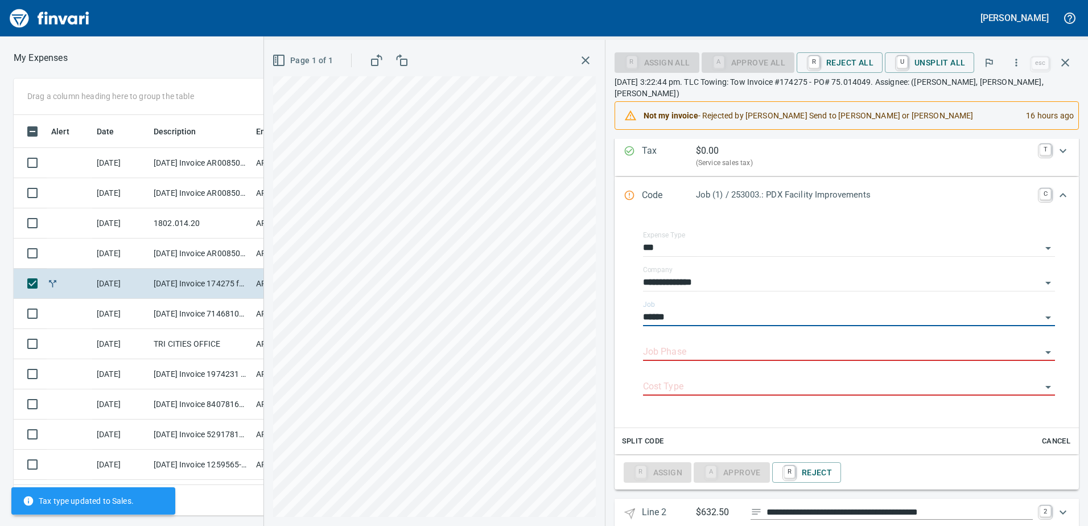
type input "**********"
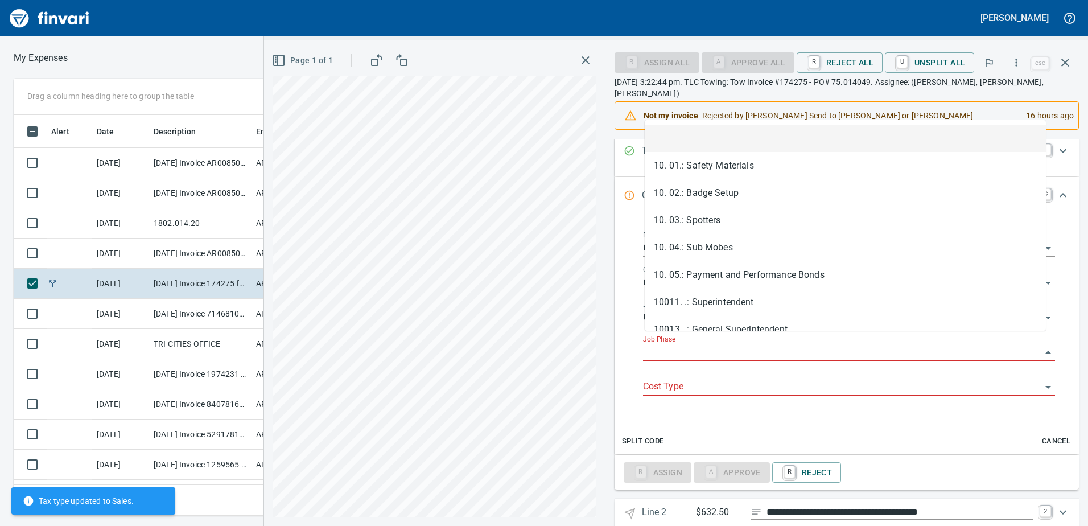
click at [680, 344] on input "Job Phase" at bounding box center [842, 352] width 398 height 16
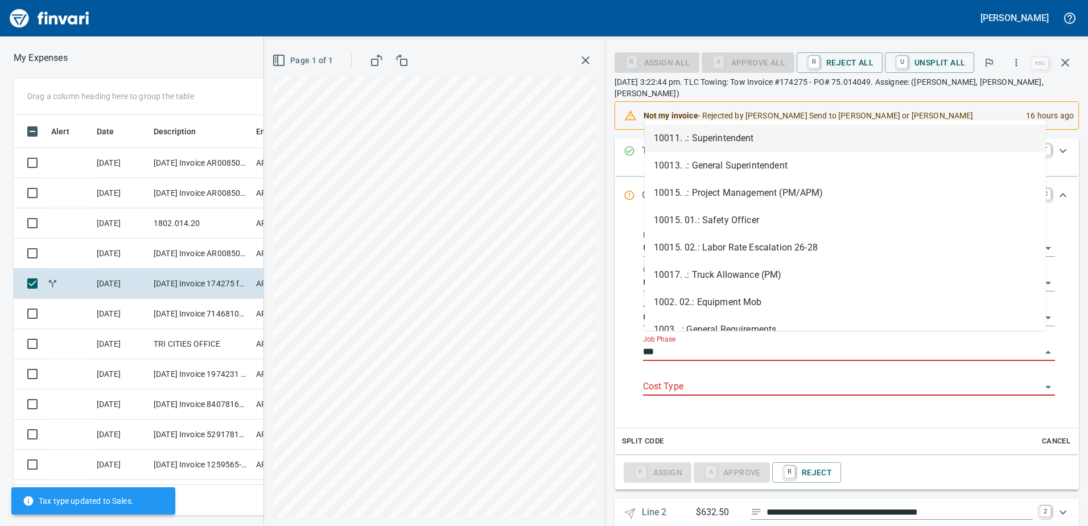
type input "****"
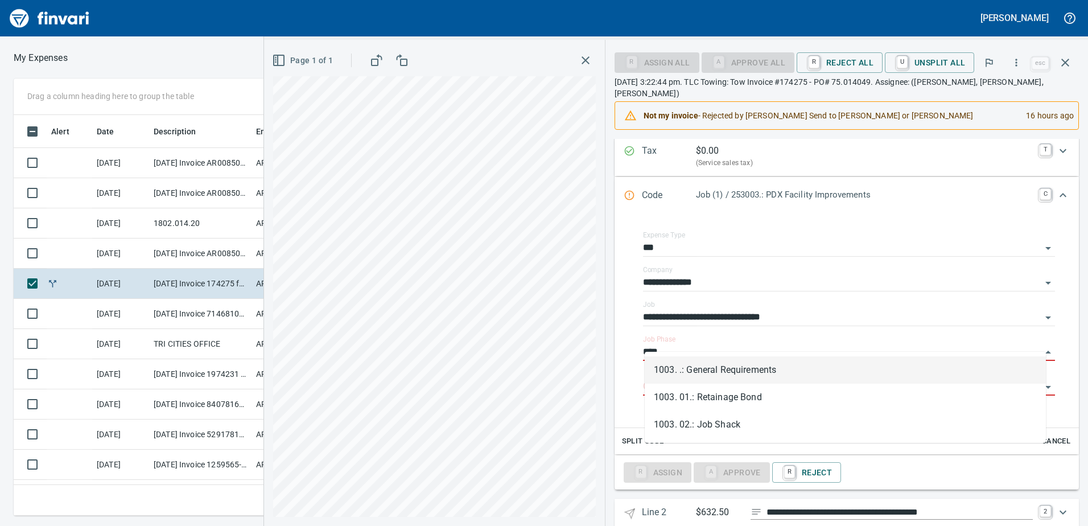
click at [700, 367] on li "1003. .: General Requirements" at bounding box center [844, 369] width 401 height 27
type input "**********"
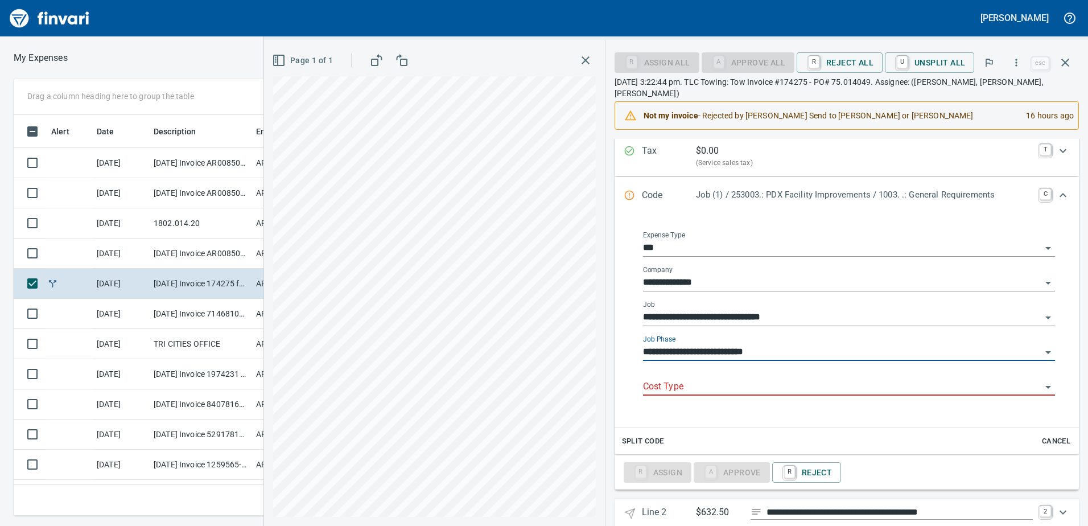
type input "**********"
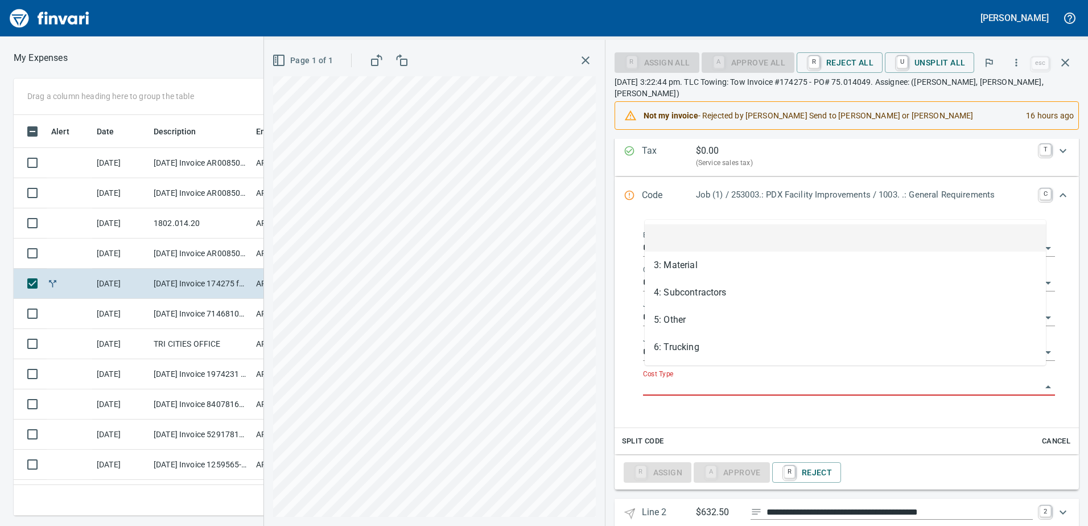
click at [679, 379] on input "Cost Type" at bounding box center [842, 387] width 398 height 16
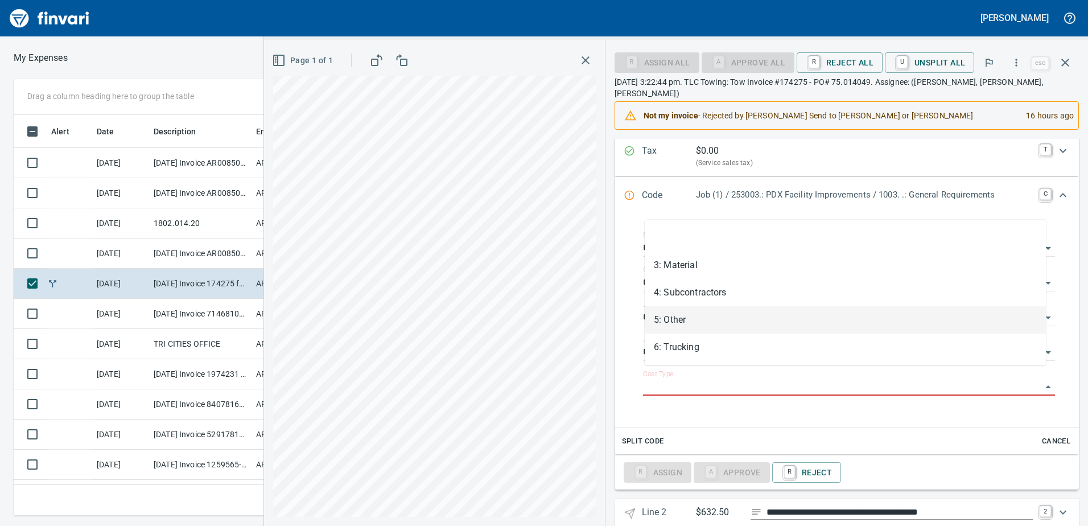
click at [679, 316] on li "5: Other" at bounding box center [844, 319] width 401 height 27
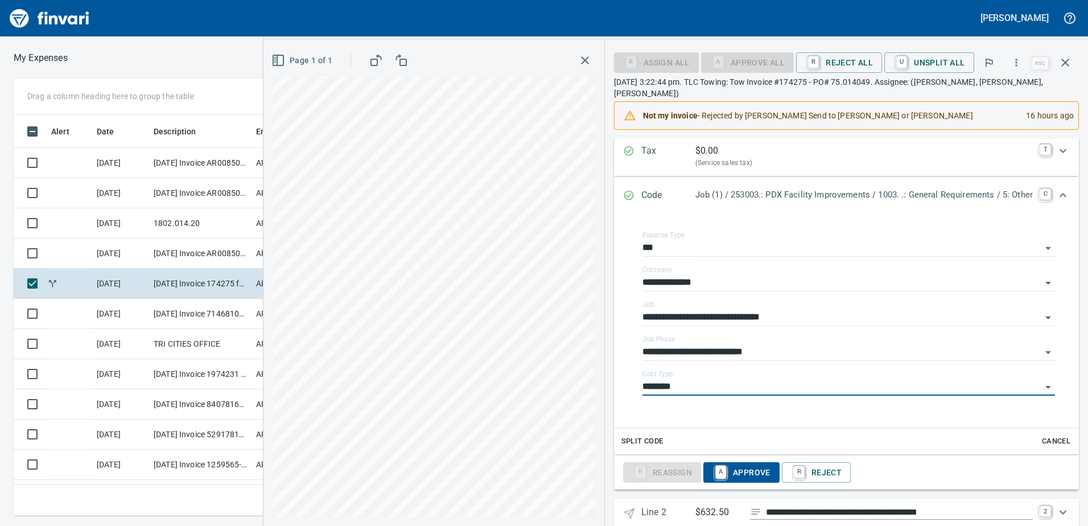
type input "********"
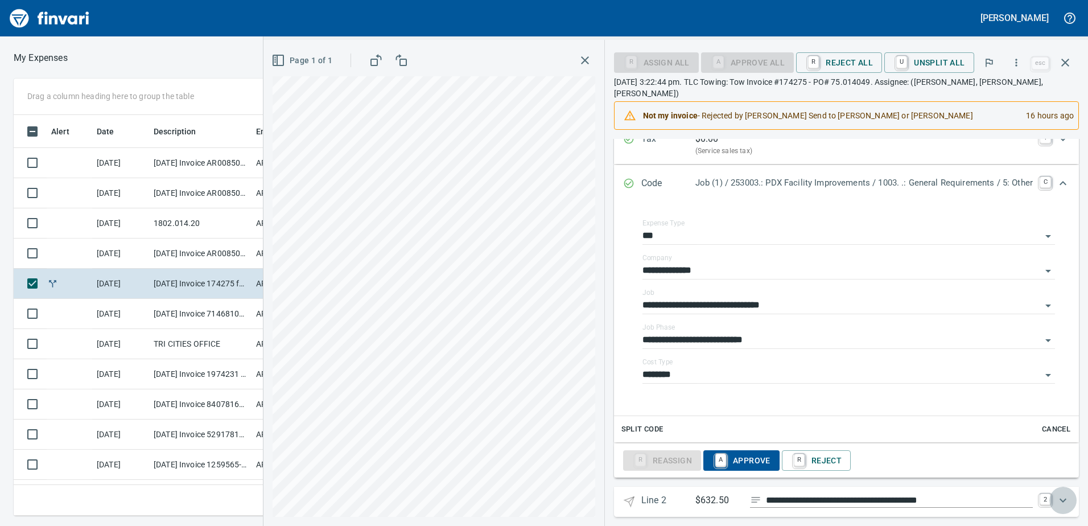
click at [1056, 493] on icon "Expand" at bounding box center [1063, 500] width 14 height 14
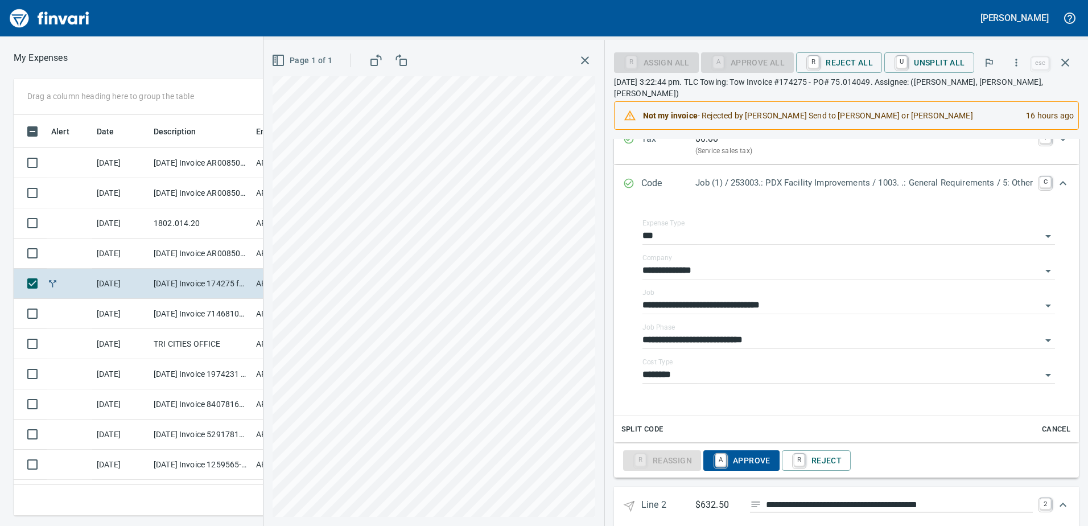
scroll to position [586, 0]
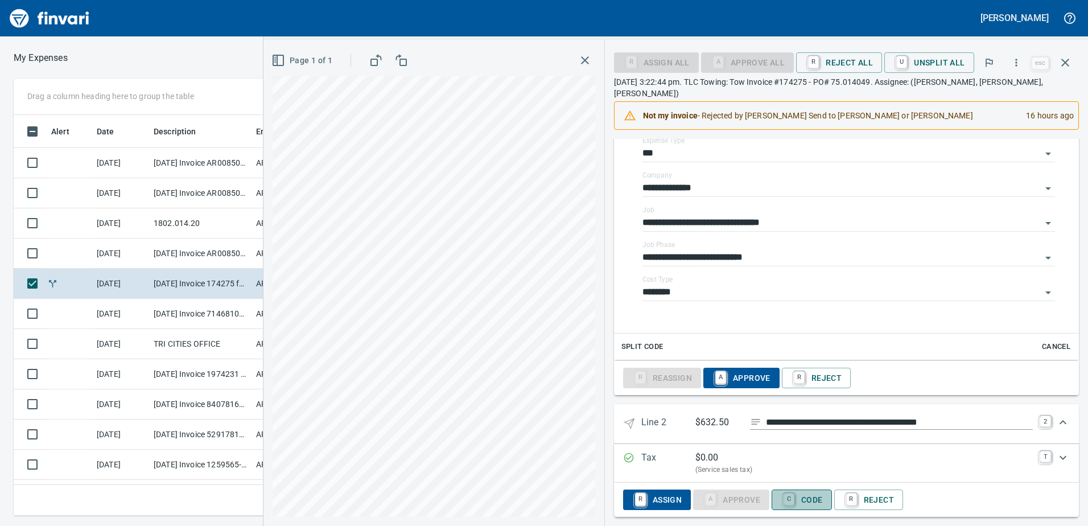
click at [800, 490] on span "C Code" at bounding box center [801, 499] width 42 height 19
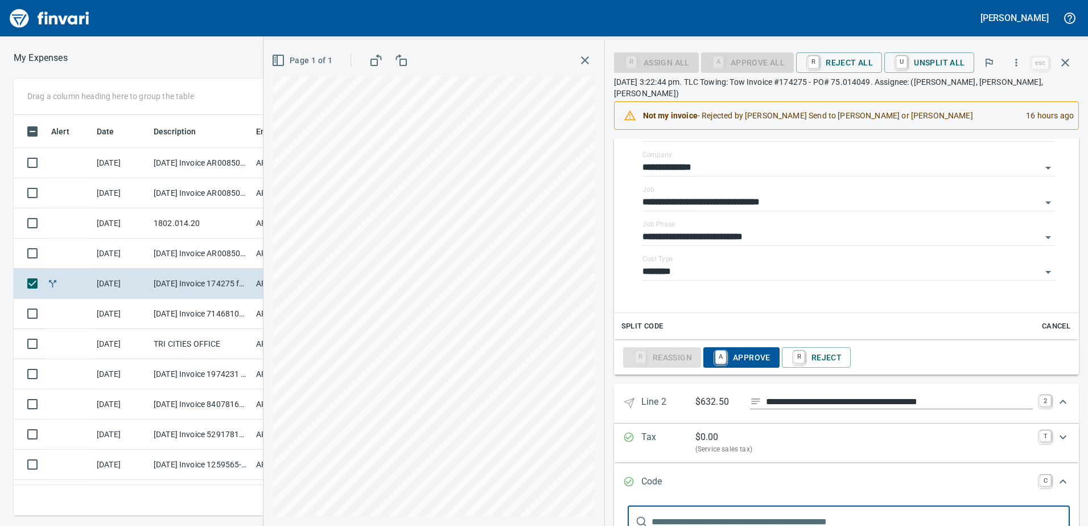
scroll to position [737, 0]
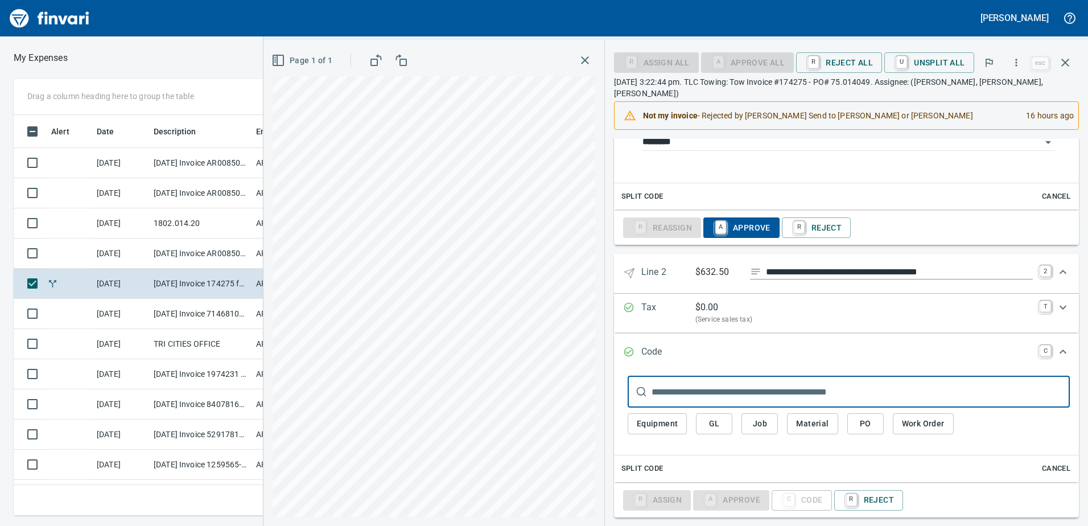
click at [757, 416] on span "Job" at bounding box center [759, 423] width 18 height 14
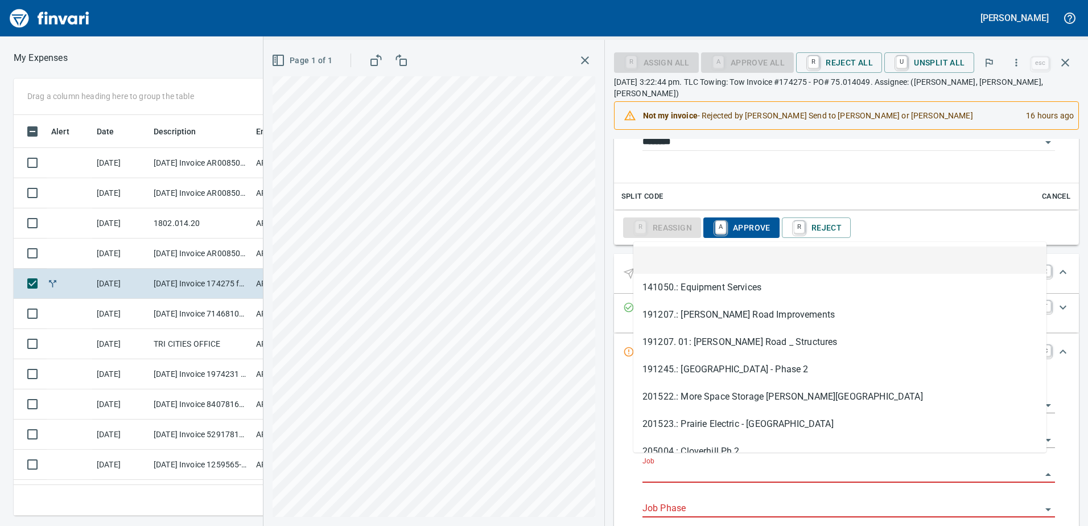
scroll to position [383, 759]
click at [658, 466] on input "Job" at bounding box center [841, 474] width 399 height 16
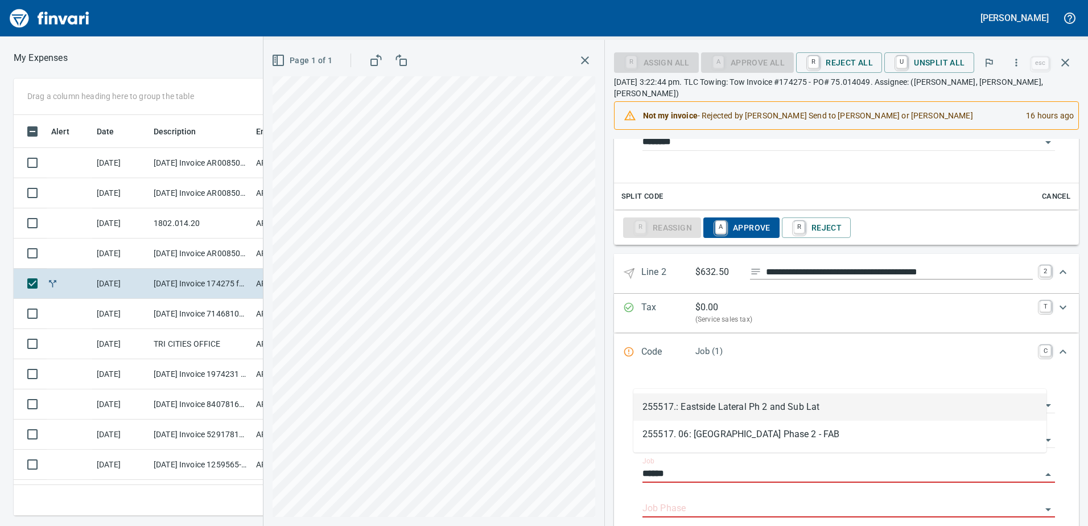
click at [713, 401] on li "255517.: Eastside Lateral Ph 2 and Sub Lat" at bounding box center [839, 406] width 413 height 27
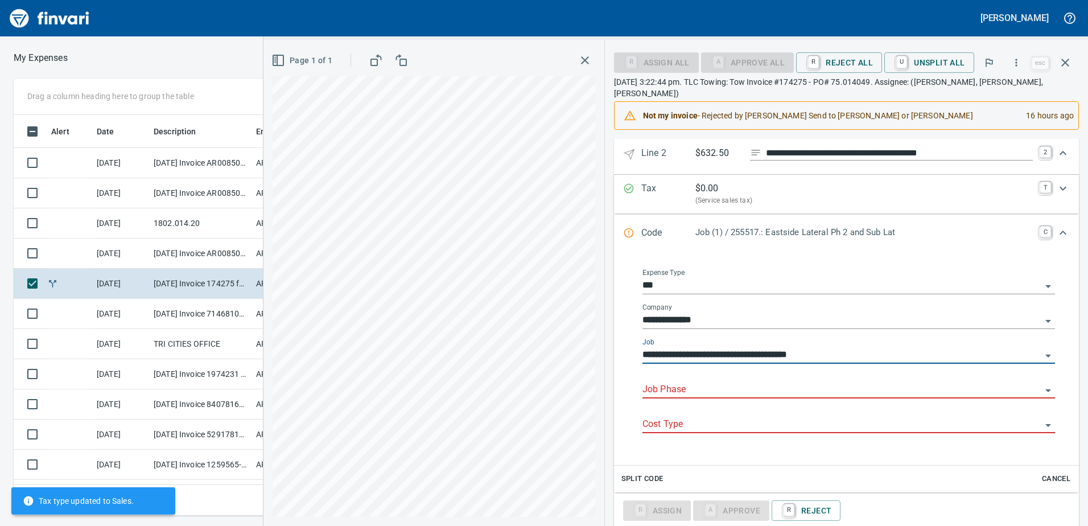
scroll to position [866, 0]
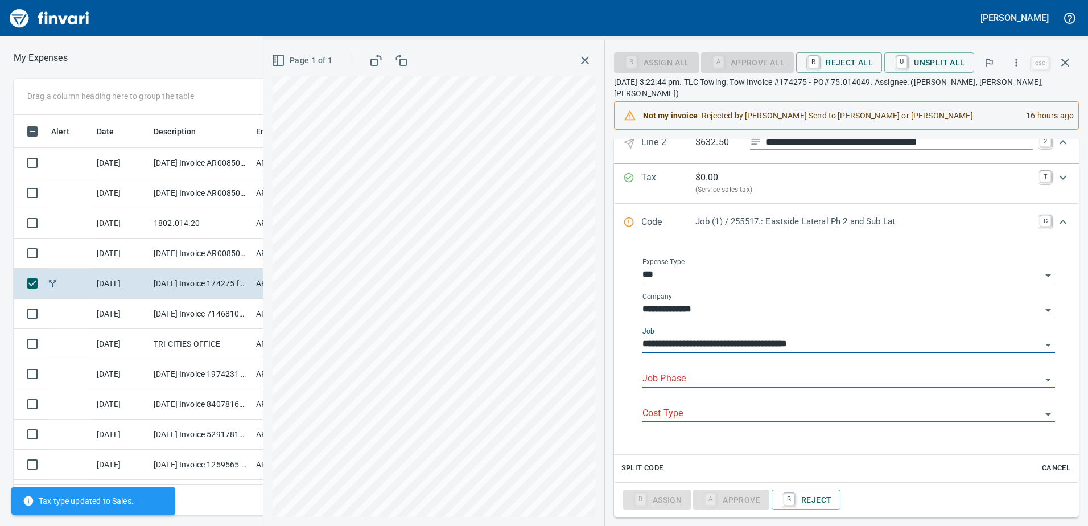
type input "**********"
click at [658, 371] on input "Job Phase" at bounding box center [841, 379] width 399 height 16
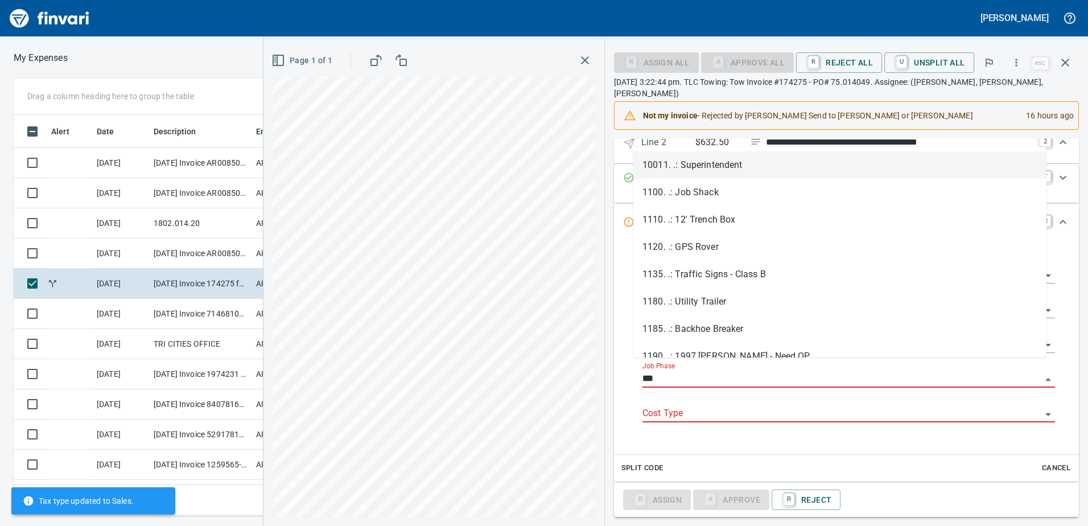
scroll to position [383, 759]
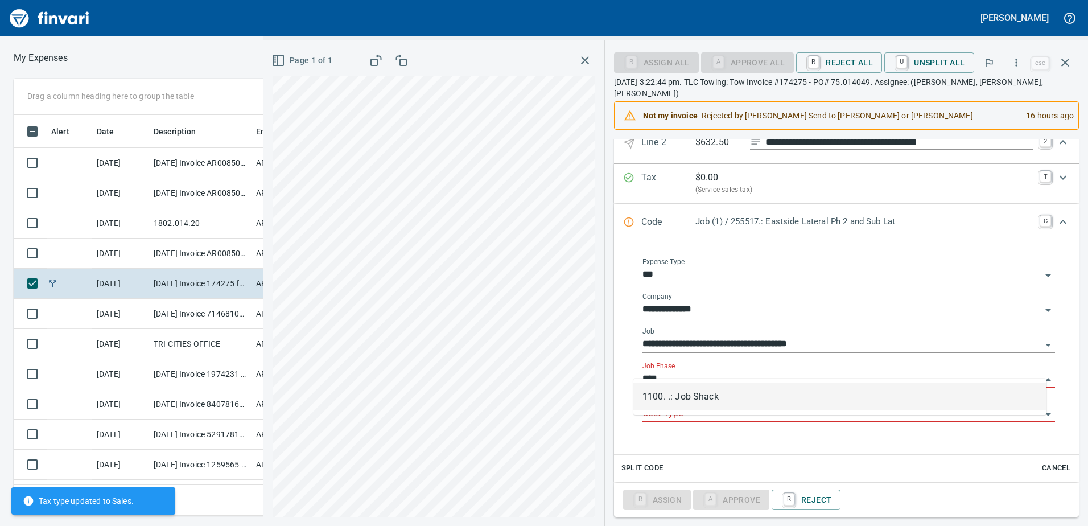
click at [679, 394] on li "1100. .: Job Shack" at bounding box center [839, 396] width 413 height 27
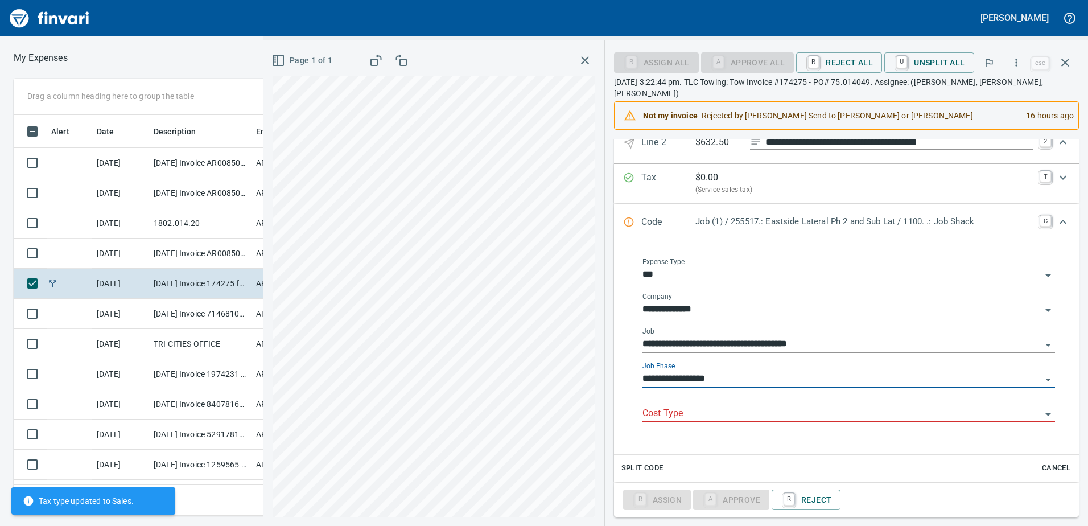
type input "**********"
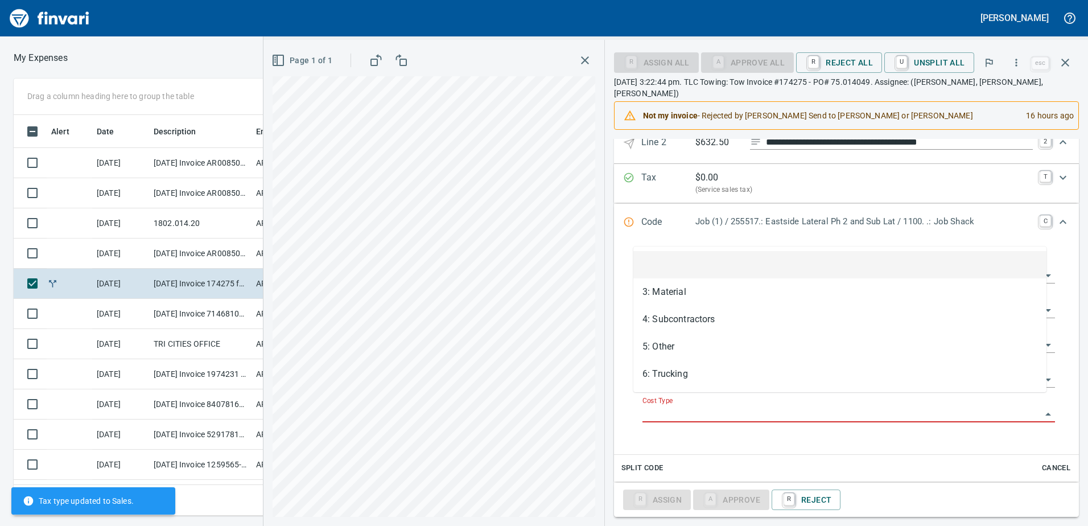
click at [679, 406] on input "Cost Type" at bounding box center [841, 414] width 399 height 16
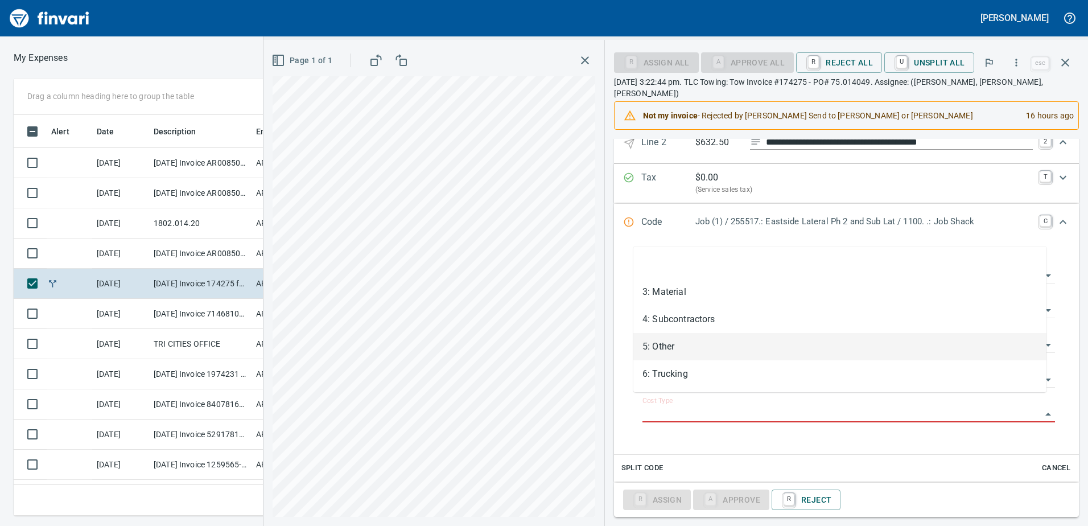
click at [664, 344] on li "5: Other" at bounding box center [839, 346] width 413 height 27
type input "********"
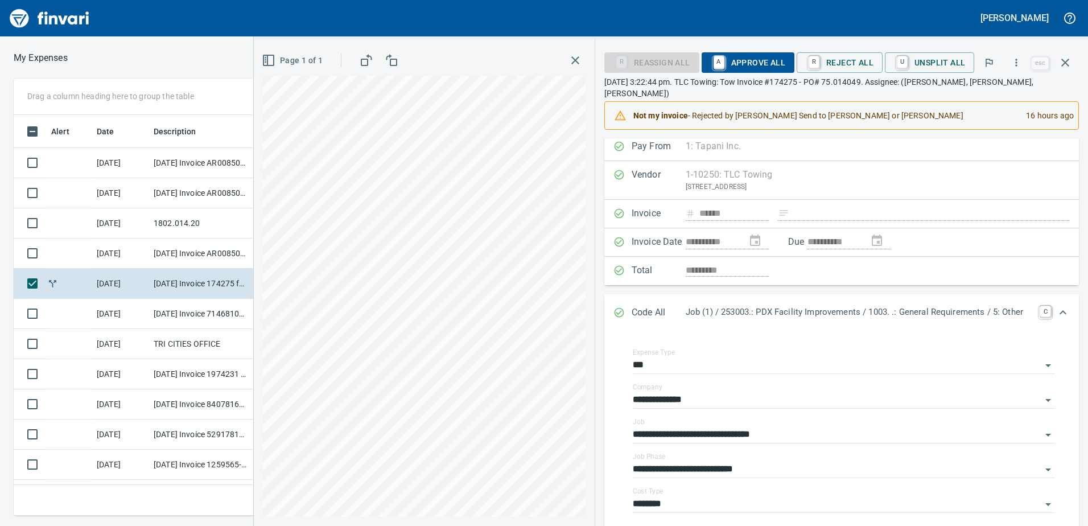
scroll to position [0, 0]
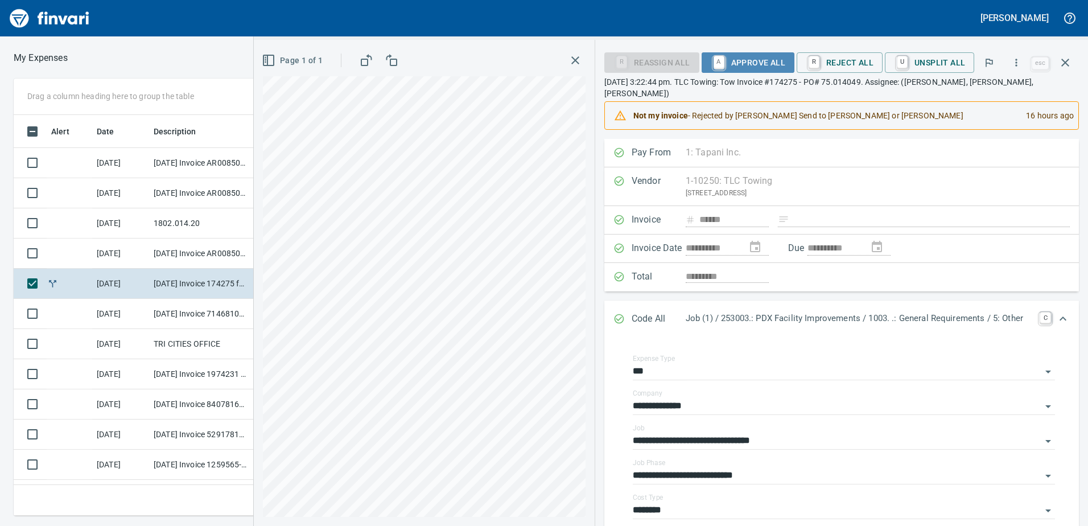
click at [767, 60] on span "A Approve All" at bounding box center [747, 62] width 75 height 19
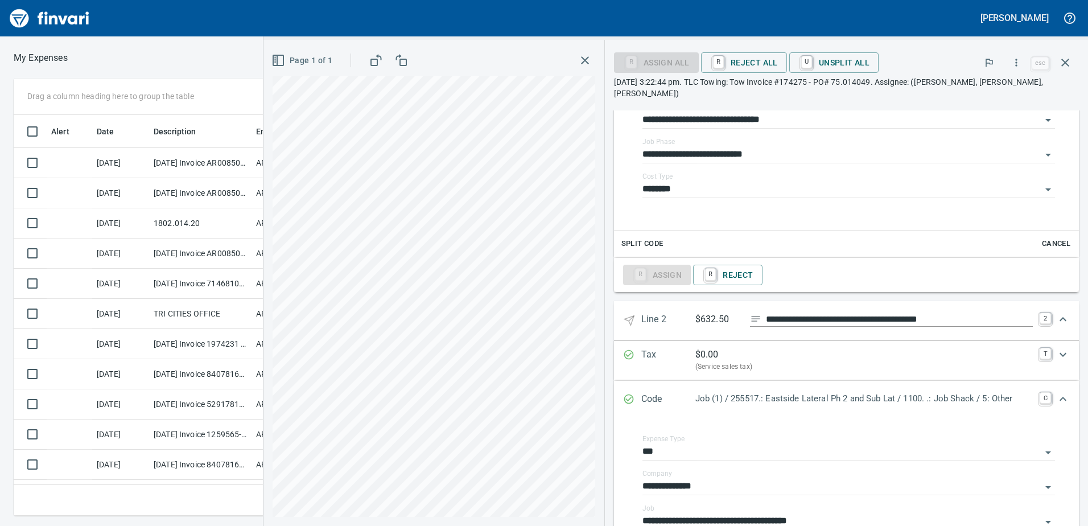
scroll to position [739, 0]
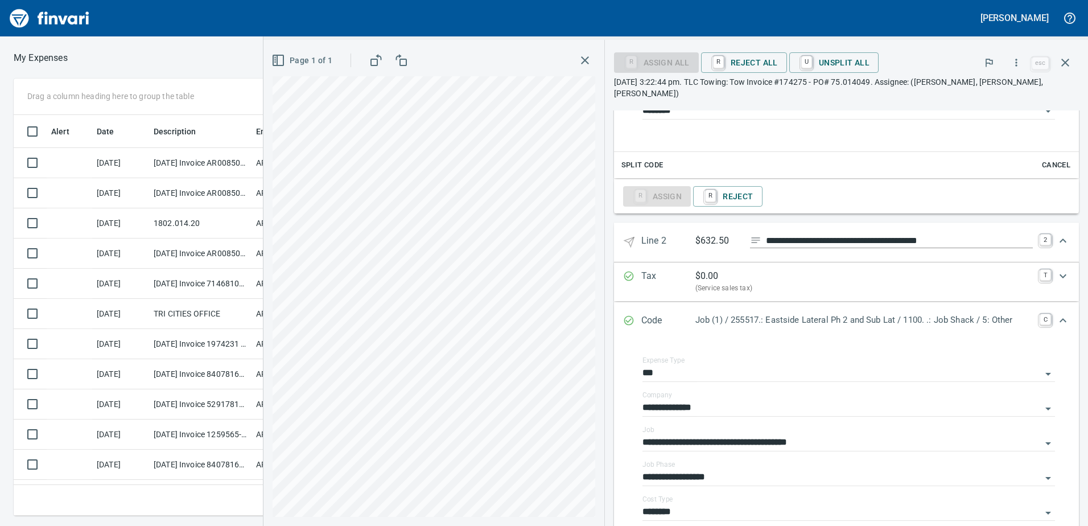
click at [1066, 57] on icon "button" at bounding box center [1065, 63] width 14 height 14
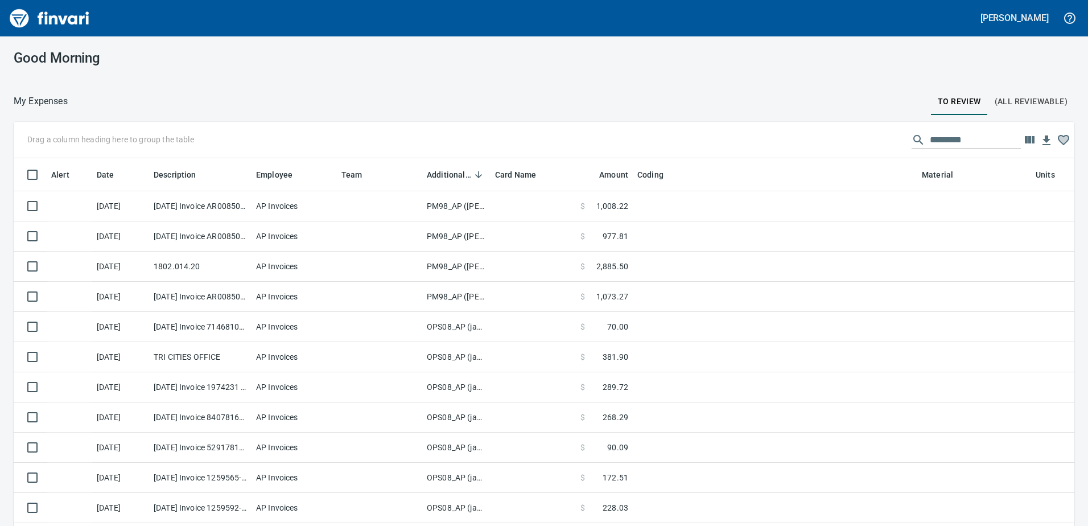
scroll to position [383, 1035]
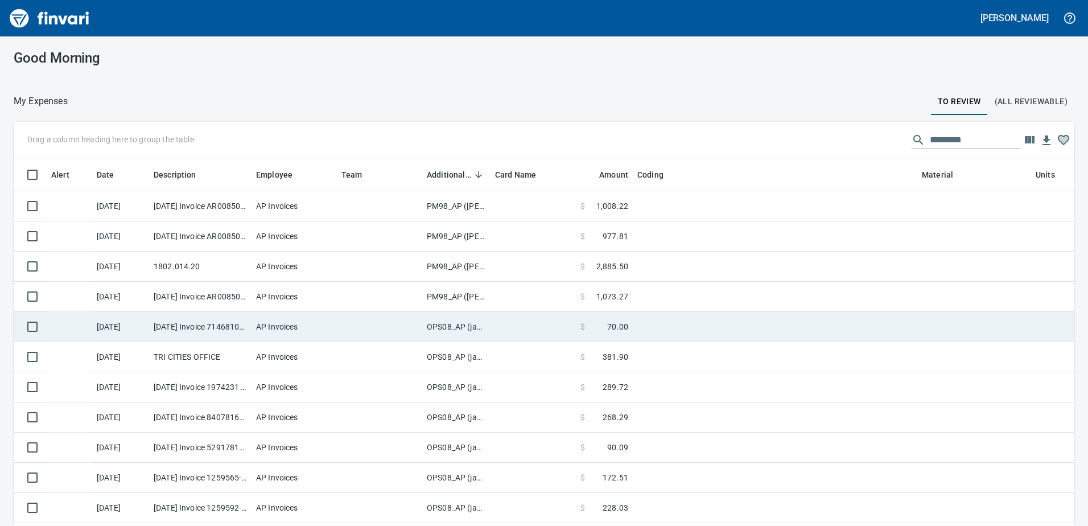
click at [444, 326] on td "OPS08_AP (janettep, samr)" at bounding box center [456, 327] width 68 height 30
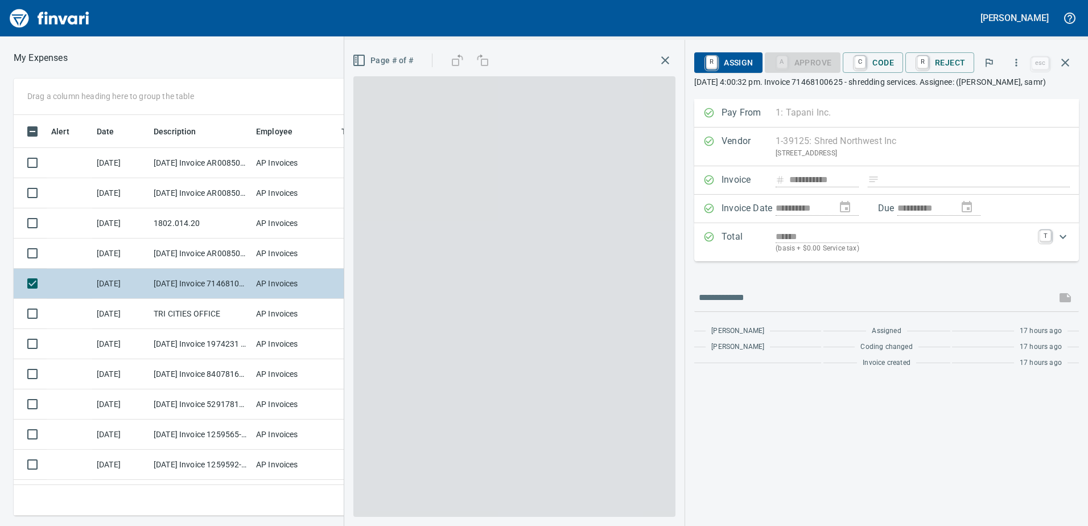
scroll to position [383, 759]
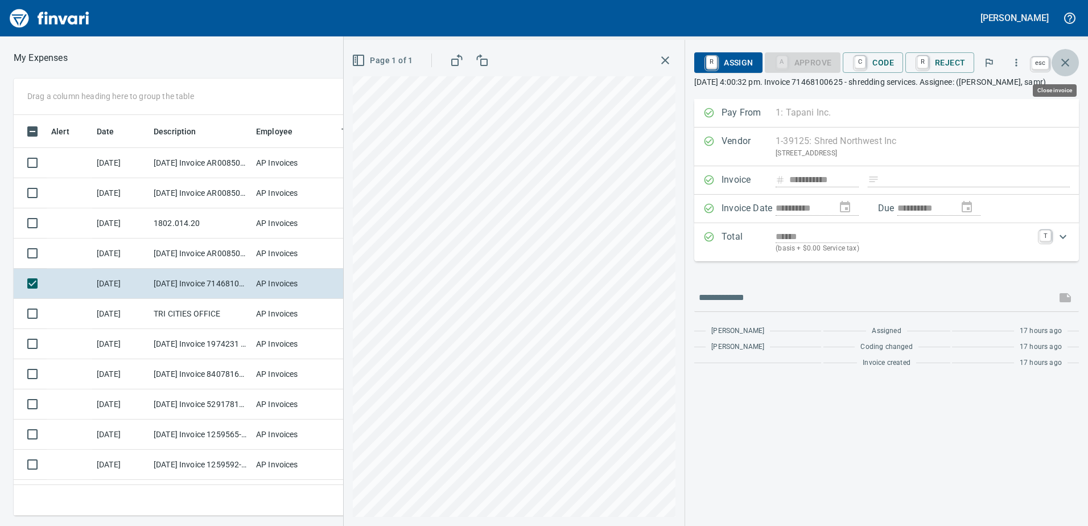
click at [1064, 59] on icon "button" at bounding box center [1065, 63] width 14 height 14
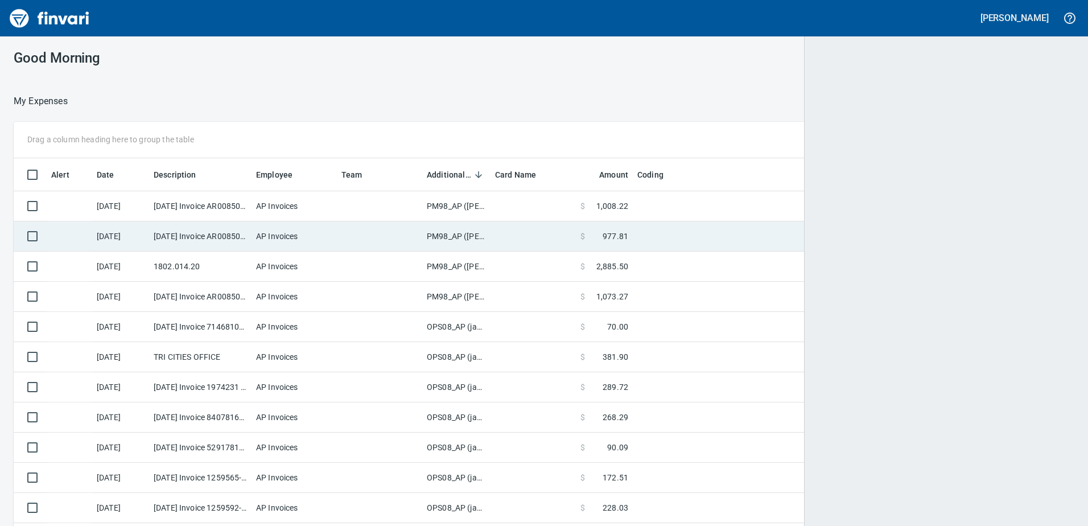
scroll to position [1, 1]
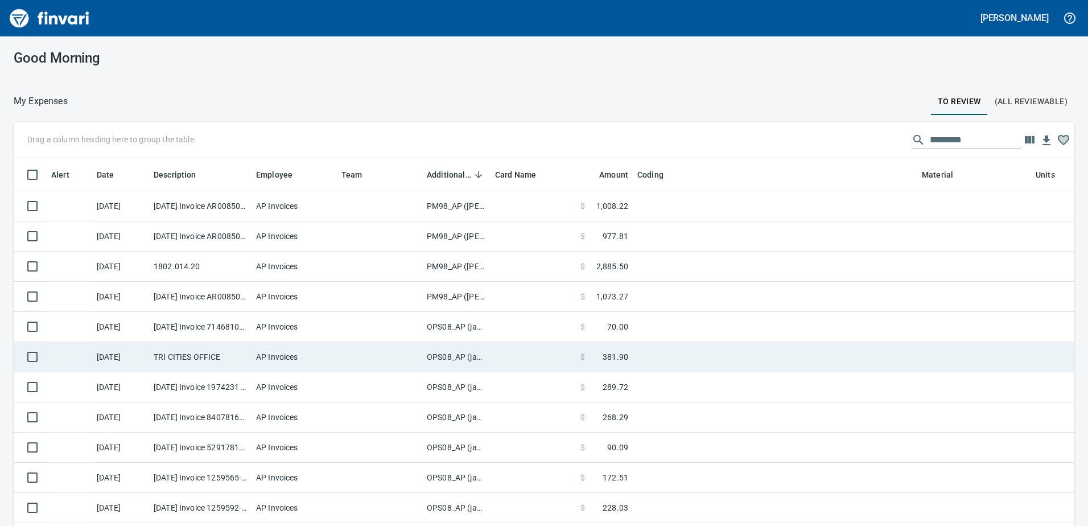
click at [468, 357] on td "OPS08_AP (janettep, samr)" at bounding box center [456, 357] width 68 height 30
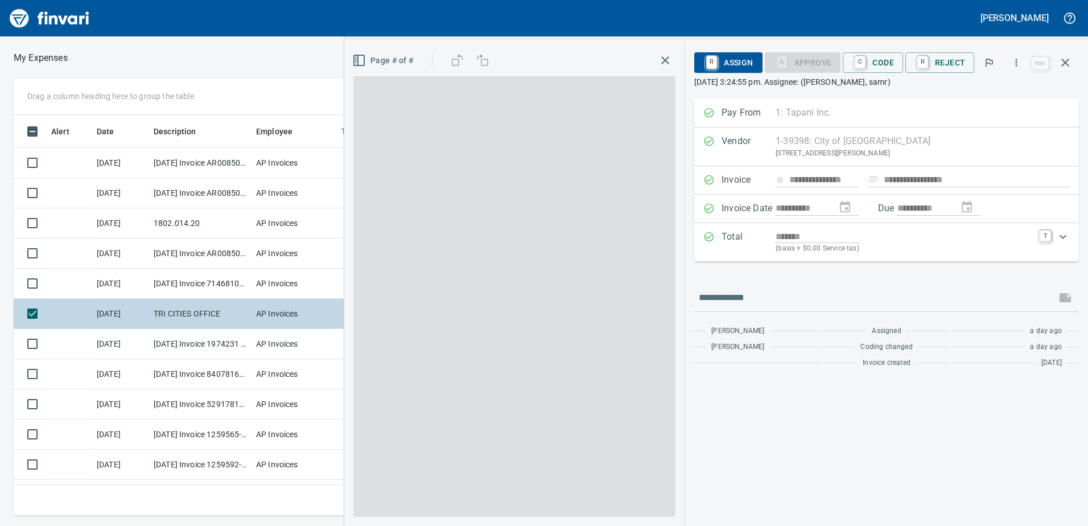
scroll to position [383, 759]
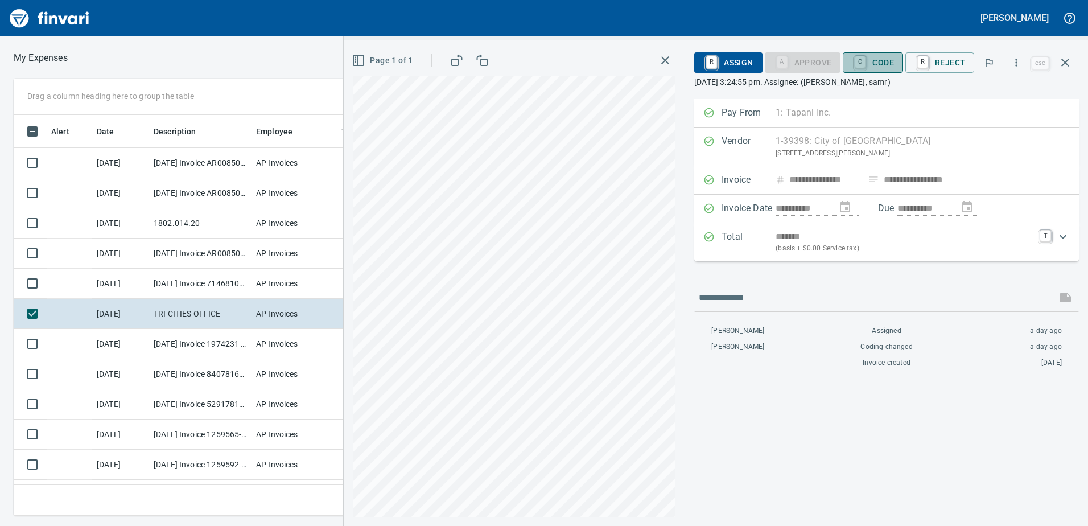
click at [886, 62] on span "C Code" at bounding box center [873, 62] width 42 height 19
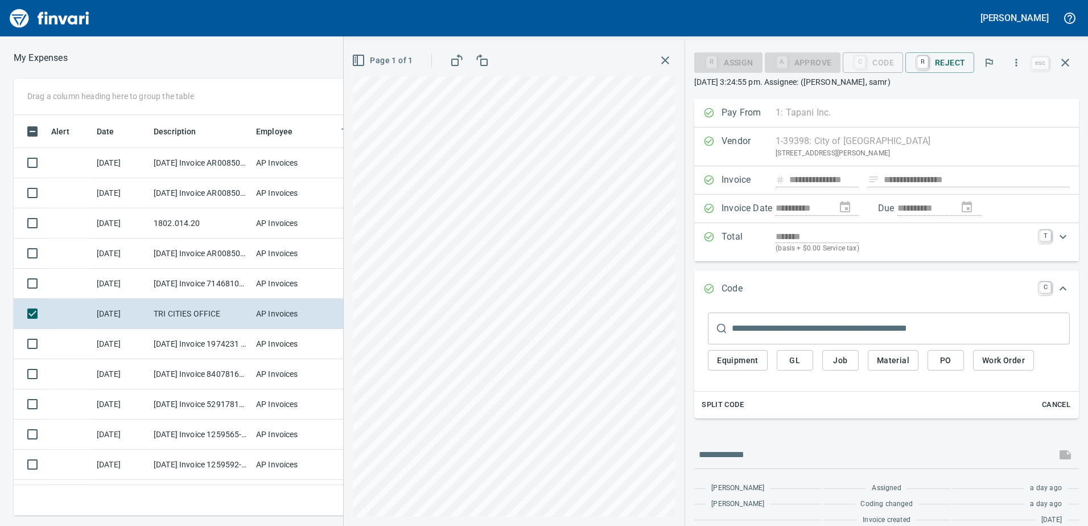
click at [913, 179] on div "**********" at bounding box center [886, 180] width 385 height 28
click at [797, 361] on span "GL" at bounding box center [795, 360] width 18 height 14
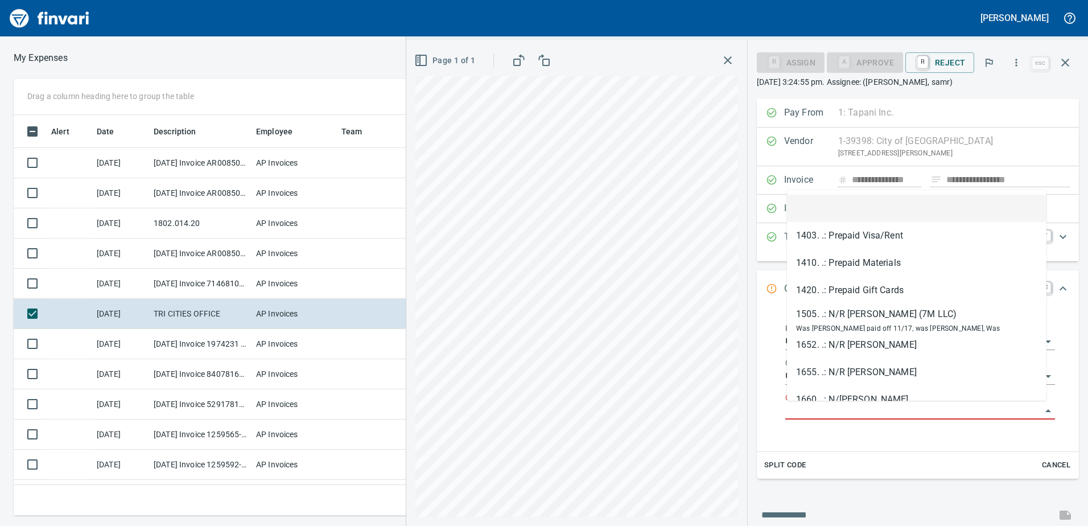
click at [805, 407] on input "GL Account" at bounding box center [913, 411] width 256 height 16
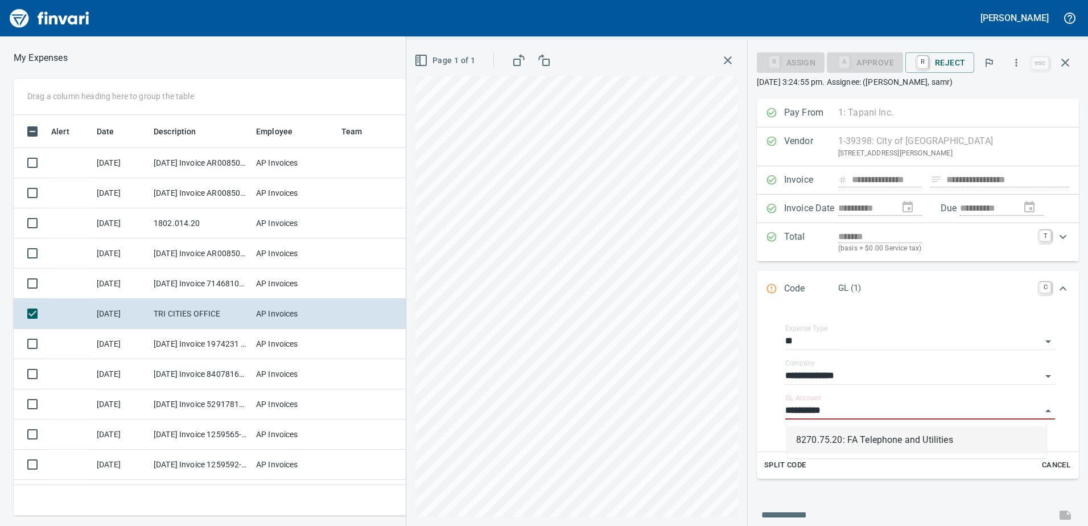
click at [832, 441] on li "8270.75.20: FA Telephone and Utilities" at bounding box center [916, 439] width 259 height 27
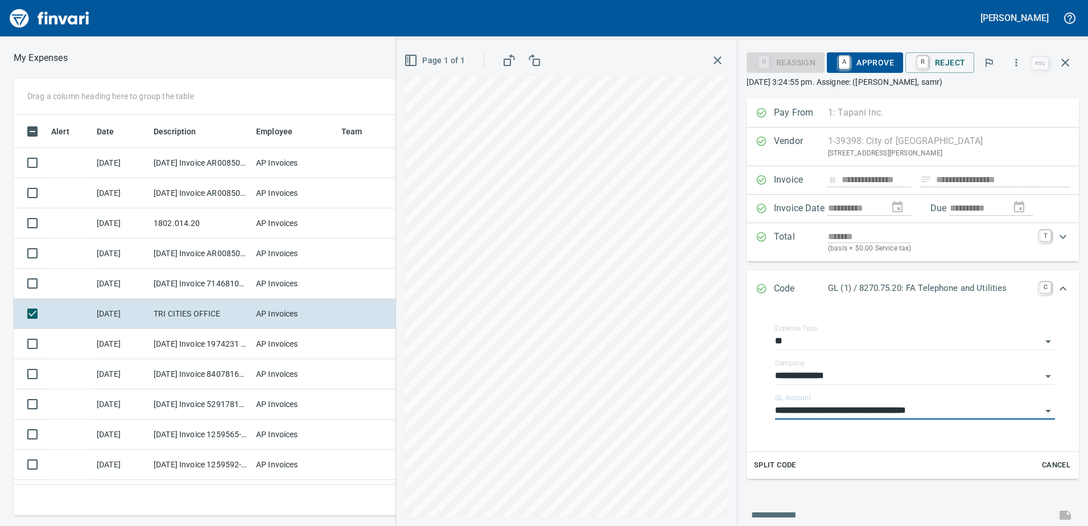
type input "**********"
click at [874, 58] on span "A Approve" at bounding box center [865, 62] width 58 height 19
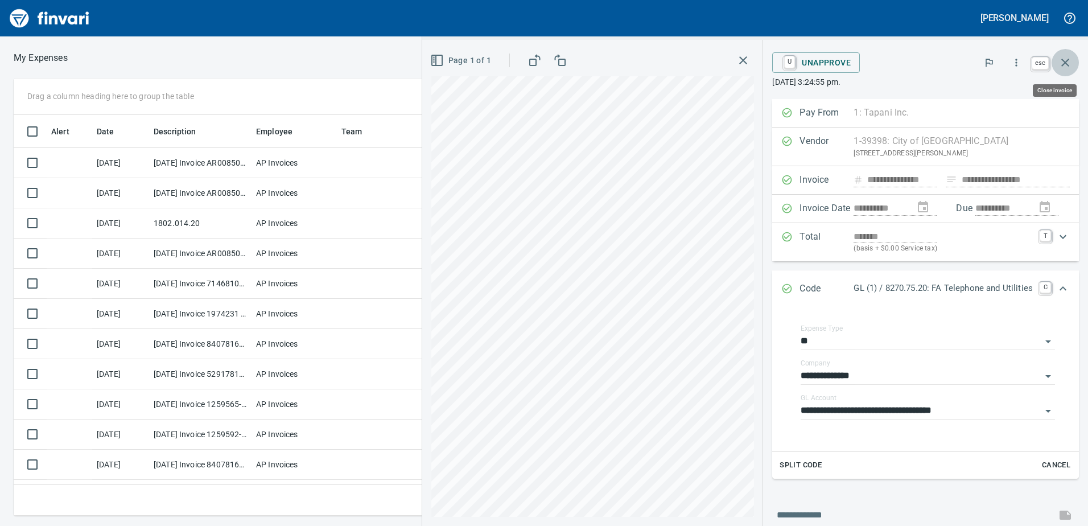
click at [1069, 63] on icon "button" at bounding box center [1065, 63] width 14 height 14
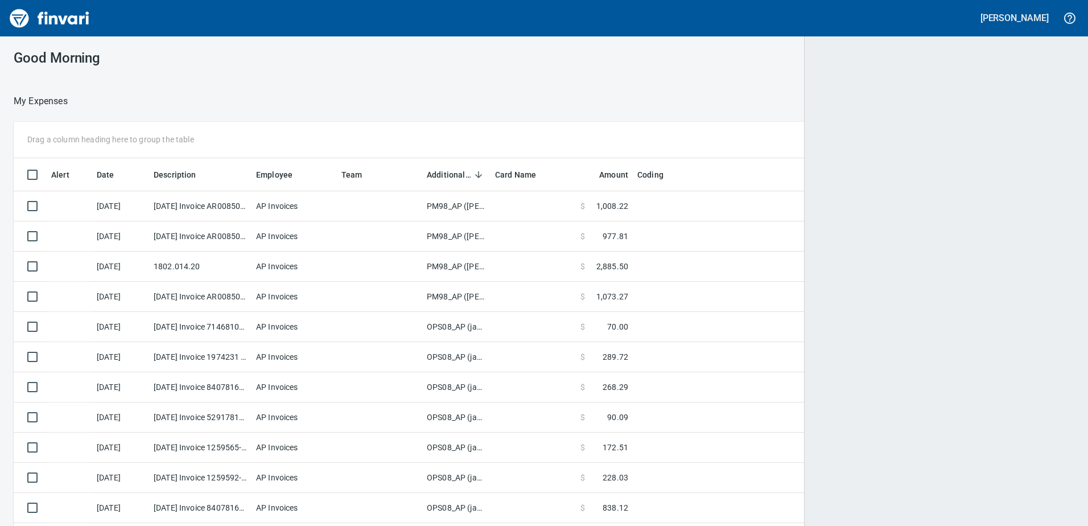
scroll to position [383, 1035]
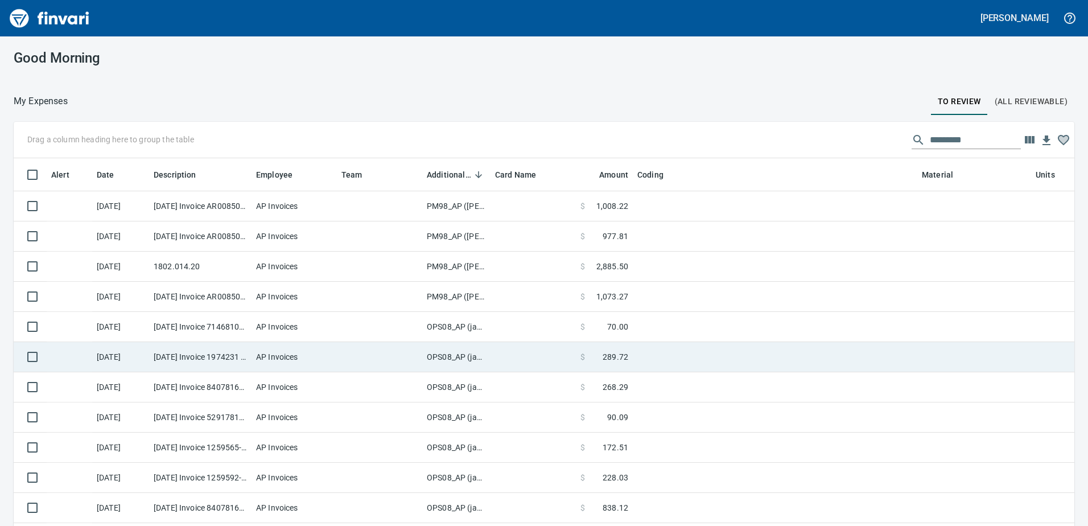
click at [445, 357] on td "OPS08_AP (janettep, samr)" at bounding box center [456, 357] width 68 height 30
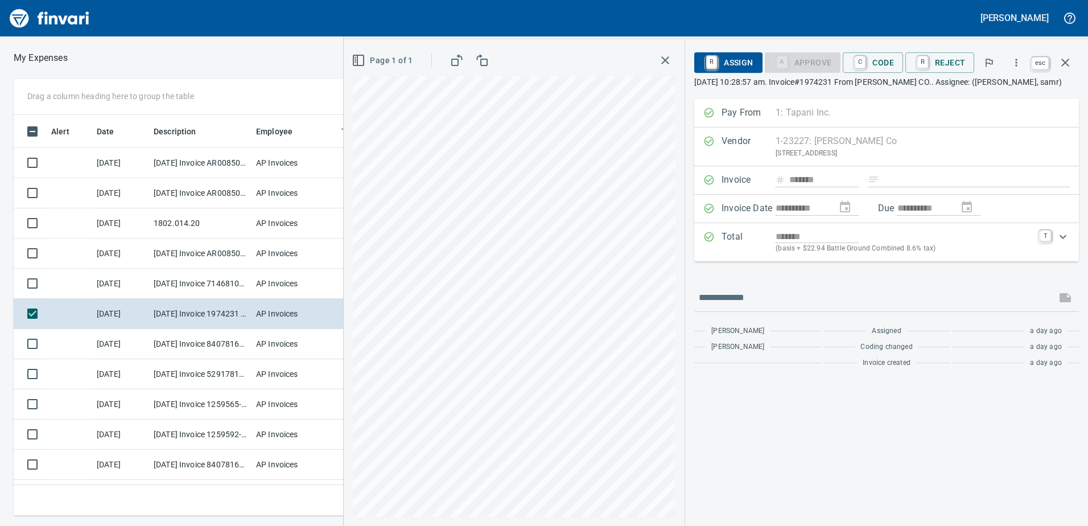
scroll to position [383, 759]
click at [1065, 59] on icon "button" at bounding box center [1065, 63] width 14 height 14
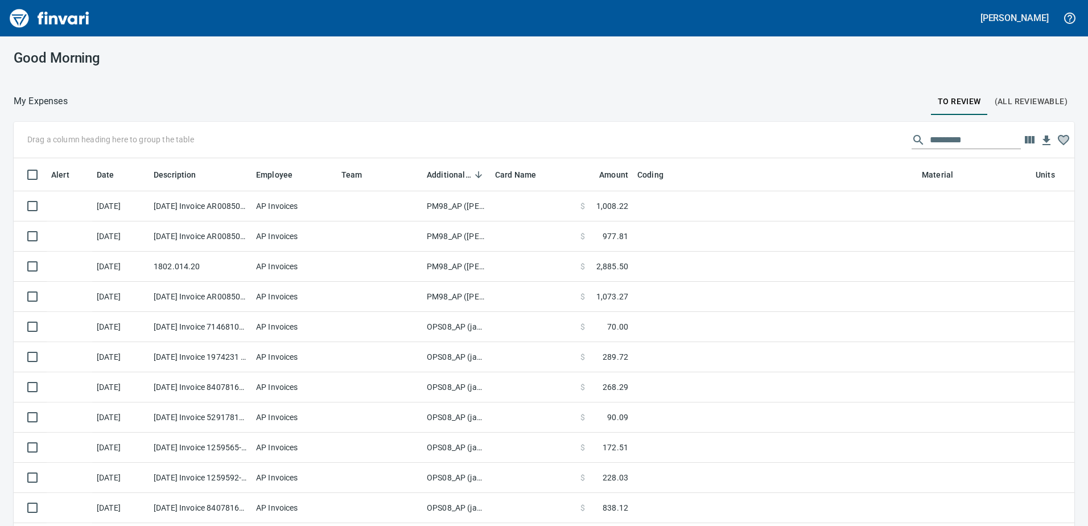
scroll to position [383, 1035]
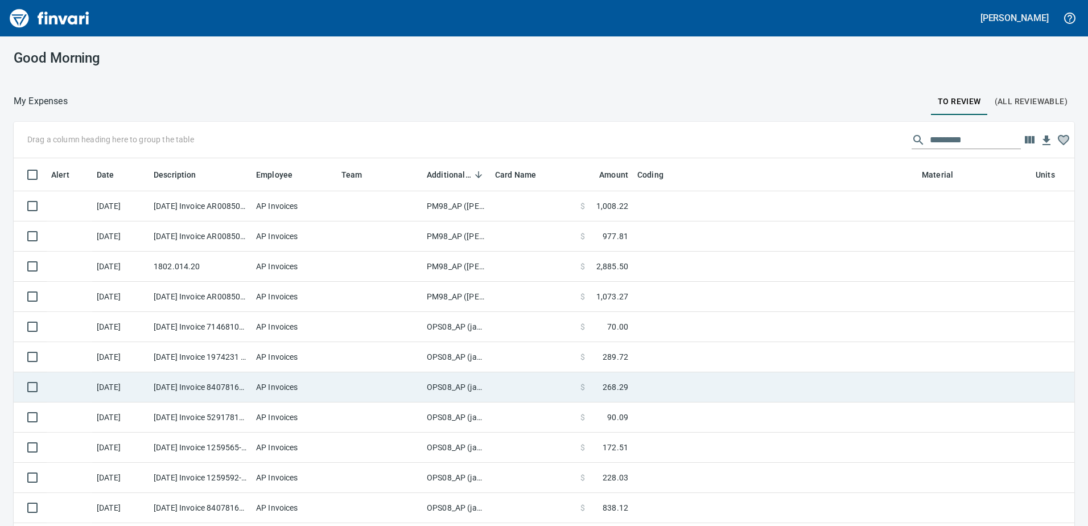
click at [447, 383] on td "OPS08_AP (janettep, samr)" at bounding box center [456, 387] width 68 height 30
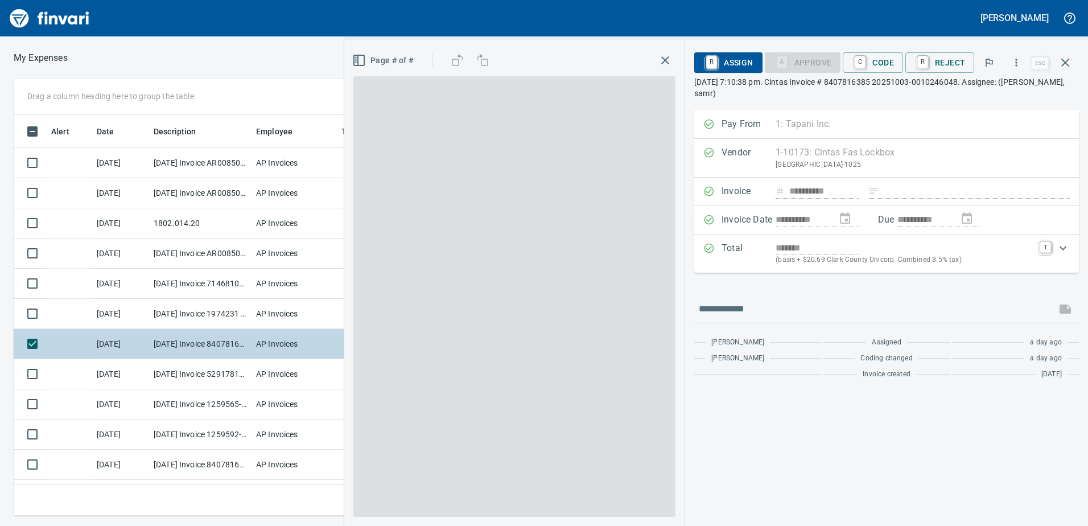
scroll to position [383, 759]
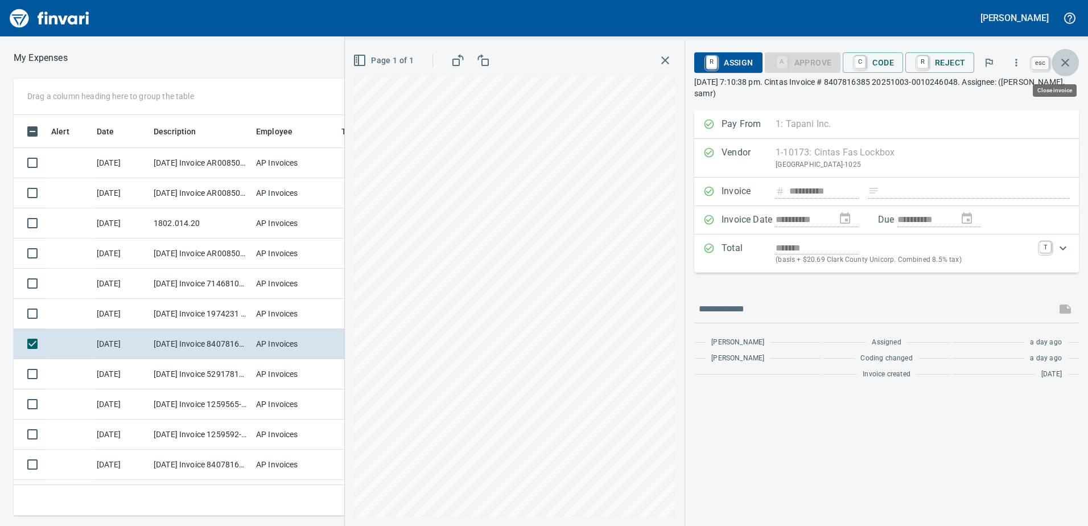
click at [1064, 59] on icon "button" at bounding box center [1065, 63] width 14 height 14
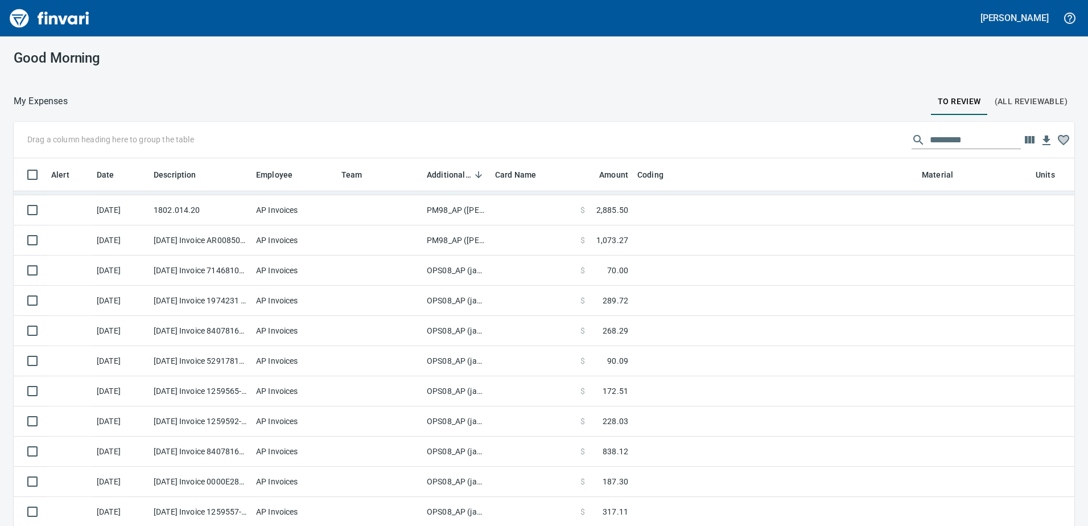
scroll to position [64, 0]
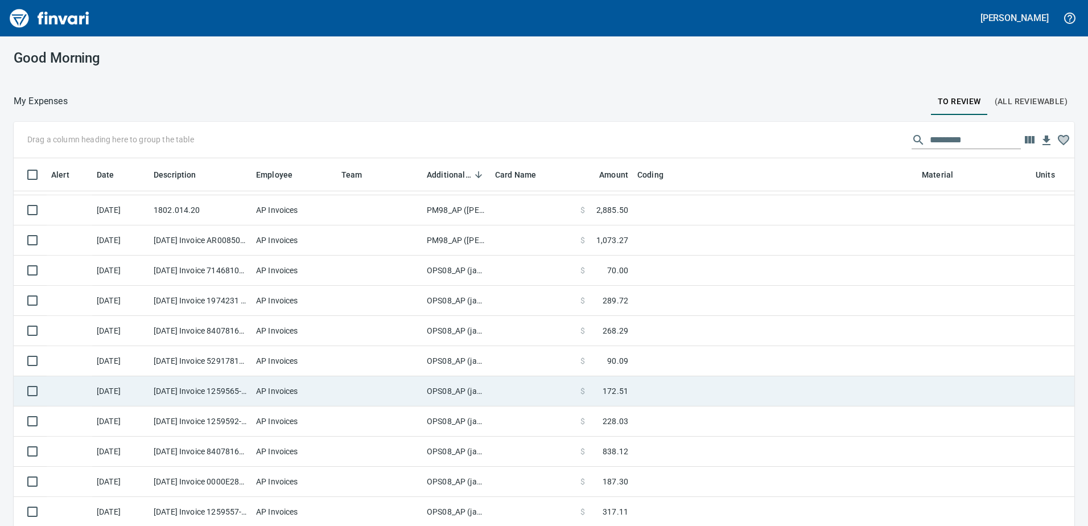
click at [452, 385] on td "OPS08_AP (janettep, samr)" at bounding box center [456, 391] width 68 height 30
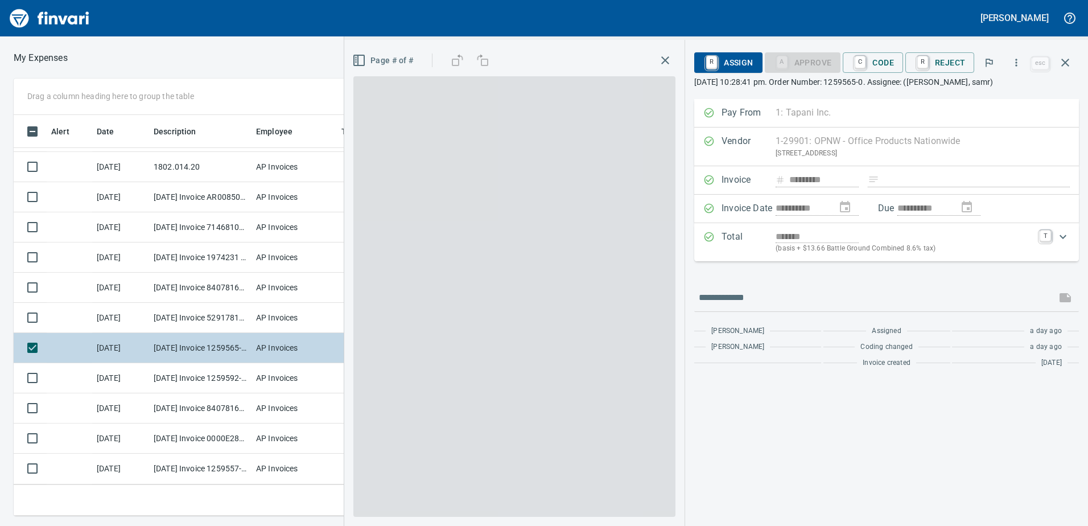
scroll to position [383, 759]
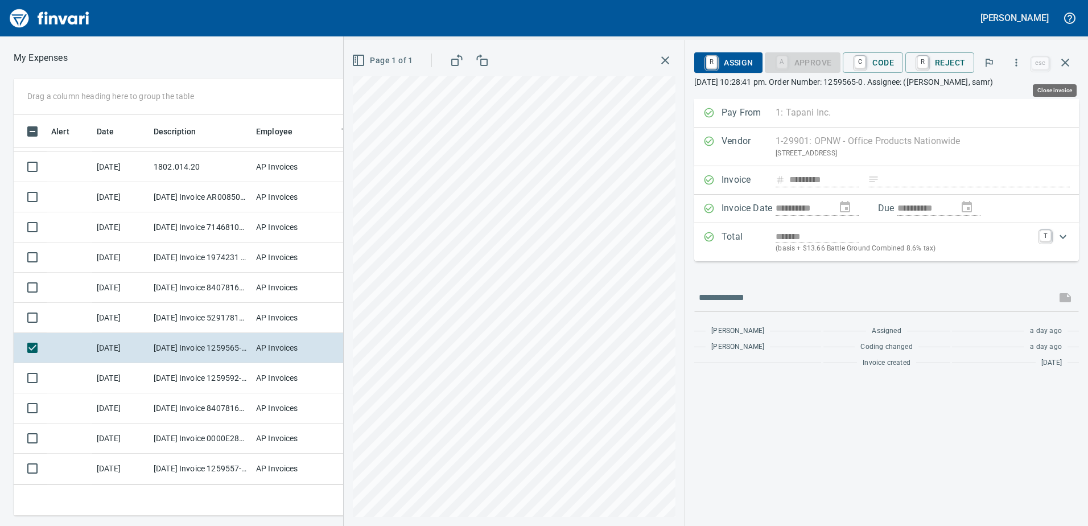
click at [1061, 64] on icon "button" at bounding box center [1065, 63] width 14 height 14
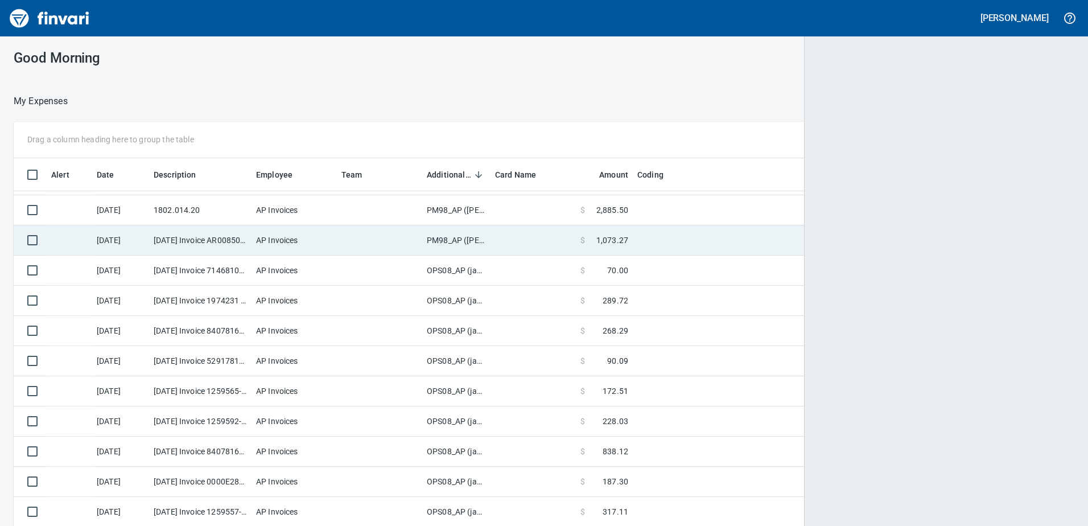
scroll to position [383, 1033]
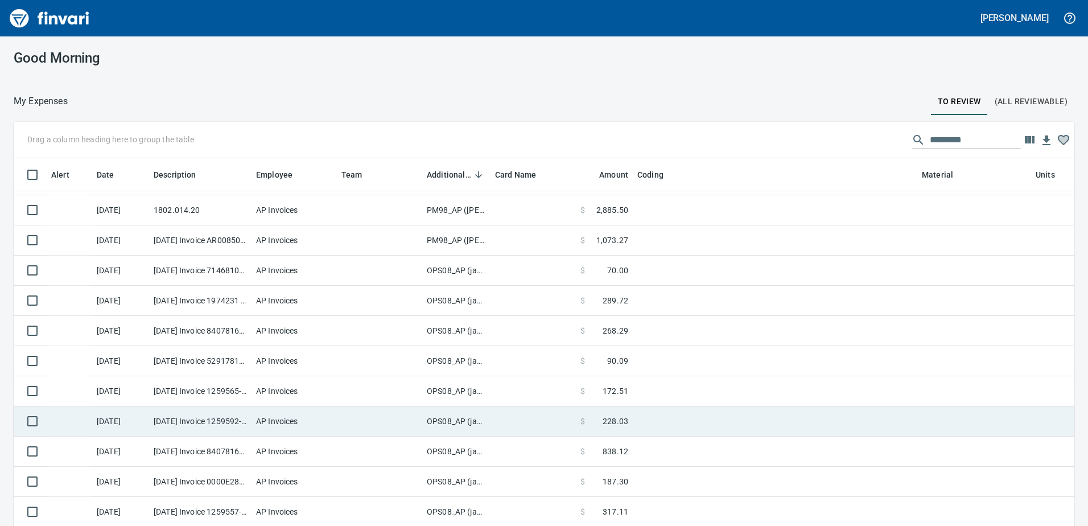
click at [447, 408] on td "OPS08_AP (janettep, samr)" at bounding box center [456, 421] width 68 height 30
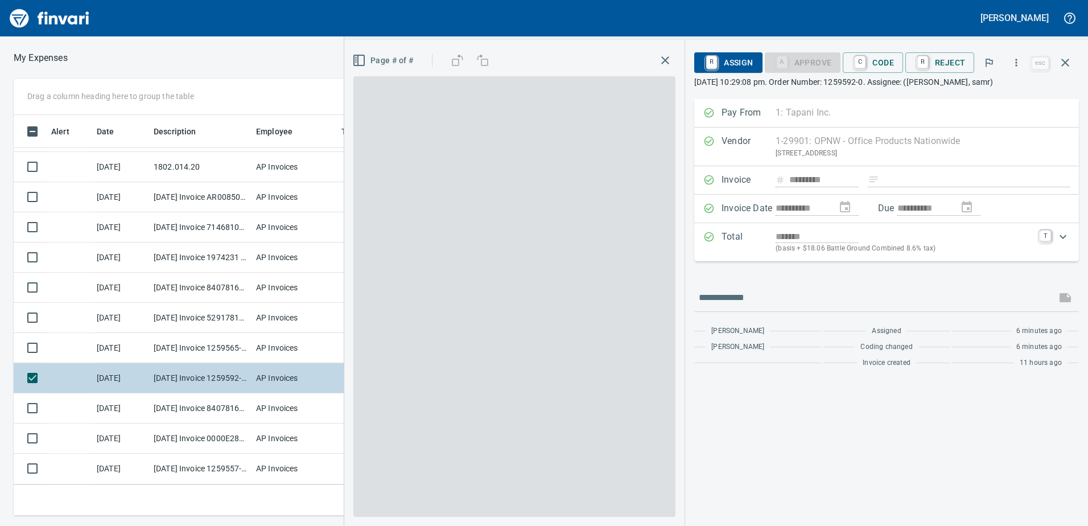
scroll to position [1, 1]
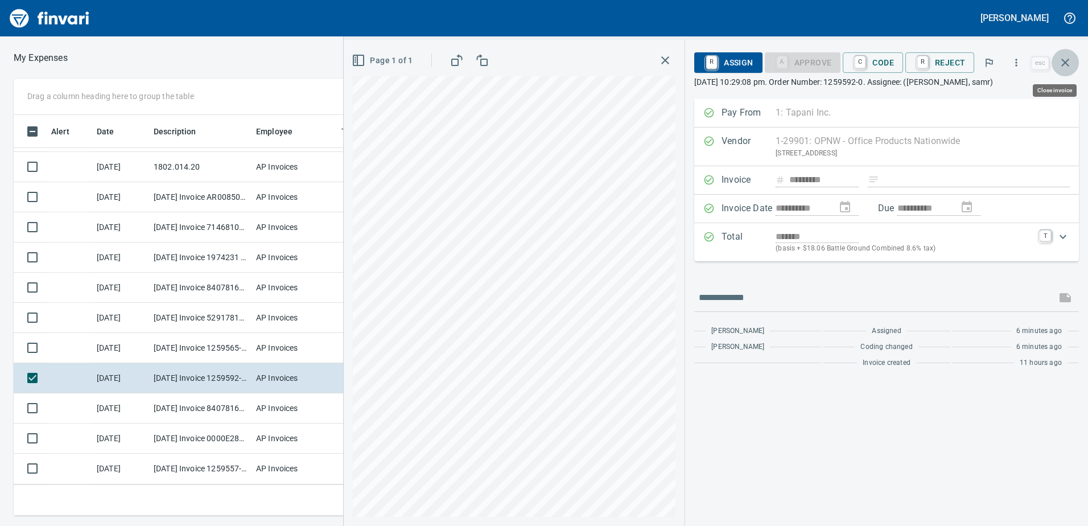
click at [1068, 63] on icon "button" at bounding box center [1065, 63] width 14 height 14
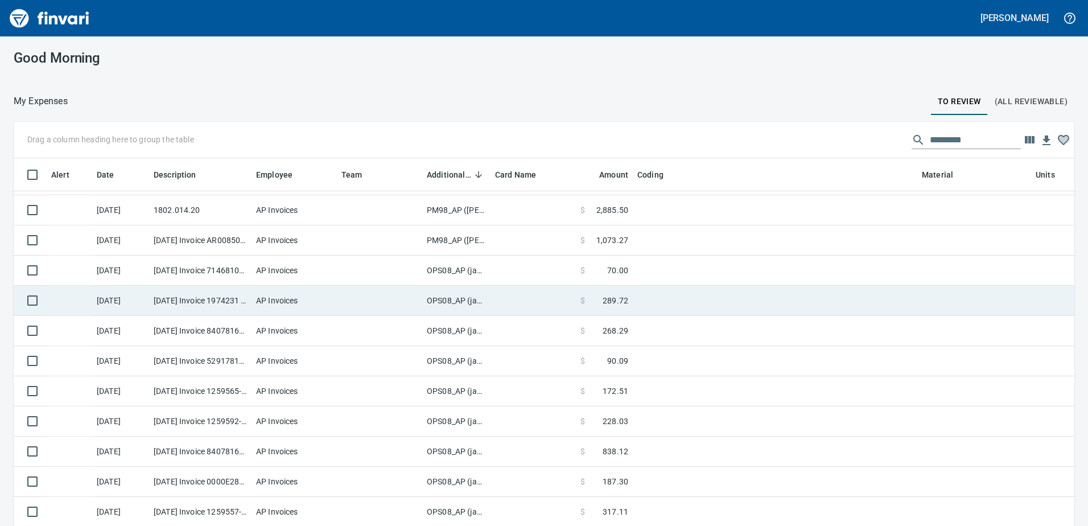
scroll to position [33, 0]
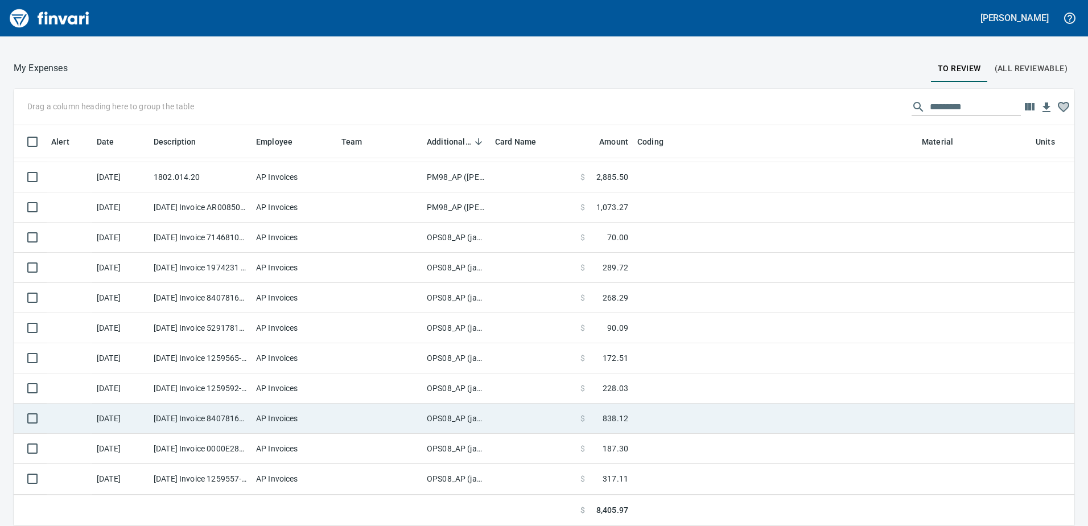
click at [439, 408] on td "OPS08_AP (janettep, samr)" at bounding box center [456, 418] width 68 height 30
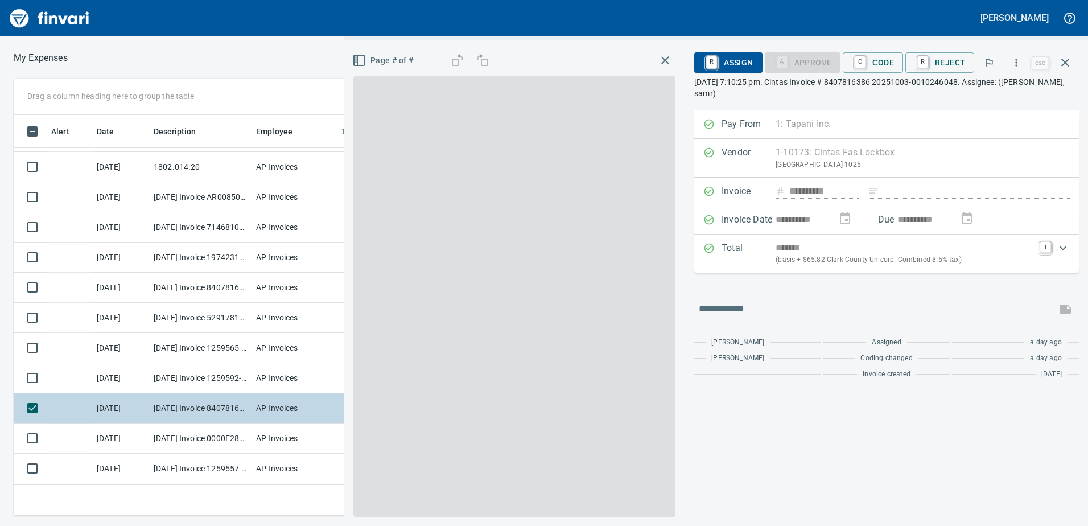
scroll to position [383, 759]
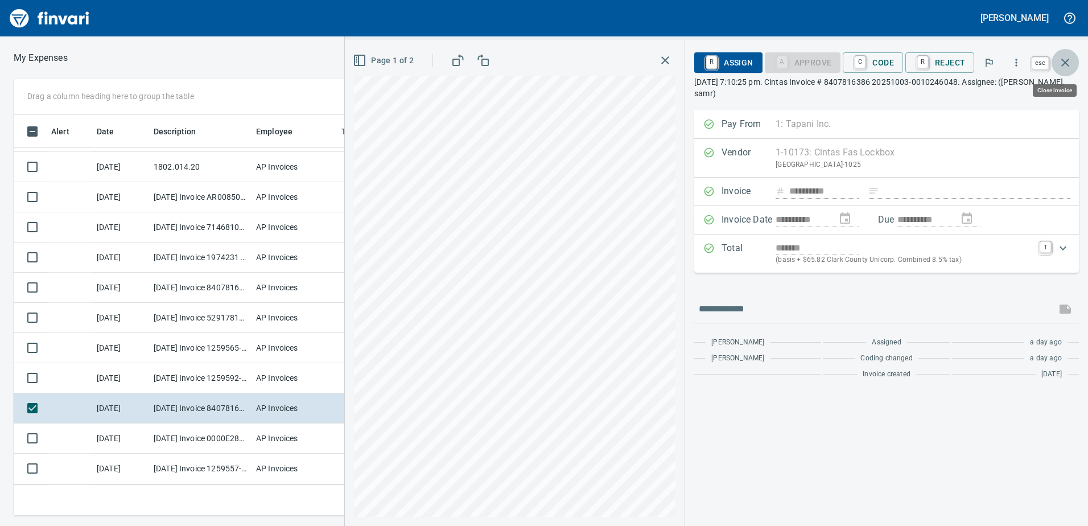
click at [1055, 63] on button "button" at bounding box center [1064, 62] width 27 height 27
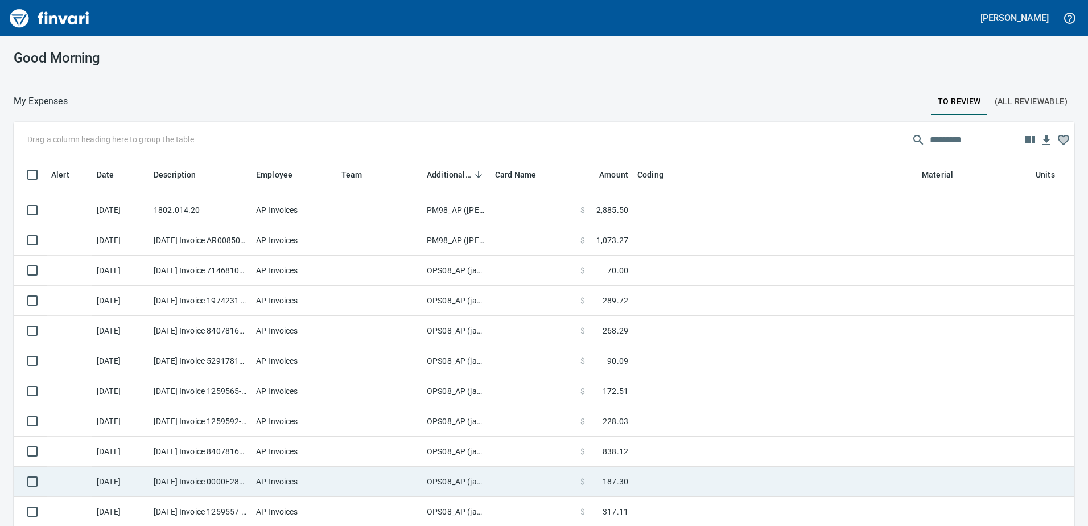
click at [439, 470] on td "OPS08_AP (janettep, samr)" at bounding box center [456, 481] width 68 height 30
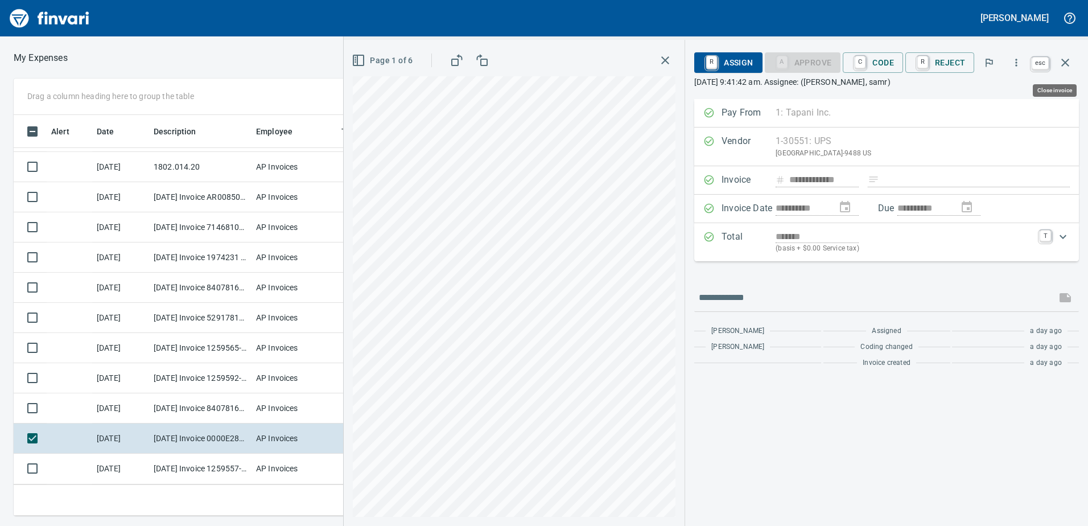
click at [1059, 65] on icon "button" at bounding box center [1065, 63] width 14 height 14
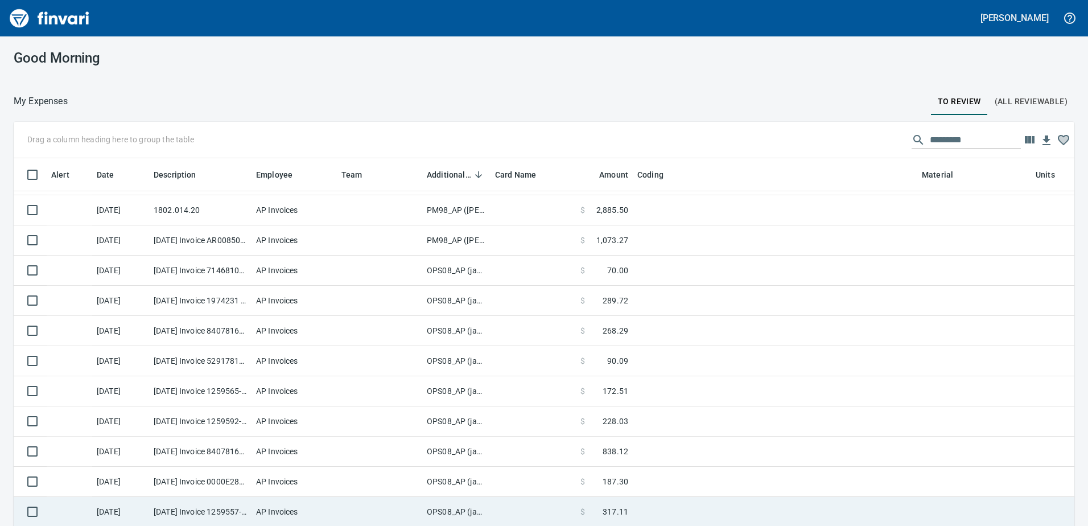
click at [448, 503] on td "OPS08_AP (janettep, samr)" at bounding box center [456, 512] width 68 height 30
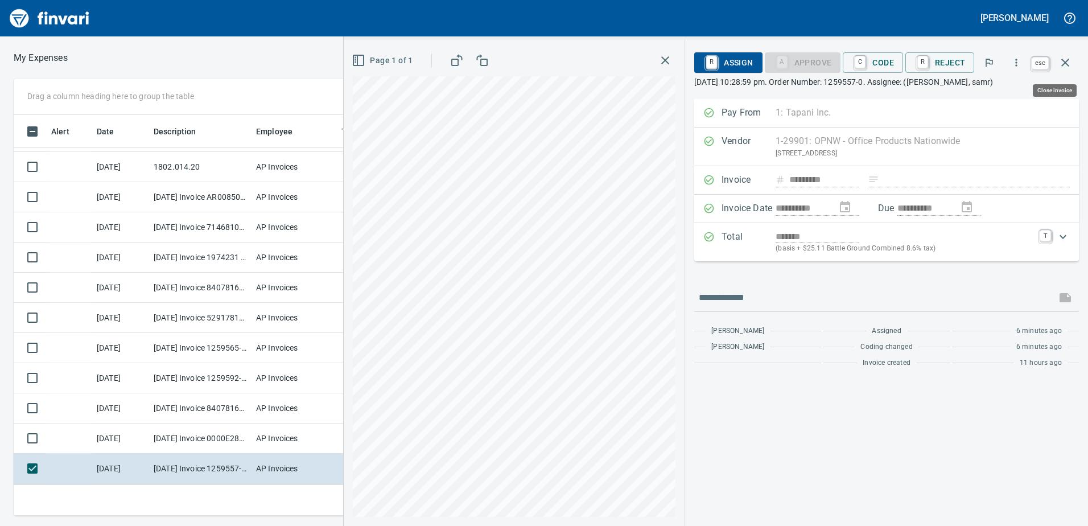
click at [1070, 61] on icon "button" at bounding box center [1065, 63] width 14 height 14
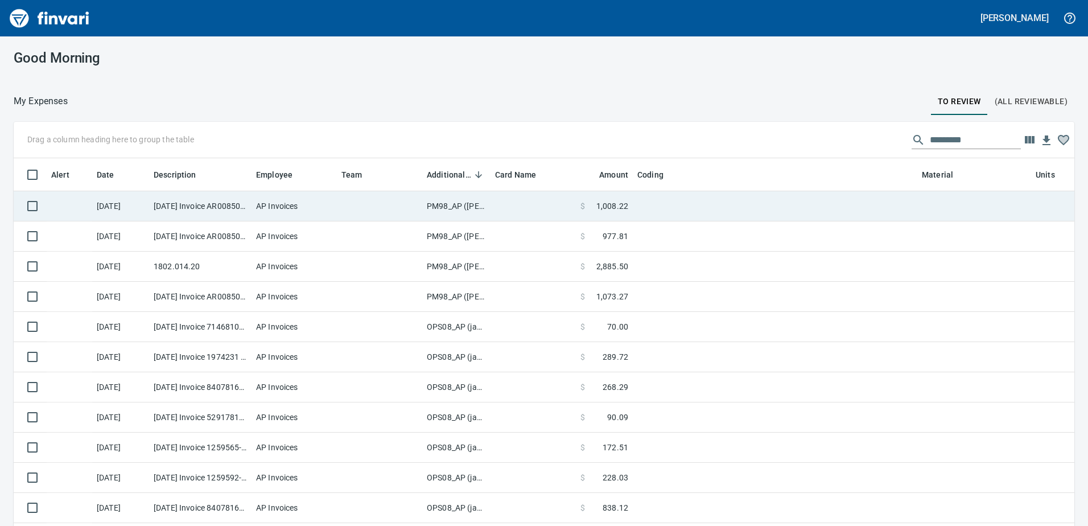
click at [448, 206] on td "PM98_AP ([PERSON_NAME], [PERSON_NAME])" at bounding box center [456, 206] width 68 height 30
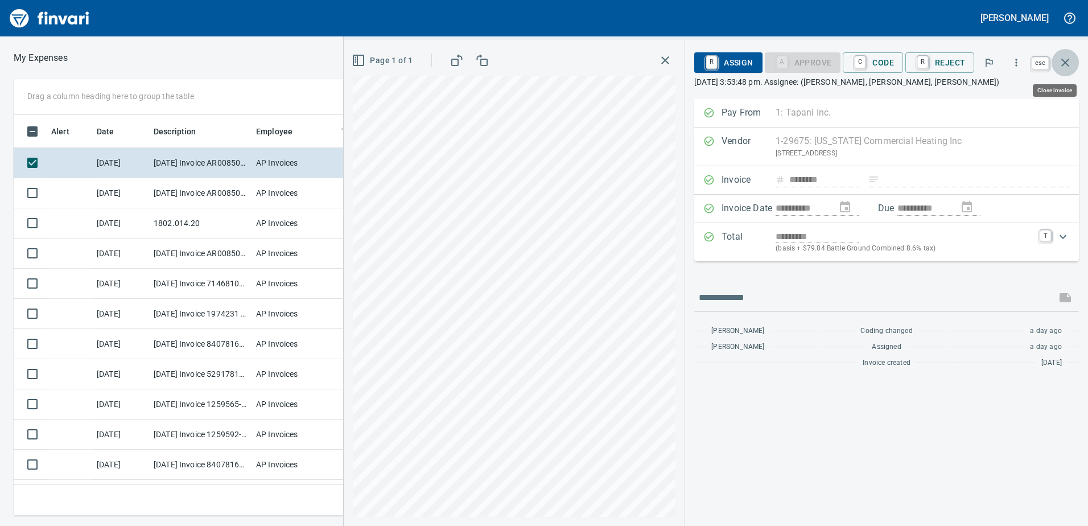
click at [1069, 63] on icon "button" at bounding box center [1065, 63] width 14 height 14
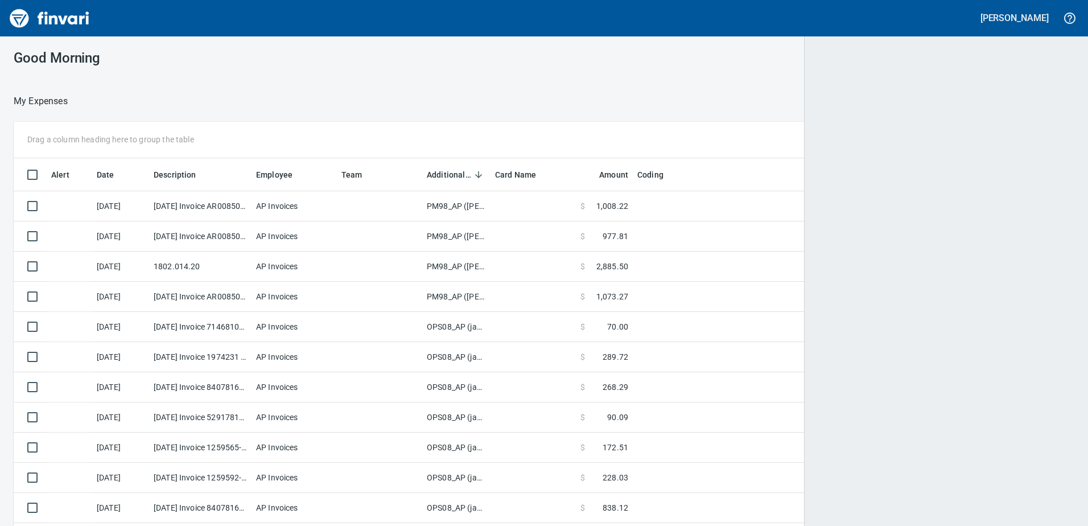
scroll to position [1, 1]
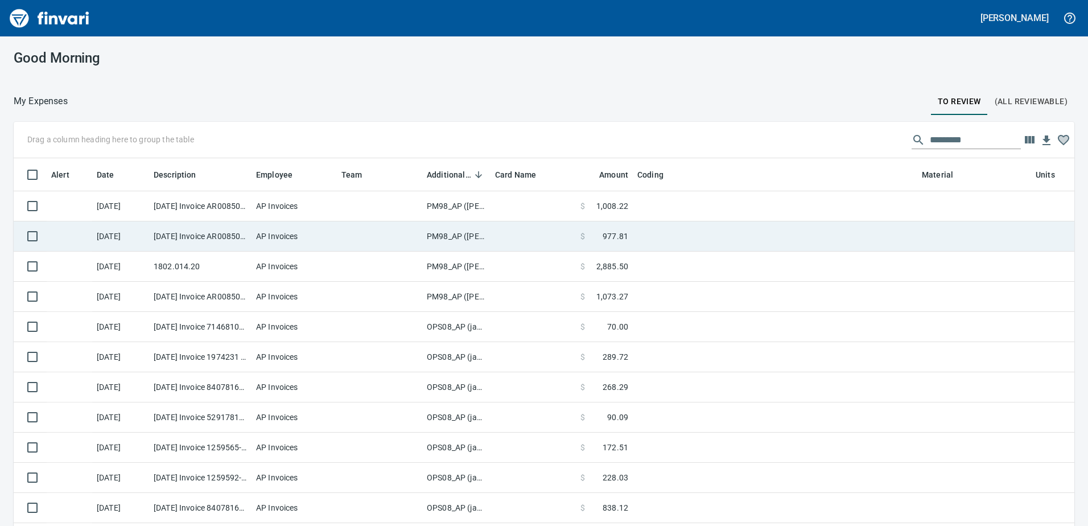
click at [447, 236] on td "PM98_AP ([PERSON_NAME], [PERSON_NAME])" at bounding box center [456, 236] width 68 height 30
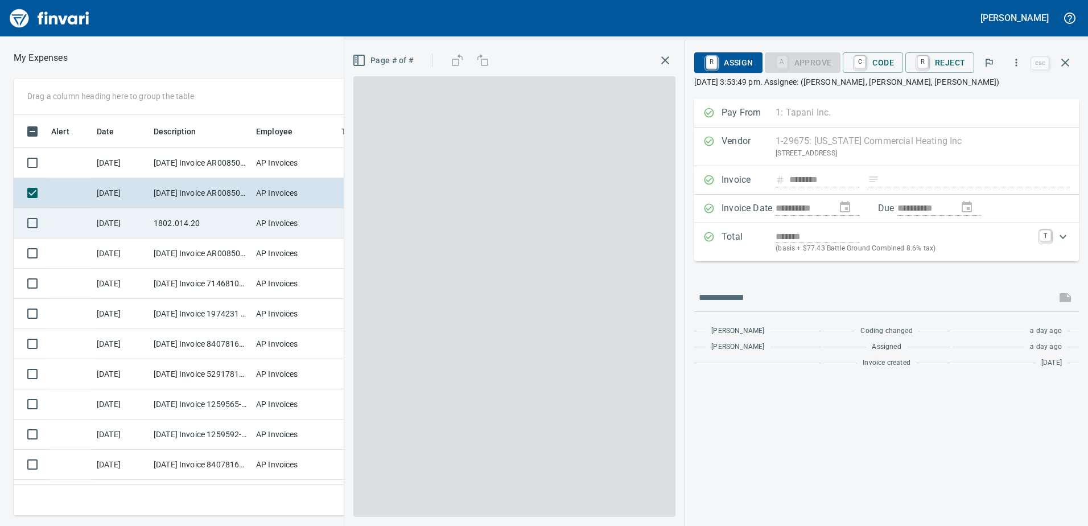
scroll to position [383, 759]
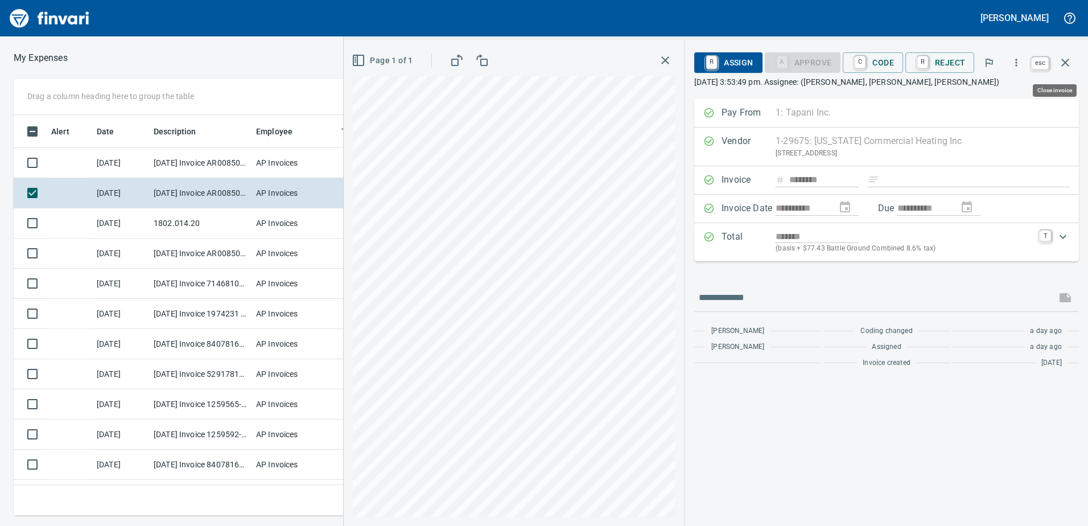
click at [1067, 59] on icon "button" at bounding box center [1065, 63] width 14 height 14
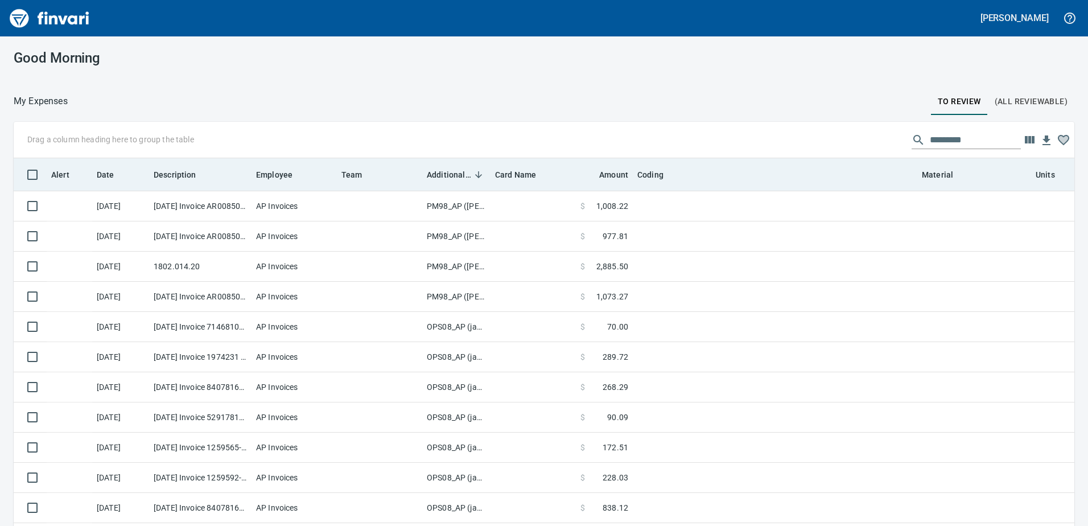
scroll to position [1, 1]
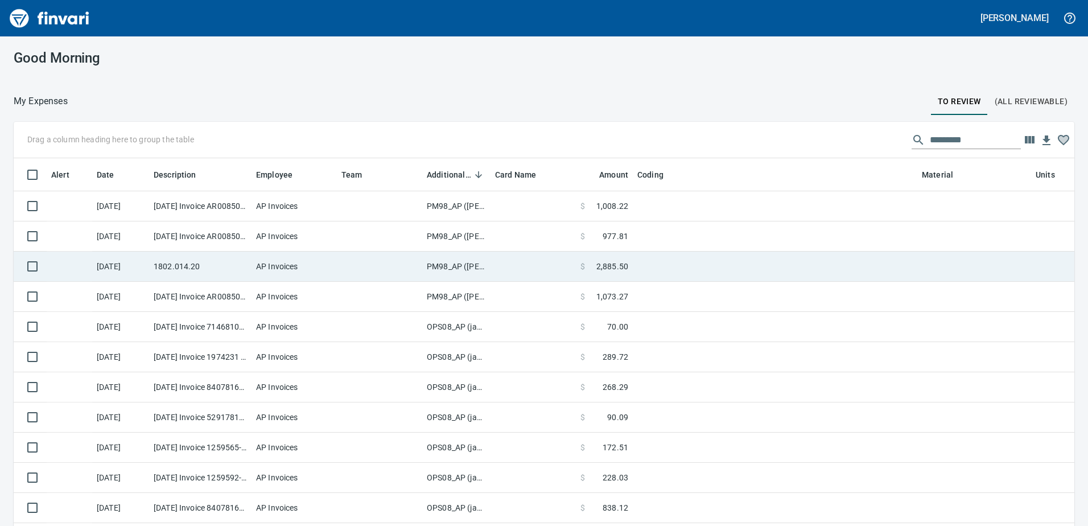
click at [456, 267] on td "PM98_AP ([PERSON_NAME], [PERSON_NAME])" at bounding box center [456, 266] width 68 height 30
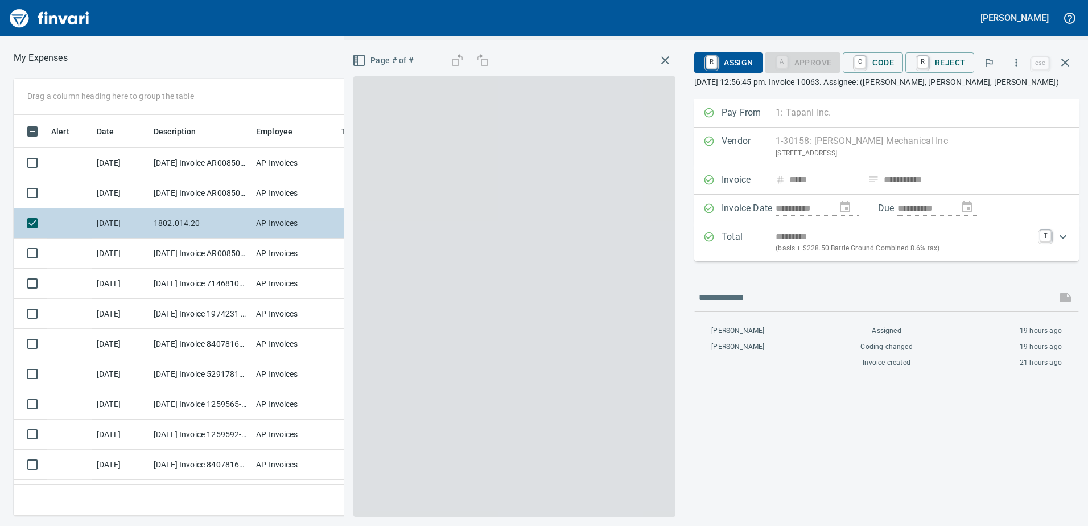
scroll to position [383, 759]
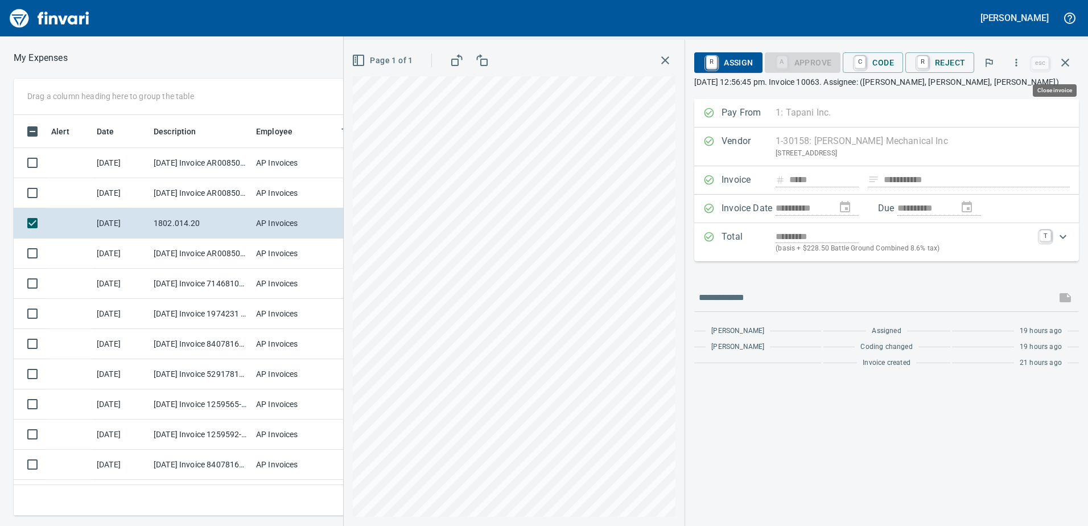
click at [1069, 60] on icon "button" at bounding box center [1065, 63] width 14 height 14
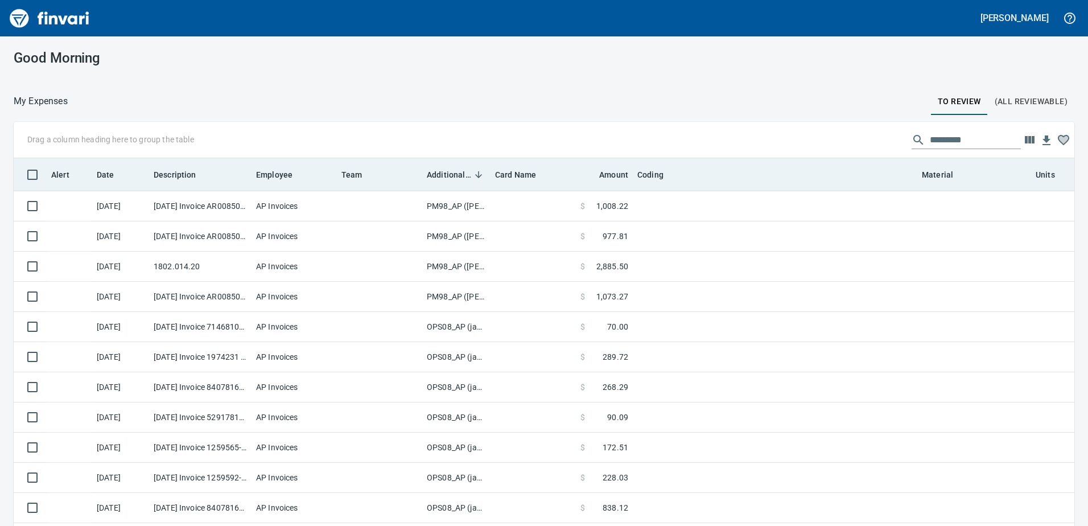
scroll to position [1, 1]
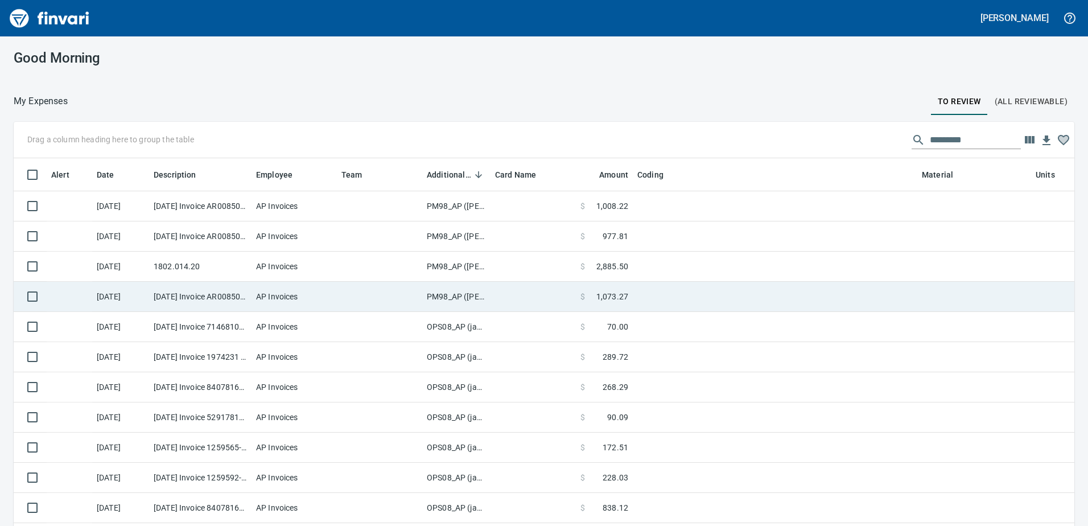
click at [464, 297] on td "PM98_AP ([PERSON_NAME], [PERSON_NAME])" at bounding box center [456, 297] width 68 height 30
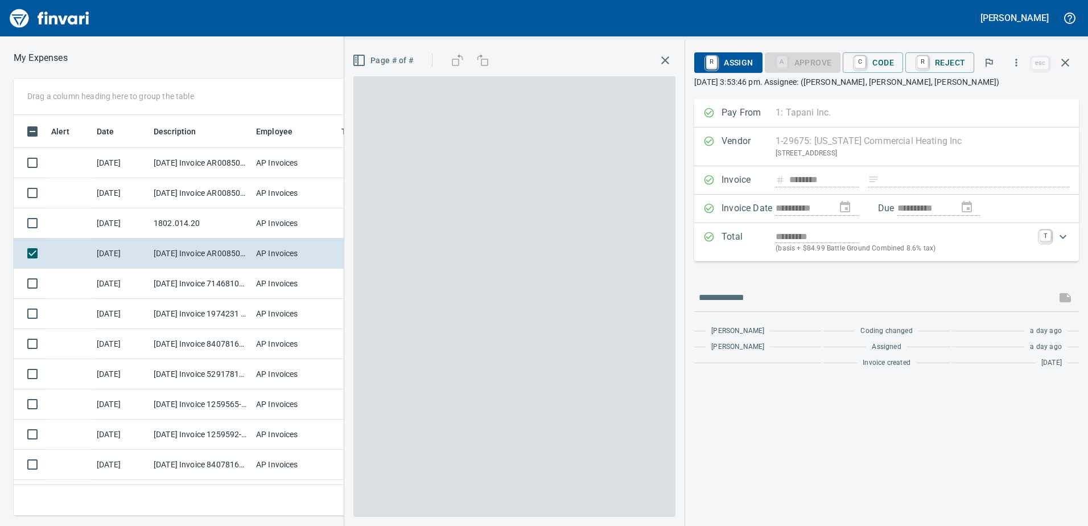
scroll to position [383, 759]
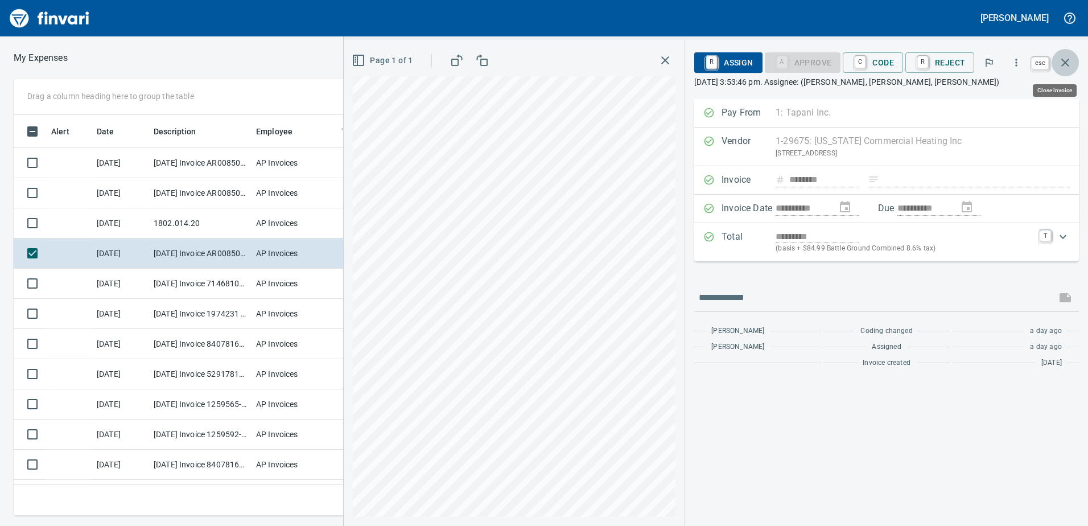
click at [1067, 62] on icon "button" at bounding box center [1065, 63] width 14 height 14
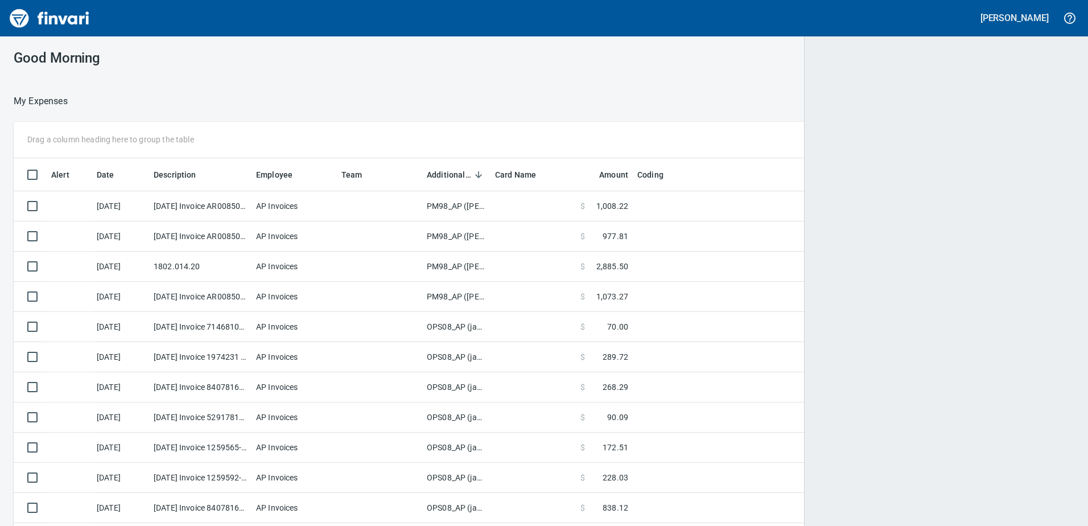
scroll to position [1, 1]
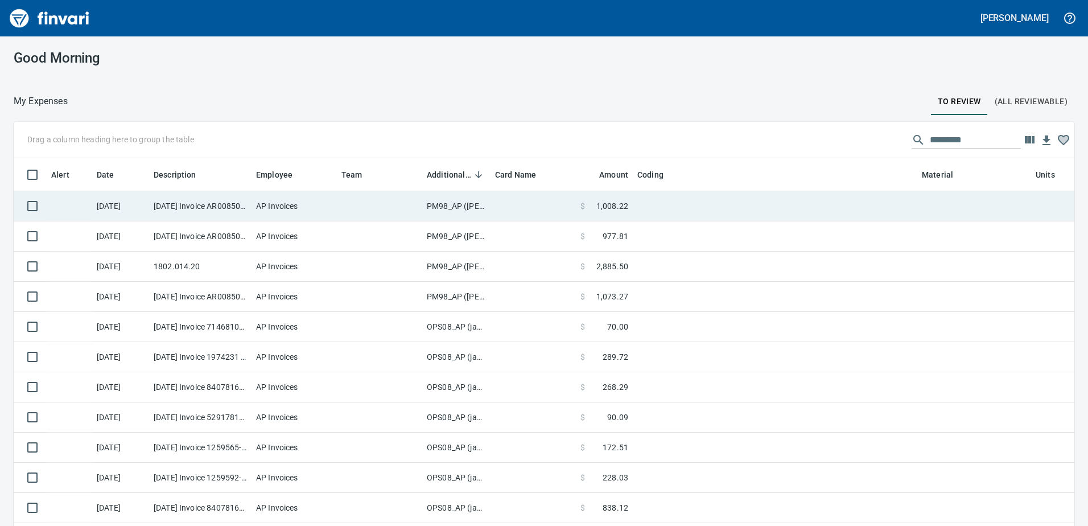
click at [449, 204] on td "PM98_AP ([PERSON_NAME], [PERSON_NAME])" at bounding box center [456, 206] width 68 height 30
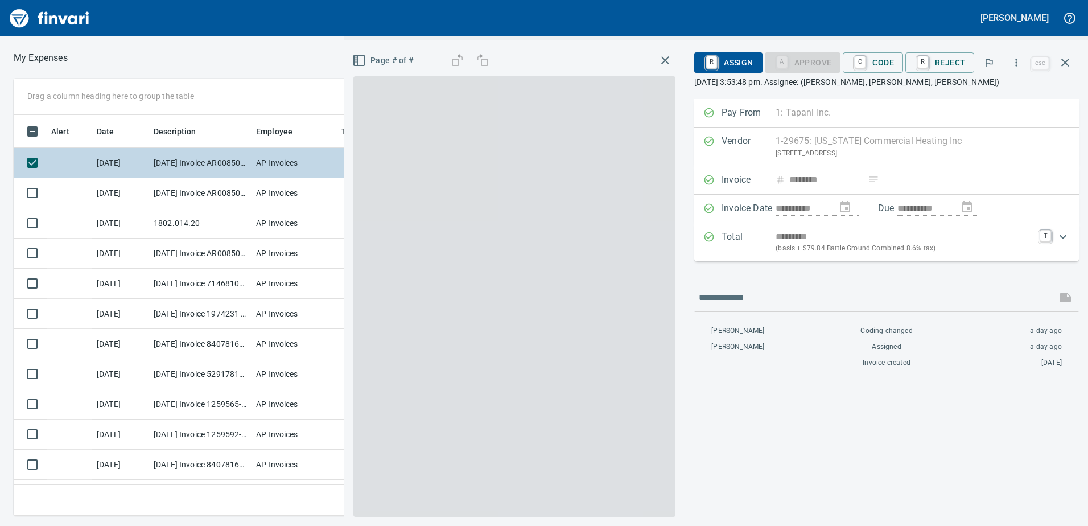
scroll to position [383, 759]
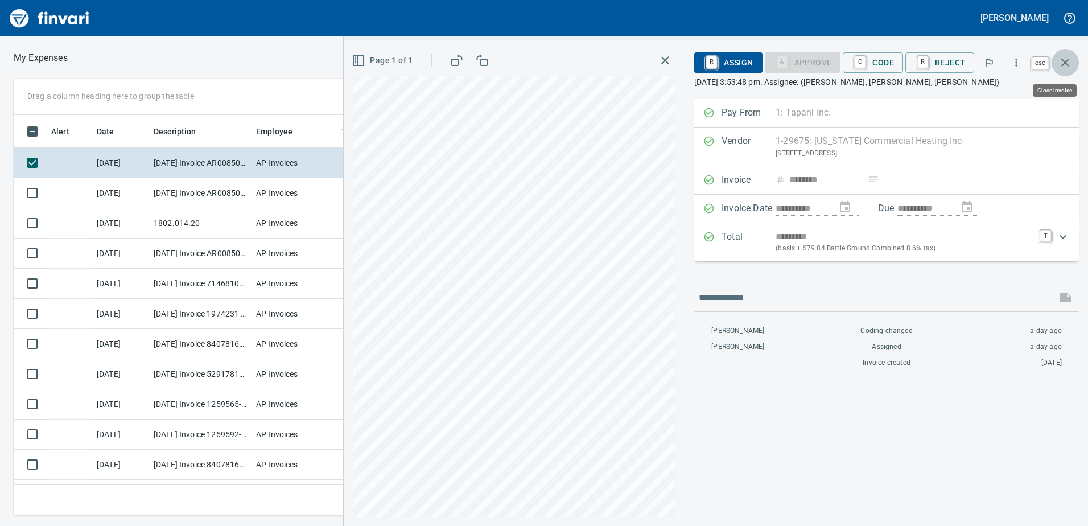
click at [1064, 57] on icon "button" at bounding box center [1065, 63] width 14 height 14
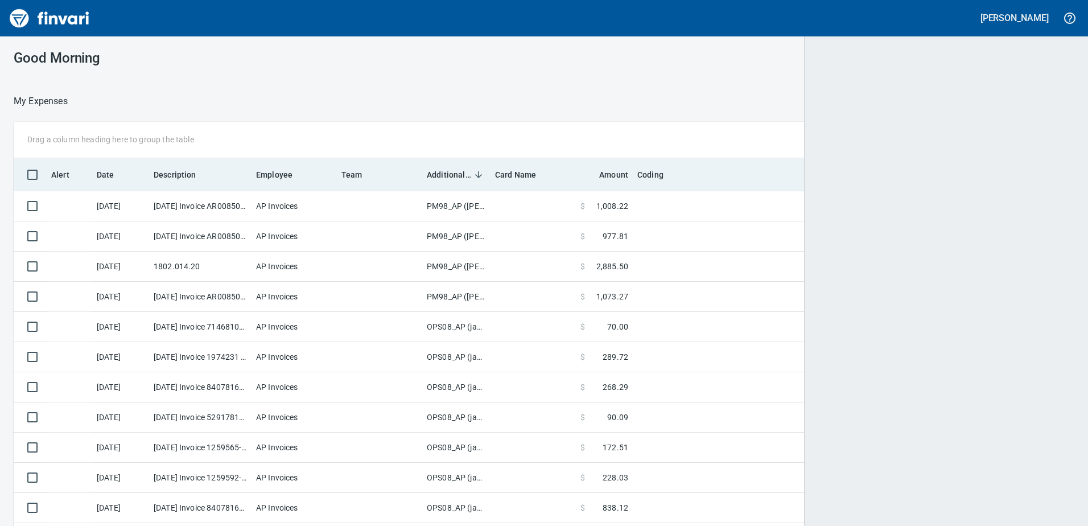
scroll to position [383, 1035]
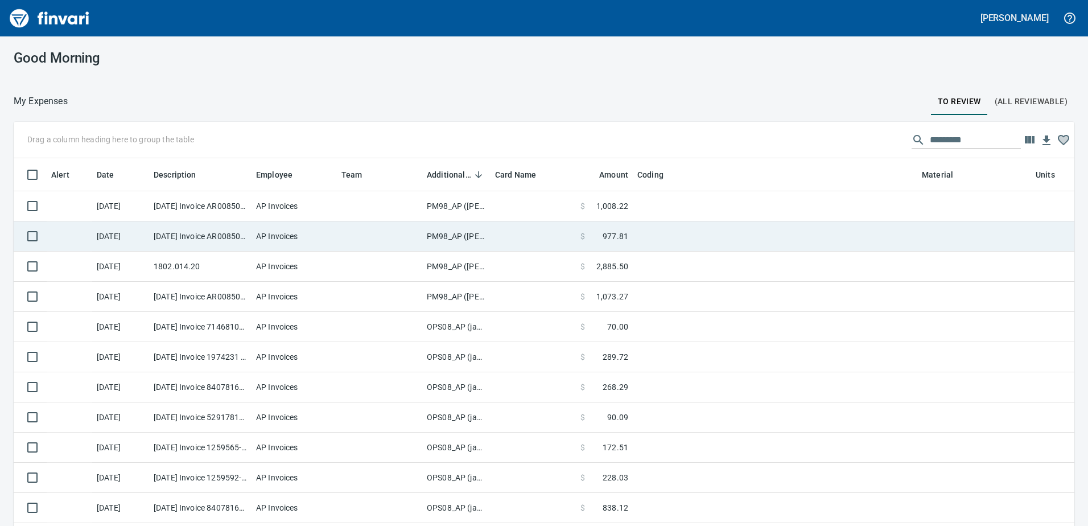
click at [464, 236] on td "PM98_AP ([PERSON_NAME], [PERSON_NAME])" at bounding box center [456, 236] width 68 height 30
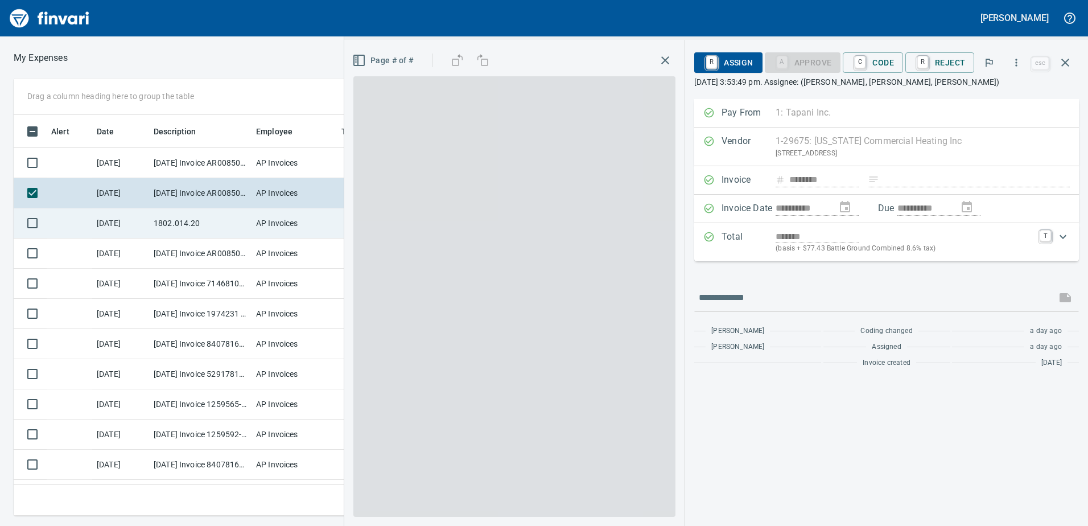
scroll to position [383, 759]
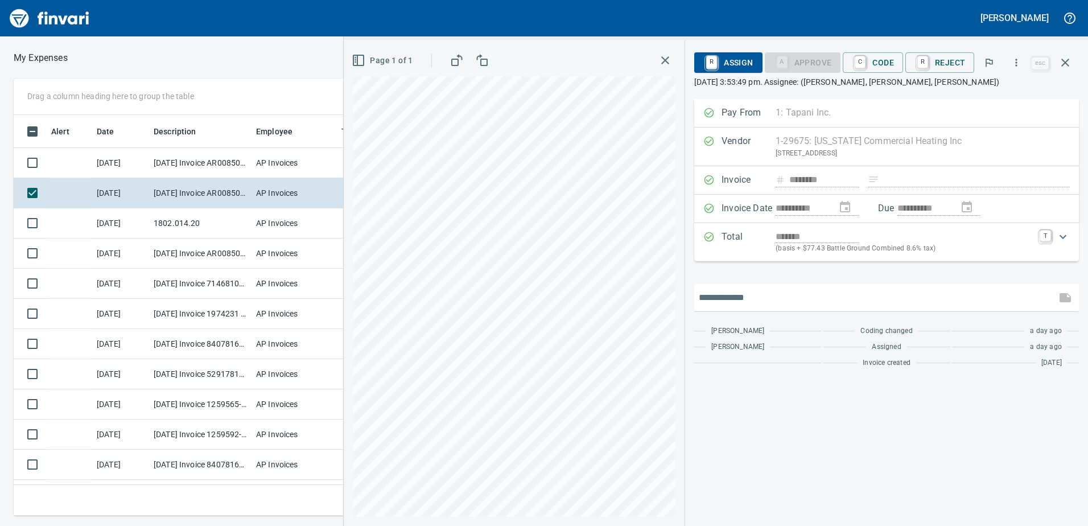
click at [723, 301] on input "text" at bounding box center [874, 297] width 353 height 18
type input "********"
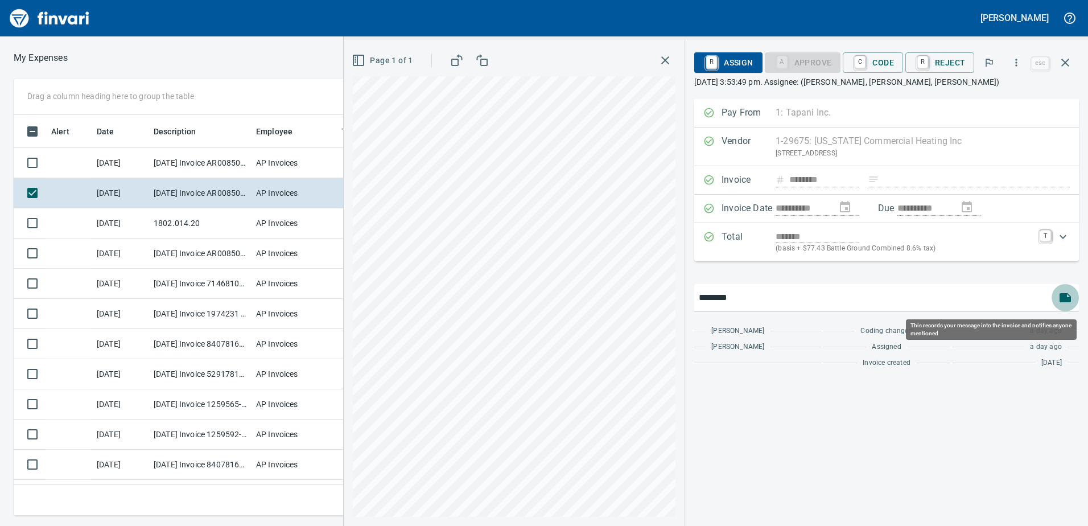
click at [1069, 300] on icon "button" at bounding box center [1064, 297] width 11 height 9
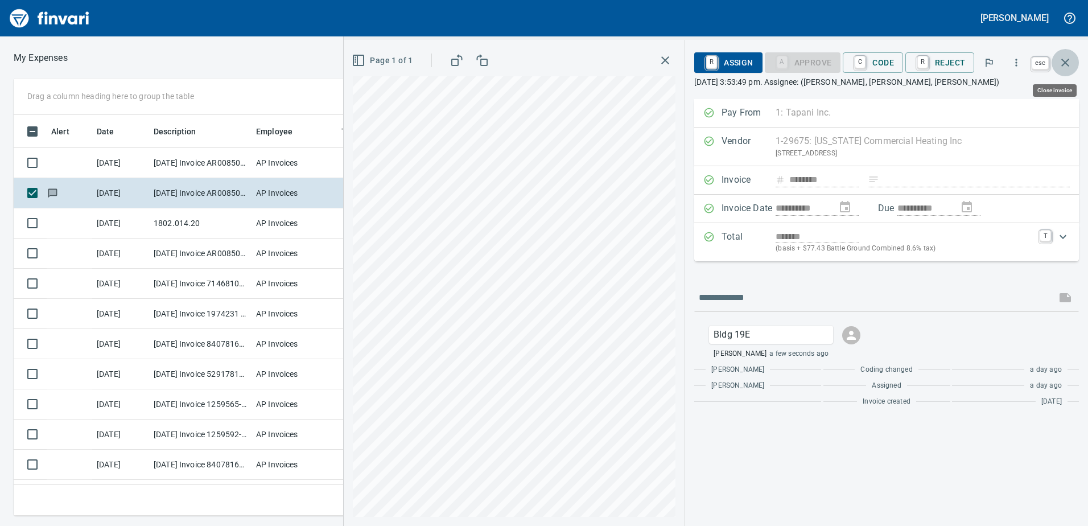
click at [1068, 60] on icon "button" at bounding box center [1065, 63] width 8 height 8
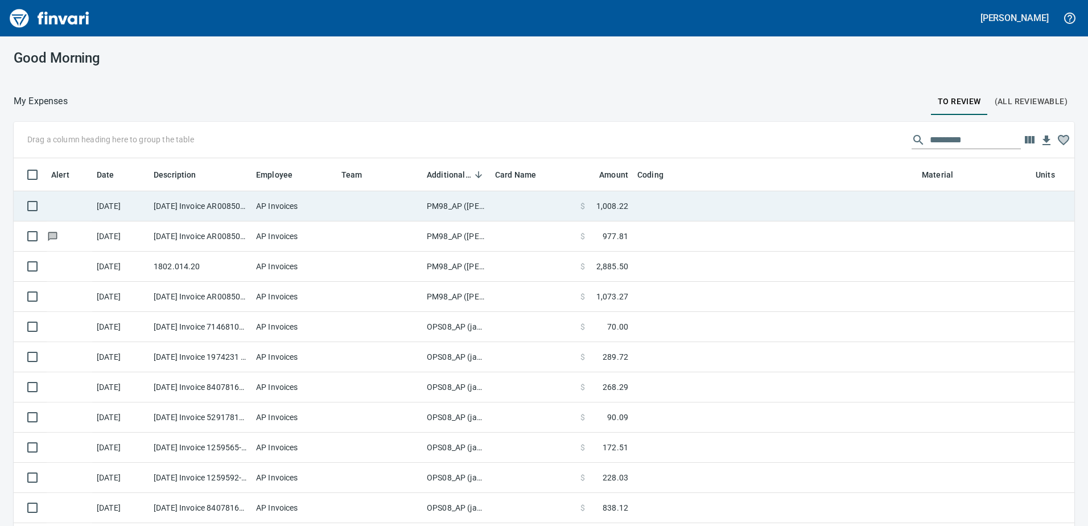
scroll to position [383, 1035]
click at [453, 202] on td "PM98_AP ([PERSON_NAME], [PERSON_NAME])" at bounding box center [456, 206] width 68 height 30
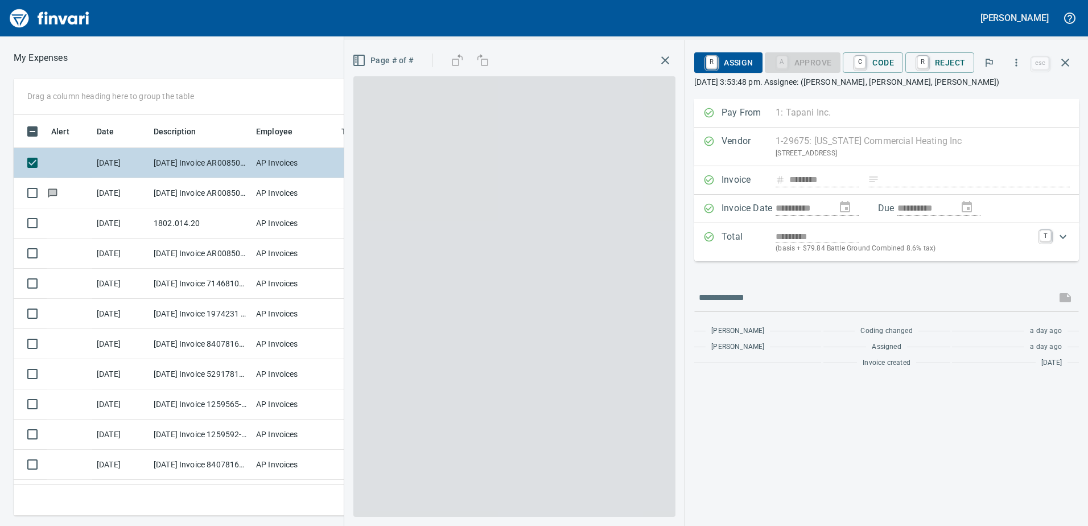
scroll to position [383, 759]
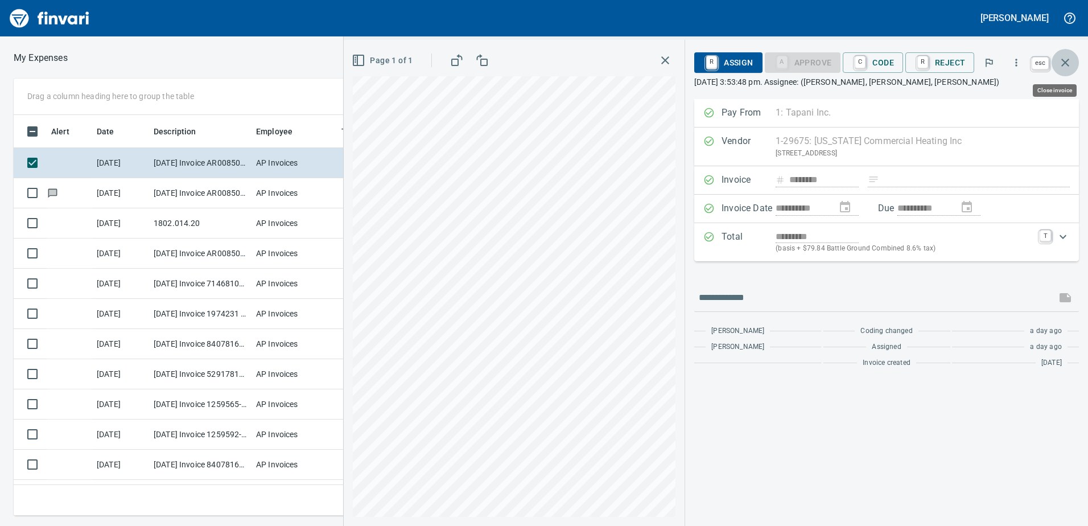
click at [1064, 63] on icon "button" at bounding box center [1065, 63] width 8 height 8
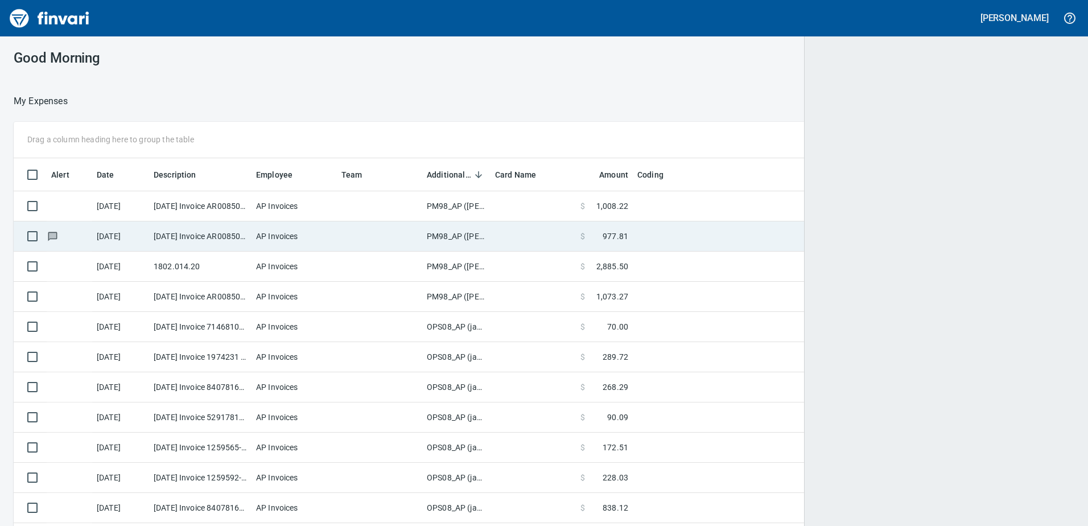
scroll to position [383, 1035]
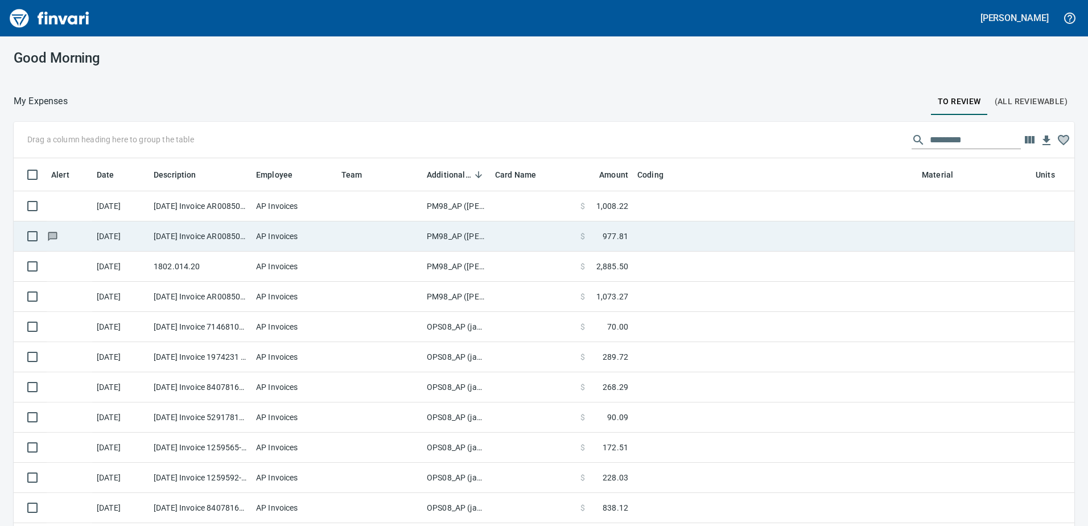
click at [452, 230] on td "PM98_AP ([PERSON_NAME], [PERSON_NAME])" at bounding box center [456, 236] width 68 height 30
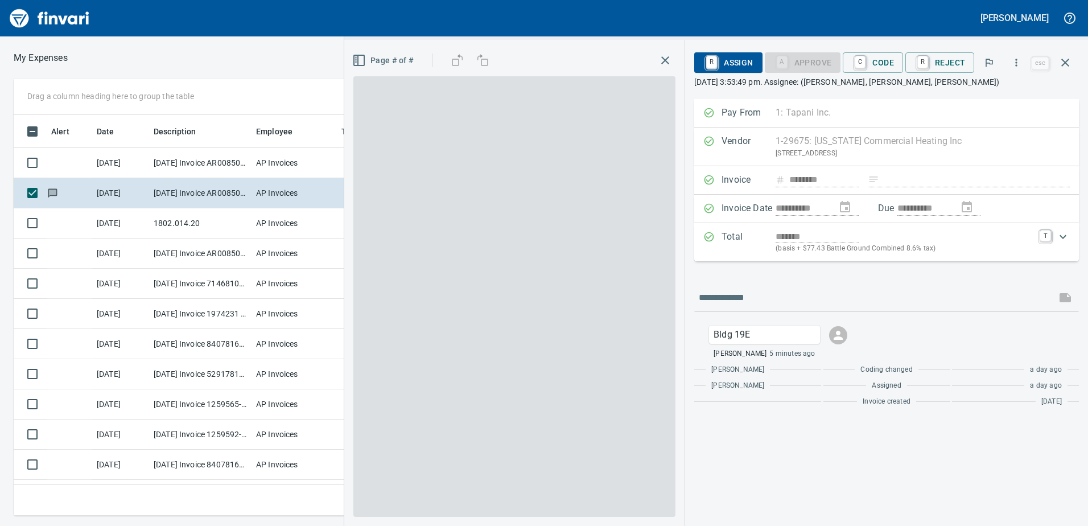
scroll to position [383, 759]
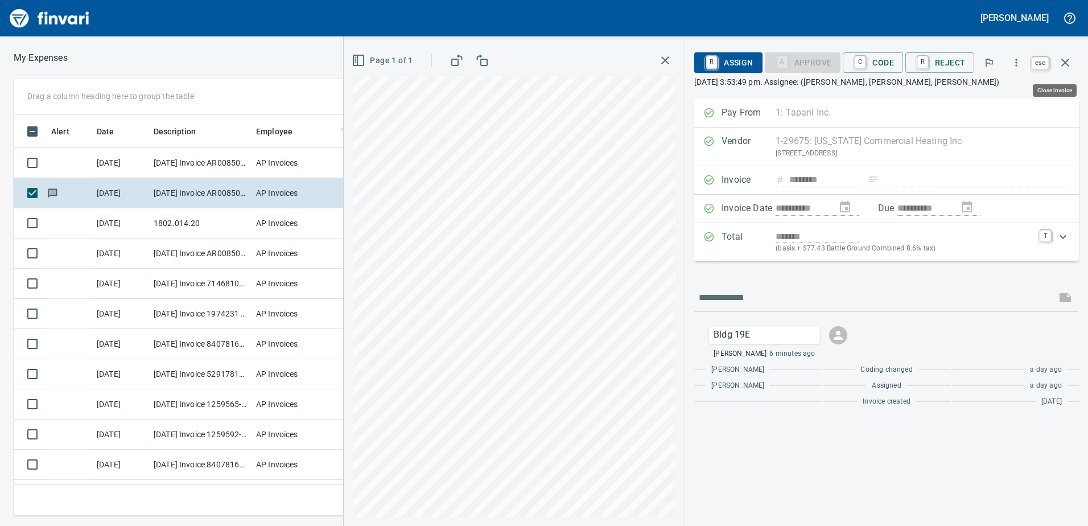
click at [1066, 59] on icon "button" at bounding box center [1065, 63] width 14 height 14
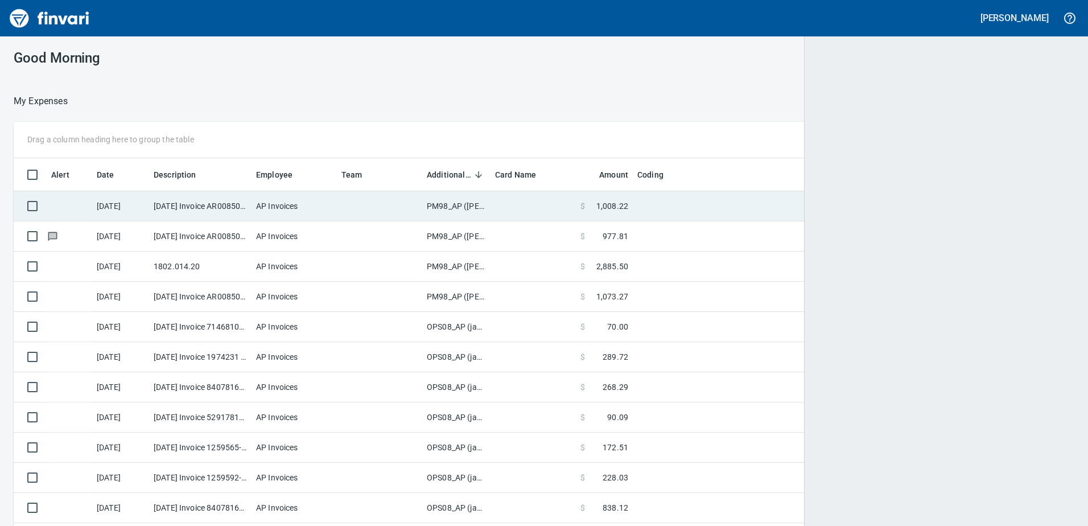
scroll to position [1, 1]
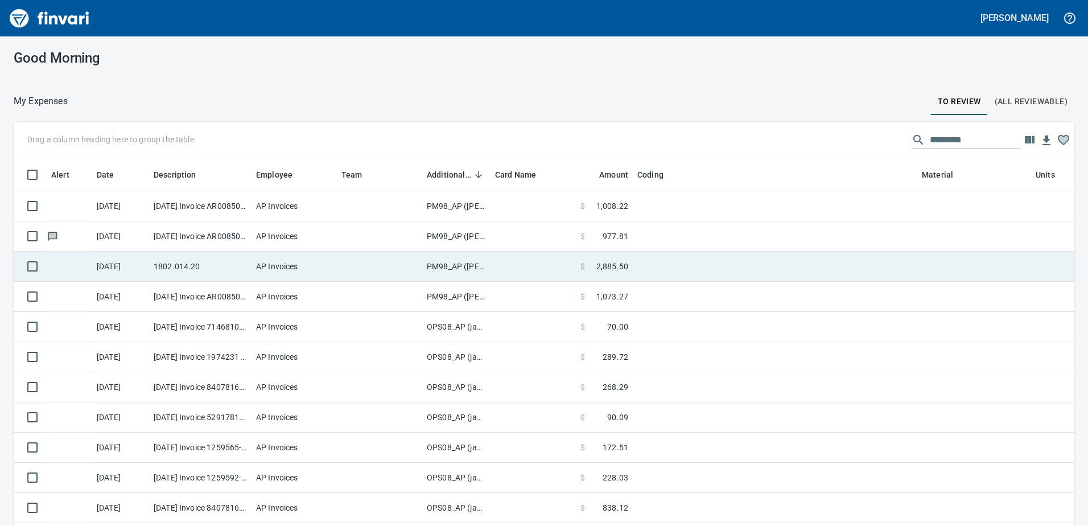
click at [474, 265] on td "PM98_AP ([PERSON_NAME], [PERSON_NAME])" at bounding box center [456, 266] width 68 height 30
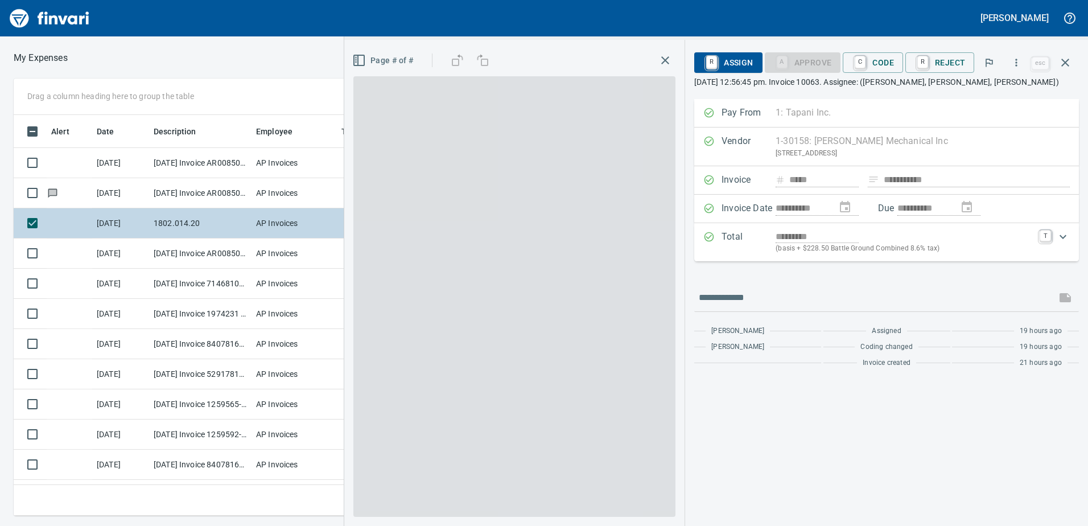
scroll to position [383, 759]
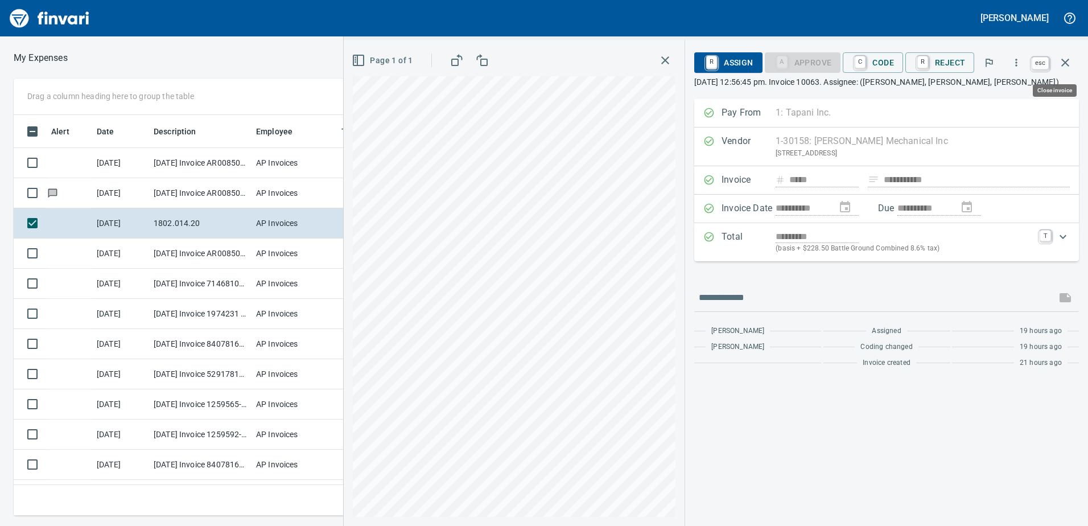
click at [1063, 57] on icon "button" at bounding box center [1065, 63] width 14 height 14
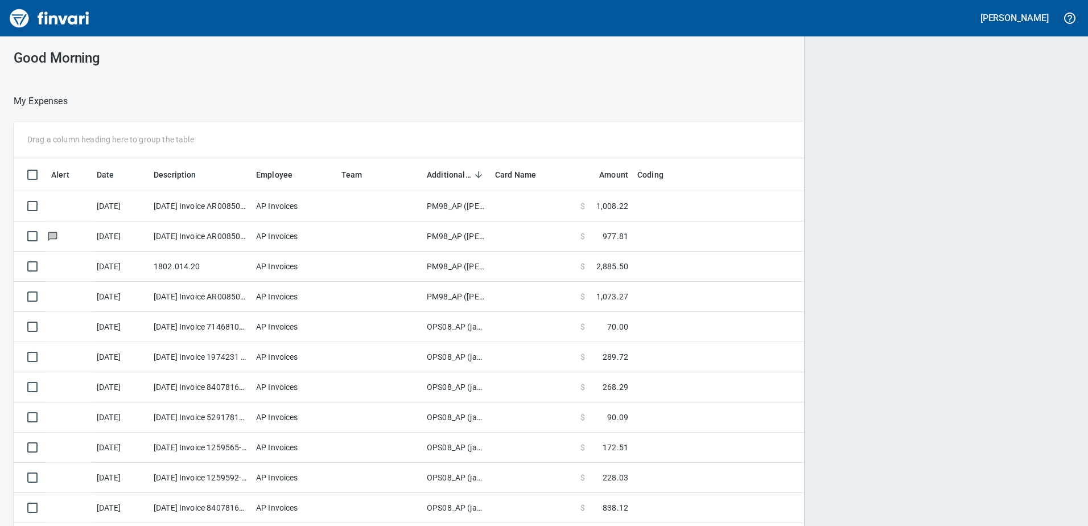
scroll to position [383, 1033]
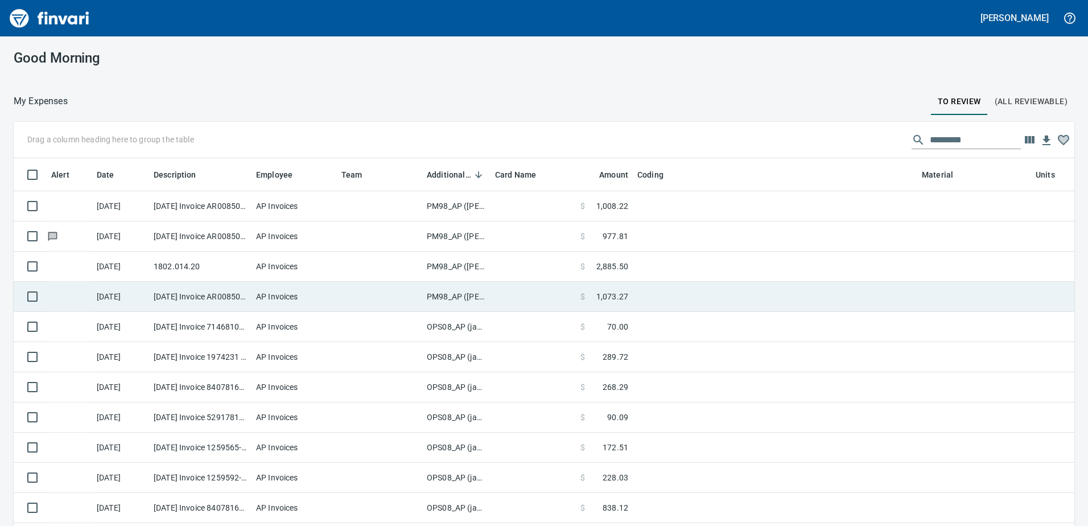
click at [455, 294] on td "PM98_AP ([PERSON_NAME], [PERSON_NAME])" at bounding box center [456, 297] width 68 height 30
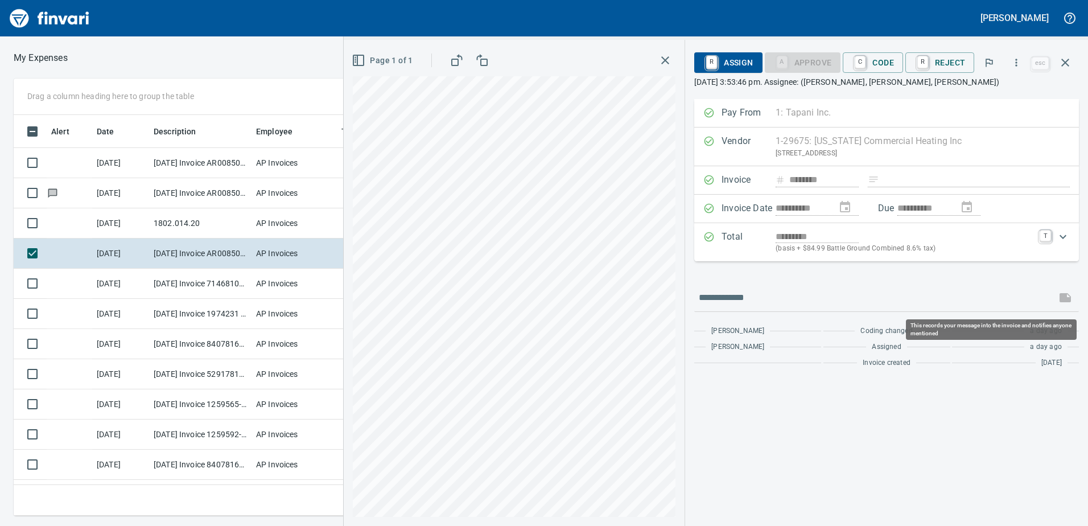
scroll to position [383, 759]
